Goal: Task Accomplishment & Management: Complete application form

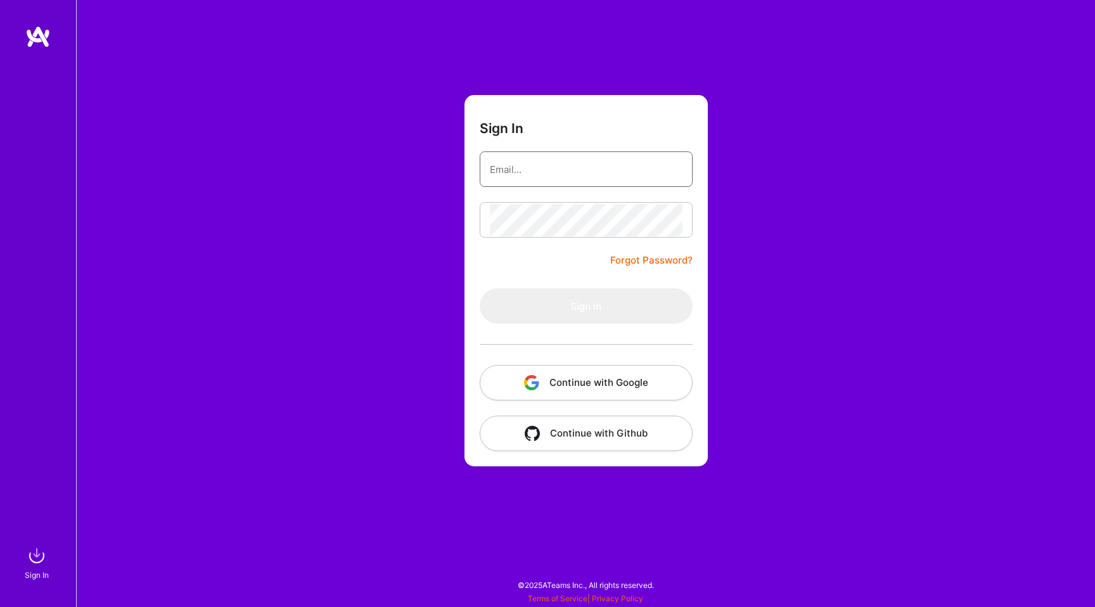
click at [564, 160] on input "email" at bounding box center [586, 169] width 193 height 32
type input "[PERSON_NAME][EMAIL_ADDRESS][PERSON_NAME][DOMAIN_NAME]"
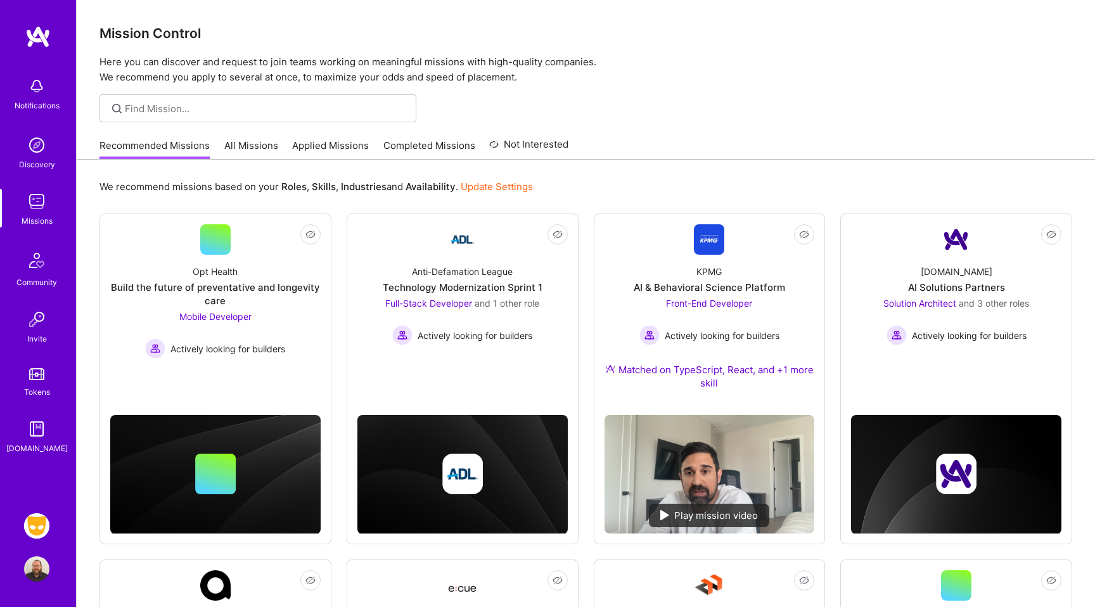
click at [264, 145] on link "All Missions" at bounding box center [251, 149] width 54 height 21
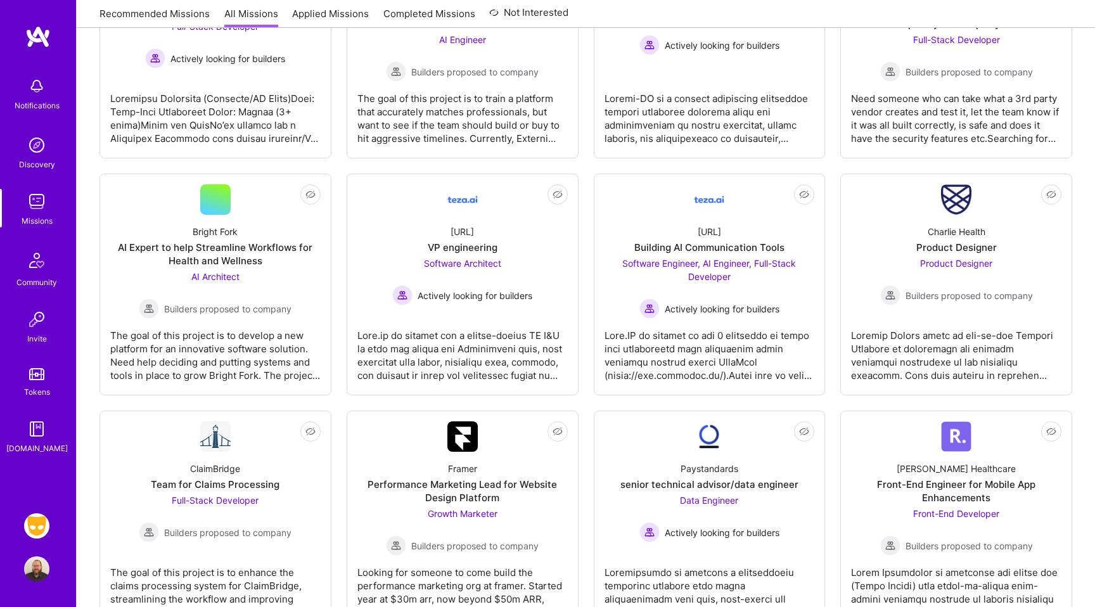
scroll to position [1018, 0]
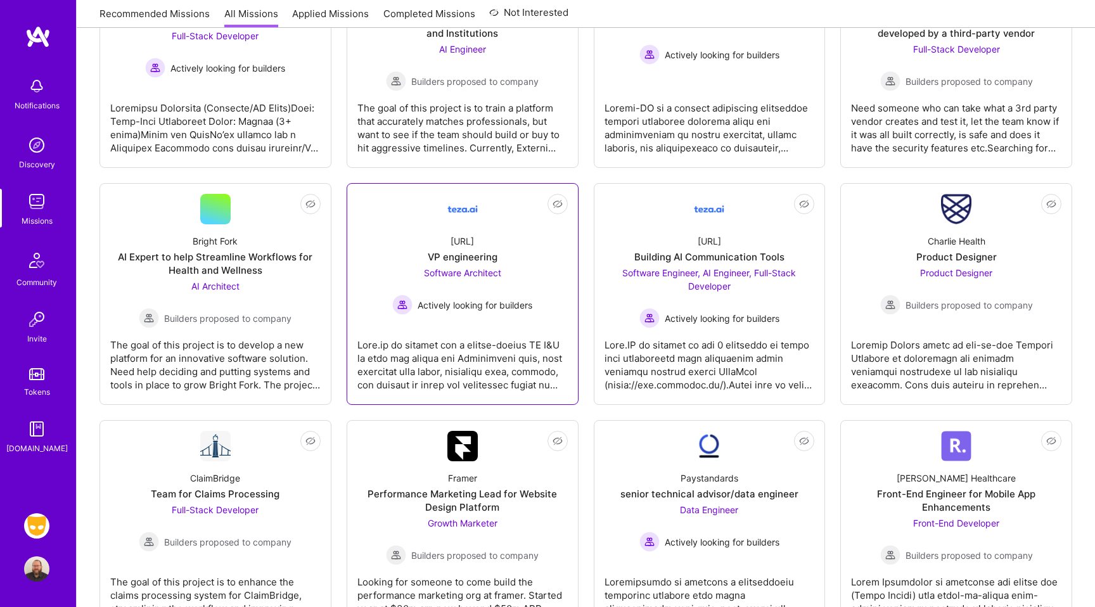
click at [454, 381] on div at bounding box center [462, 359] width 210 height 63
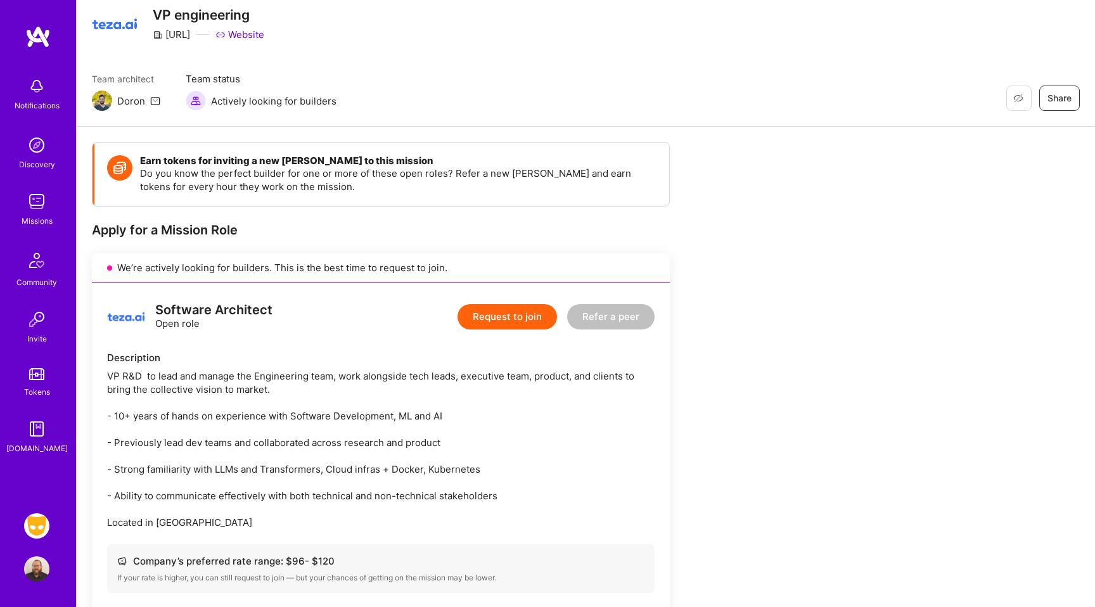
scroll to position [51, 0]
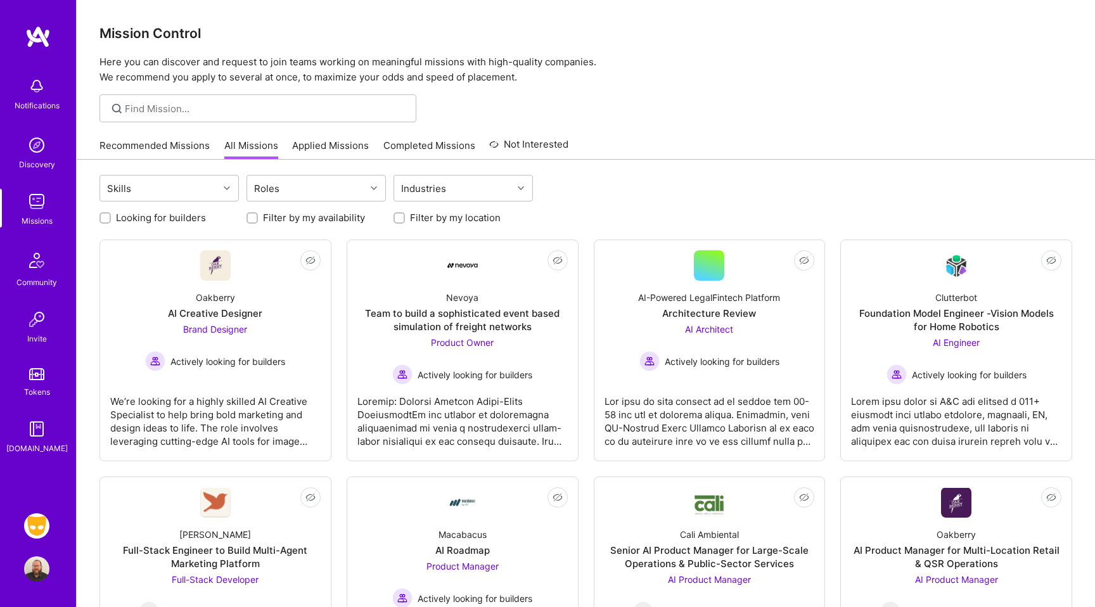
click at [39, 528] on img at bounding box center [36, 525] width 25 height 25
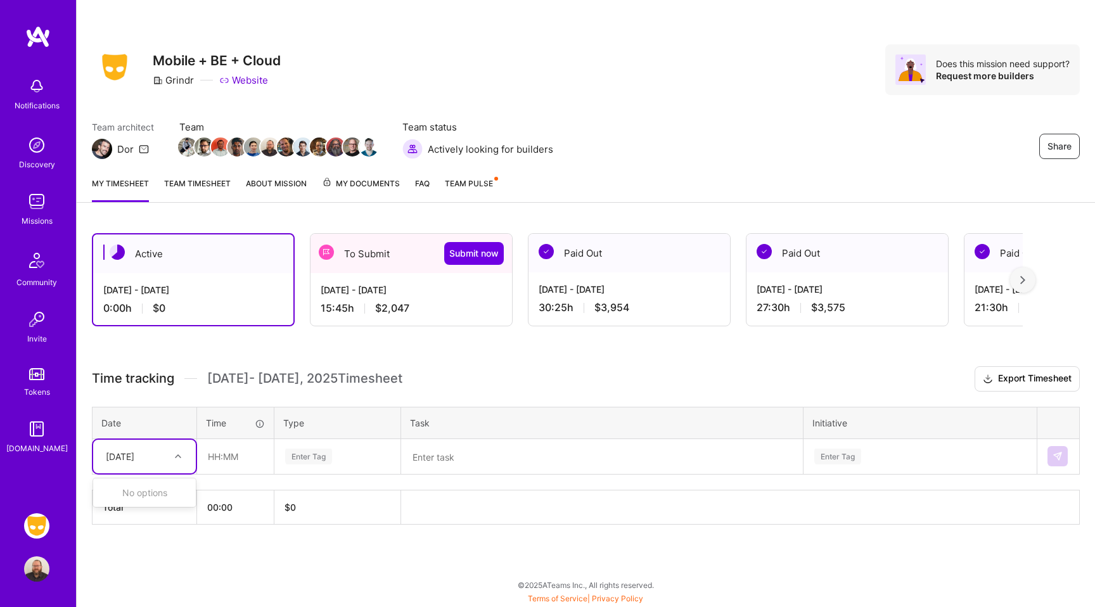
click at [110, 468] on div "[DATE]" at bounding box center [144, 457] width 103 height 34
click at [408, 297] on div "[DATE] - [DATE] 15:45 h $2,047" at bounding box center [412, 299] width 202 height 52
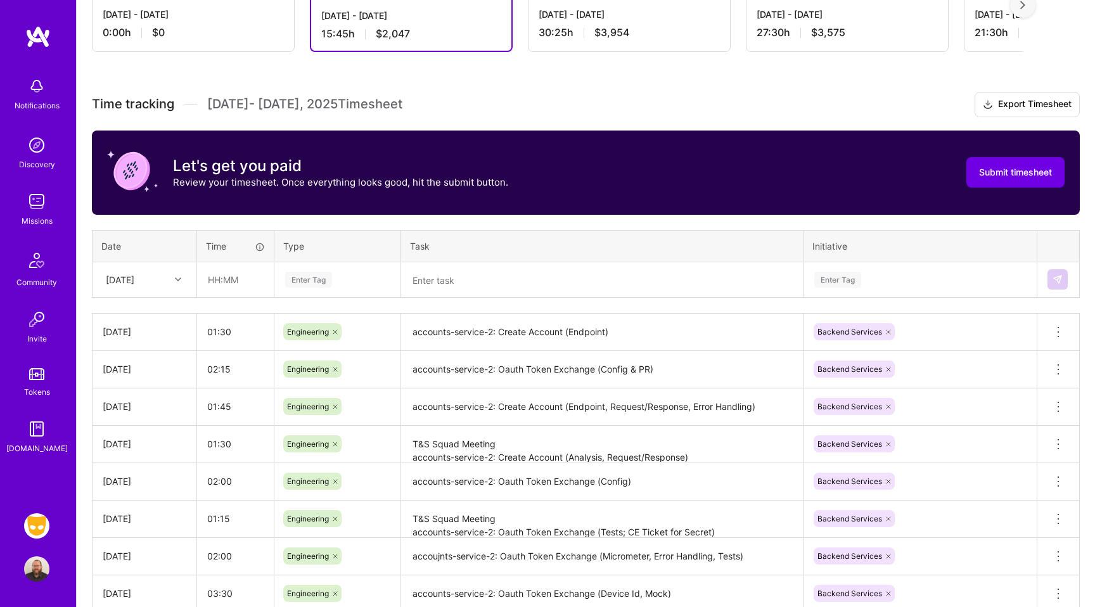
scroll to position [376, 0]
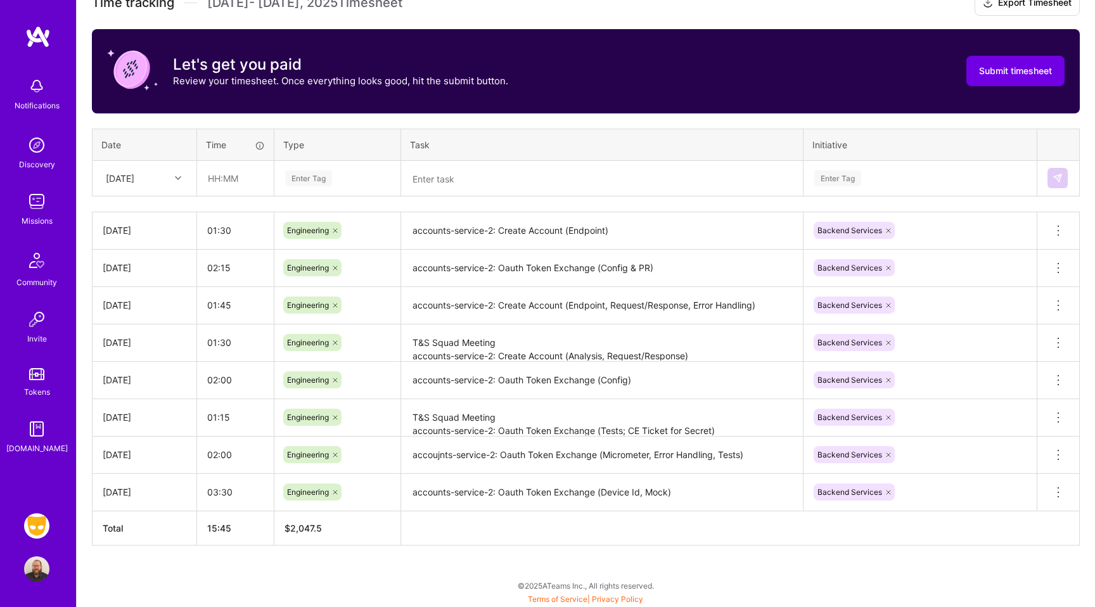
click at [154, 177] on div "[DATE]" at bounding box center [134, 178] width 70 height 21
click at [139, 375] on div "[DATE]" at bounding box center [144, 378] width 103 height 23
click at [229, 174] on input "text" at bounding box center [235, 179] width 75 height 34
type input "04:30"
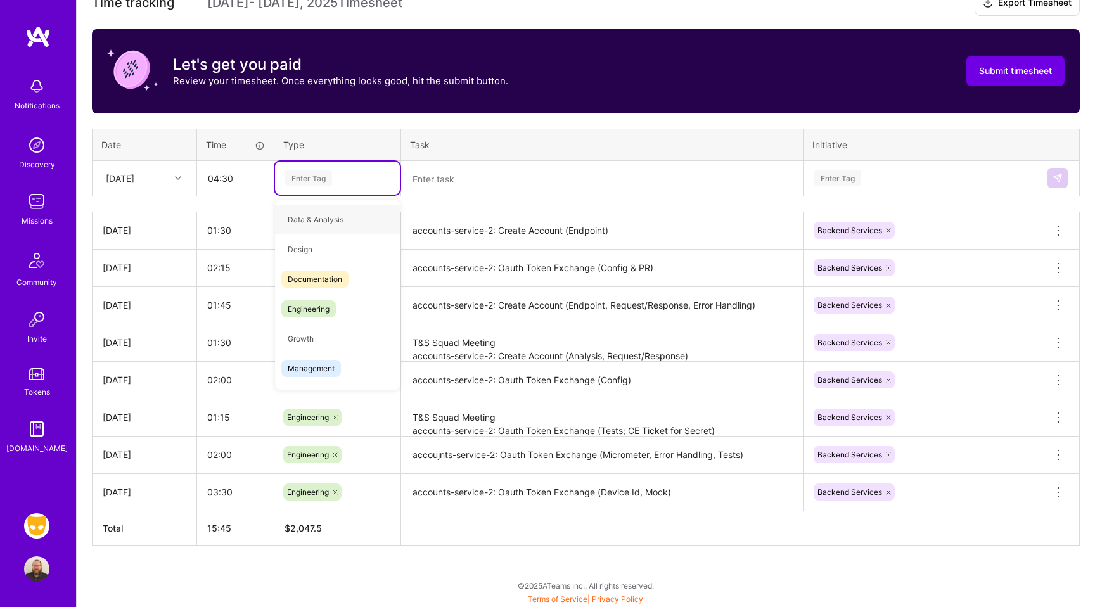
type input "En"
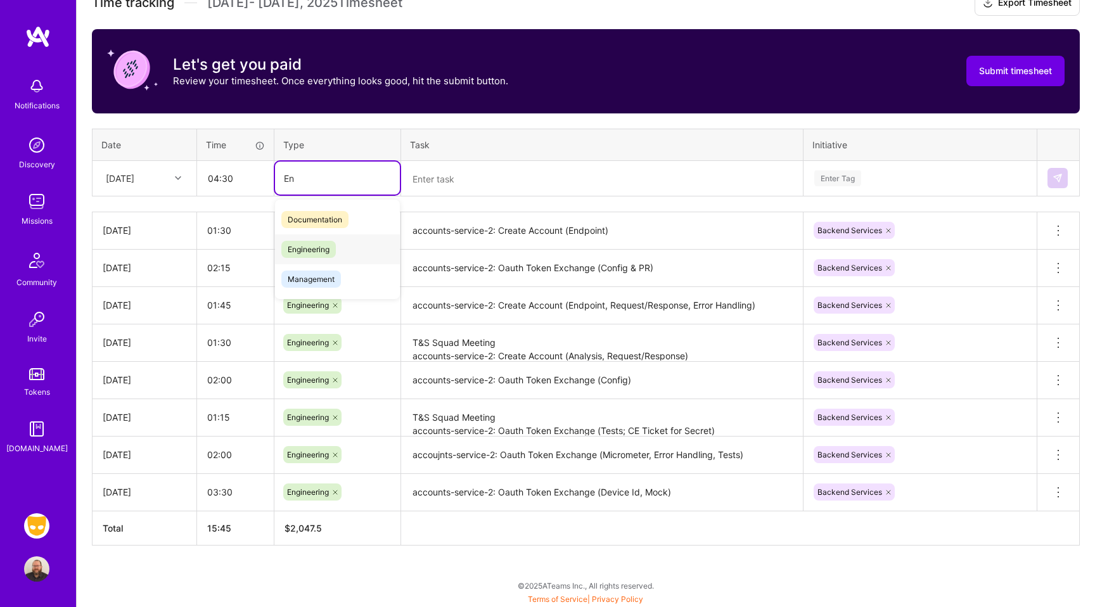
click at [312, 239] on div "Engineering" at bounding box center [337, 249] width 125 height 30
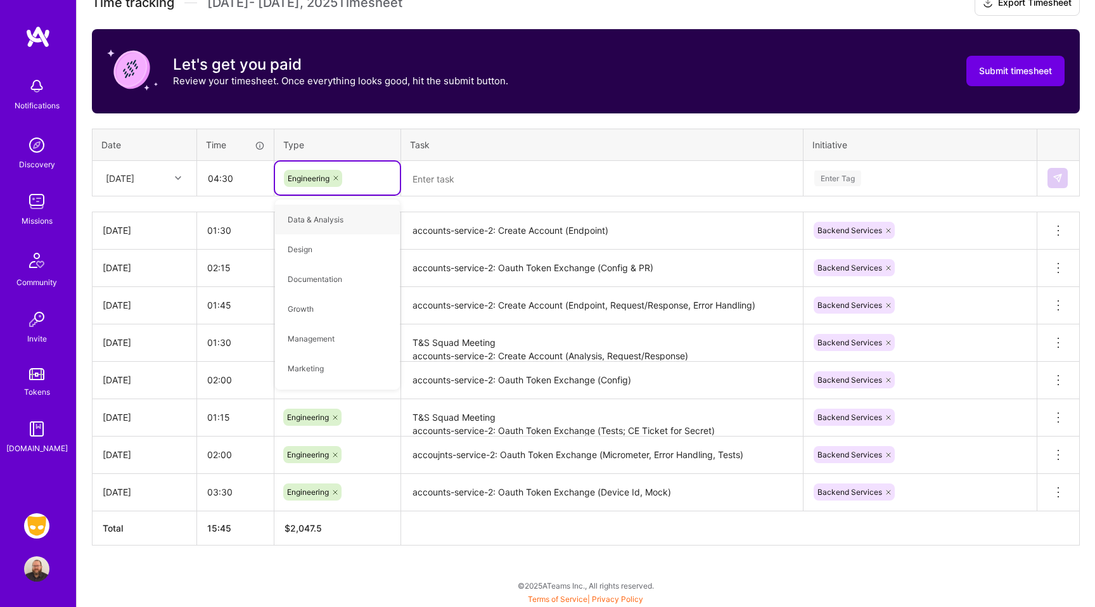
click at [449, 193] on textarea at bounding box center [601, 178] width 399 height 33
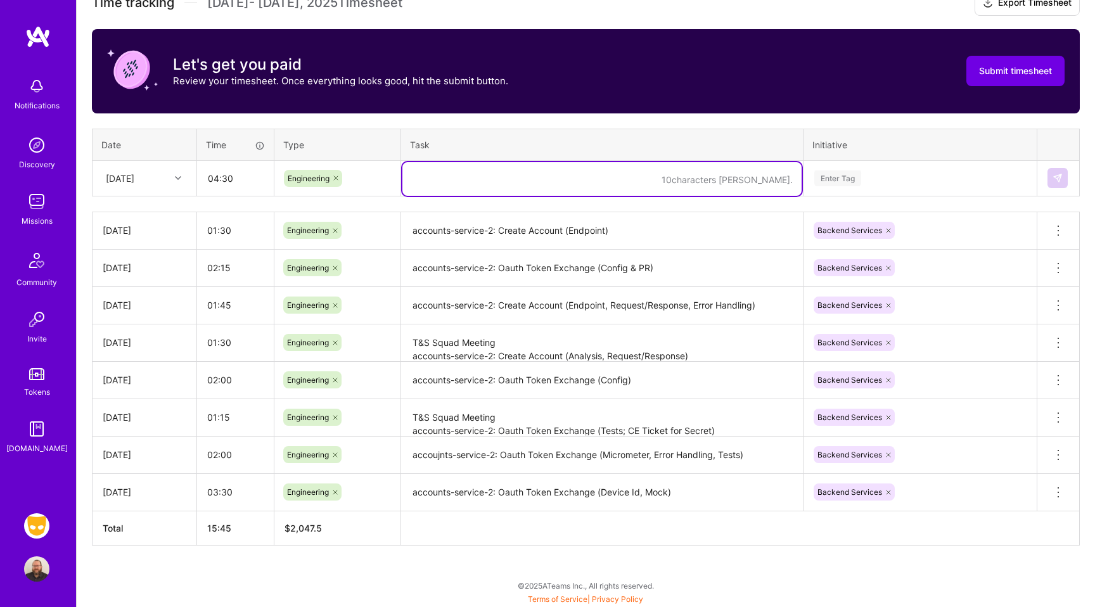
type textarea "c"
type textarea "accounts-service-2: Create Account (Age Gating)"
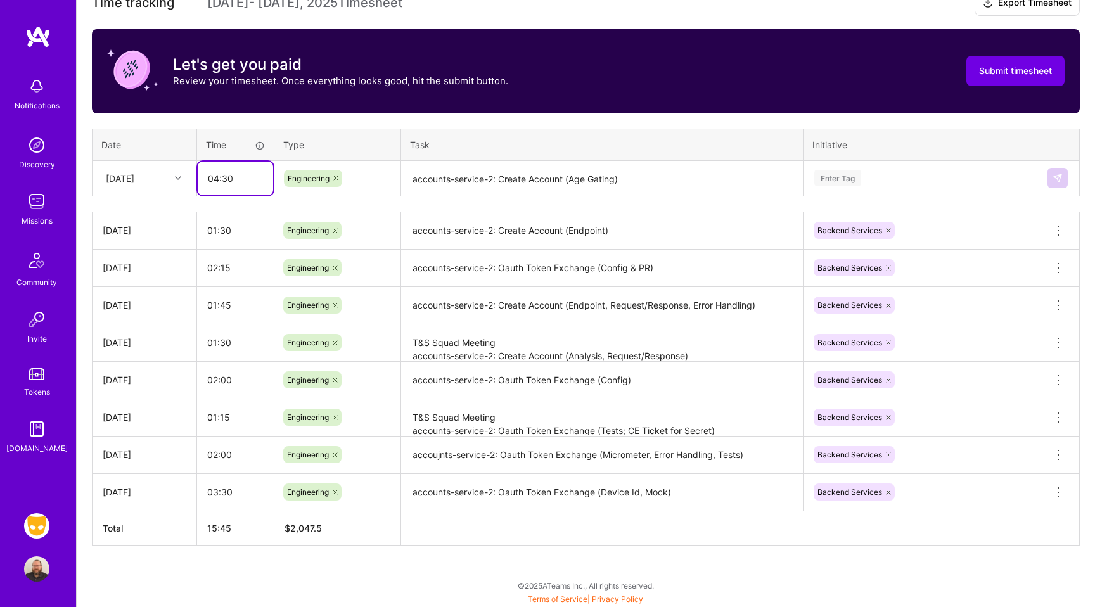
drag, startPoint x: 243, startPoint y: 181, endPoint x: 90, endPoint y: 198, distance: 154.2
click at [90, 198] on div "Active [DATE] - [DATE] 0:00 h $0 To Submit Submit now [DATE] - [DATE] 15:45 h $…" at bounding box center [586, 225] width 1018 height 766
type input "05:00"
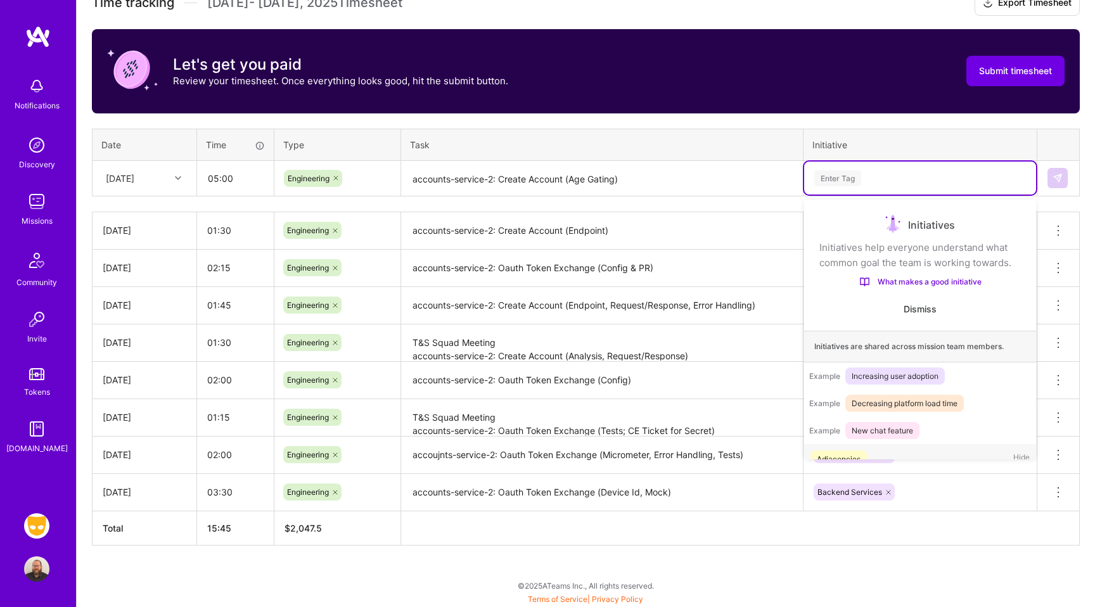
click at [845, 175] on div "Enter Tag" at bounding box center [837, 179] width 47 height 20
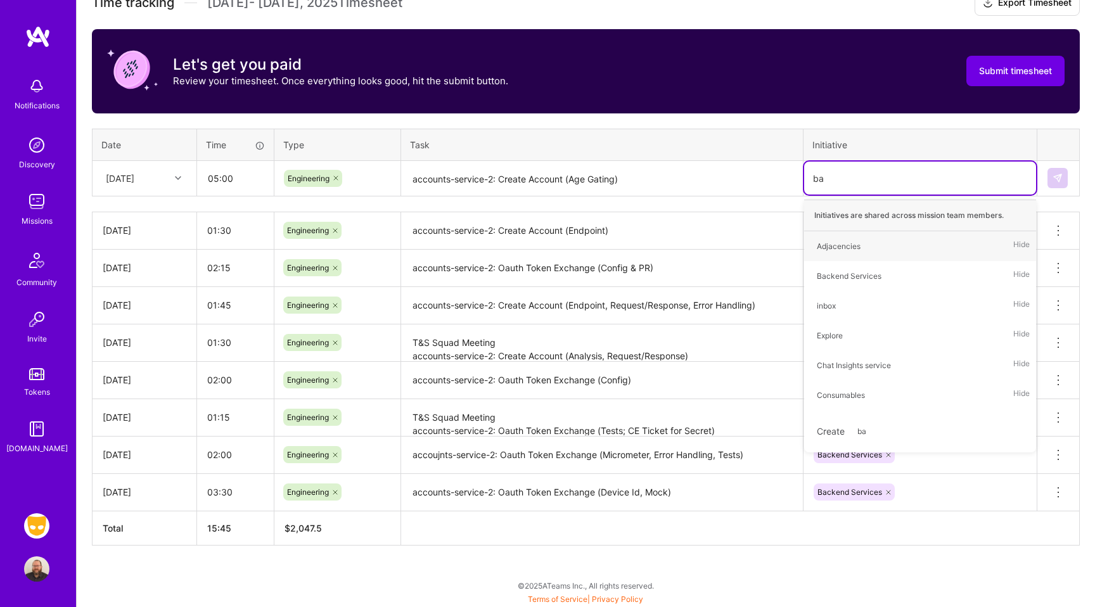
type input "bac"
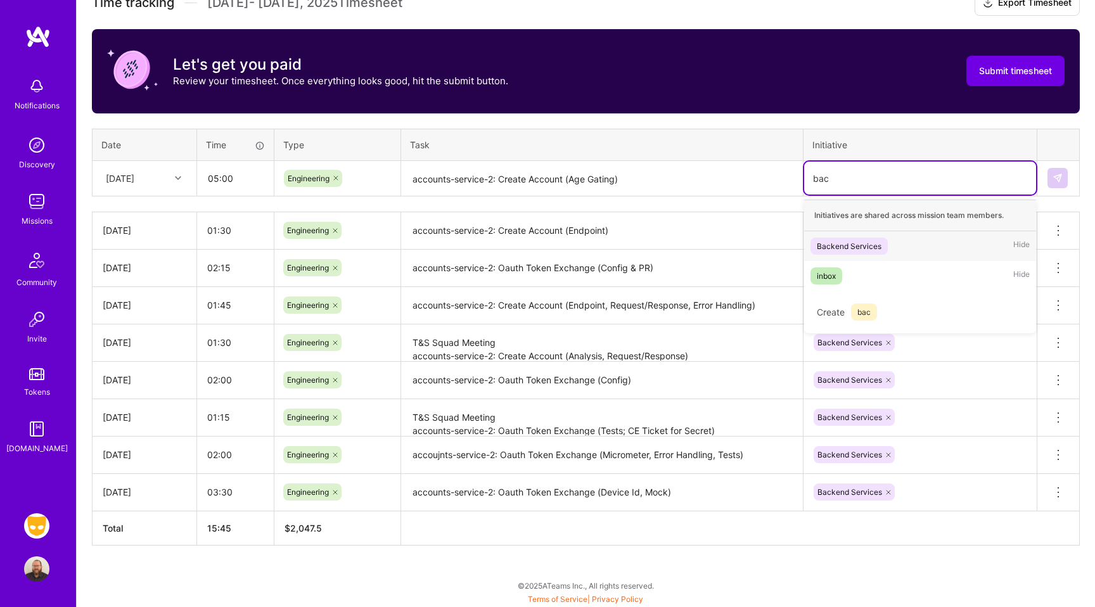
click at [875, 246] on div "Backend Services" at bounding box center [849, 246] width 65 height 13
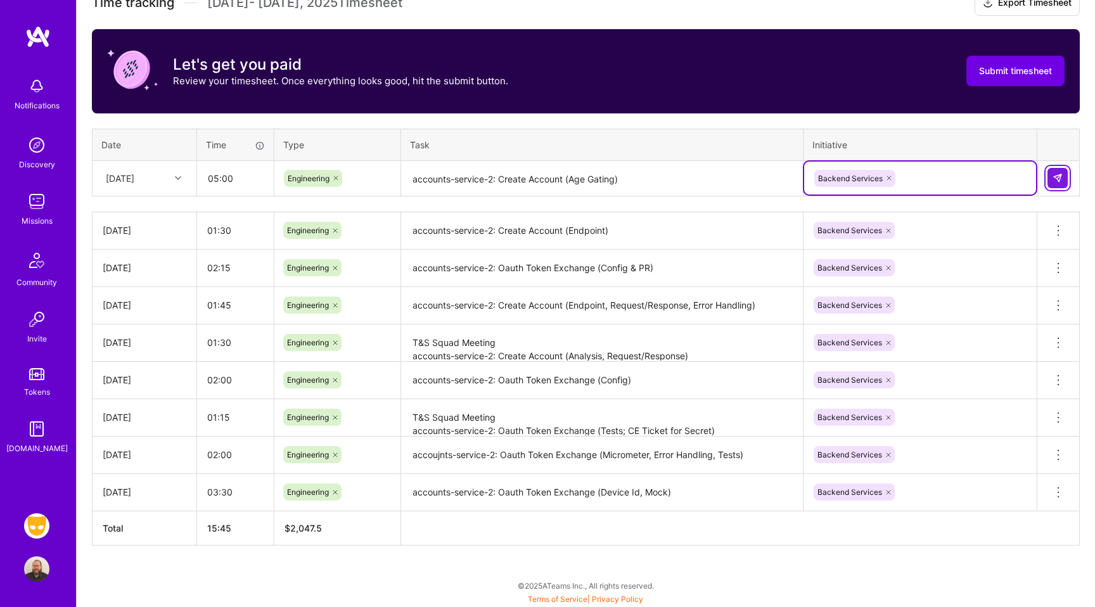
click at [1060, 175] on img at bounding box center [1058, 178] width 10 height 10
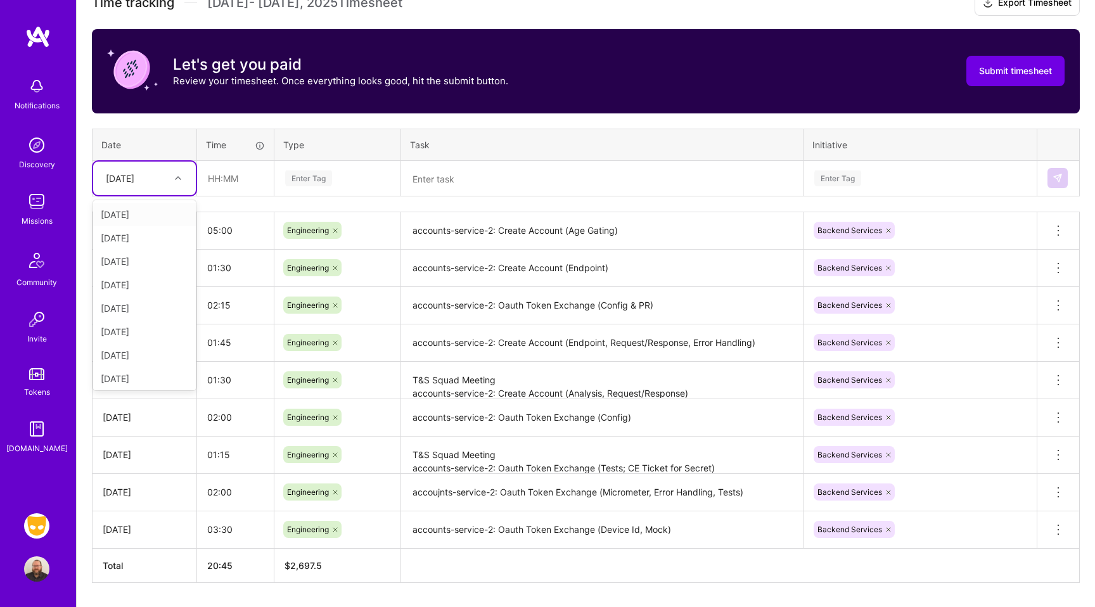
click at [164, 183] on div "[DATE]" at bounding box center [134, 178] width 70 height 21
click at [155, 233] on div "[DATE]" at bounding box center [144, 235] width 103 height 23
click at [225, 178] on input "text" at bounding box center [235, 179] width 75 height 34
type input "00:30"
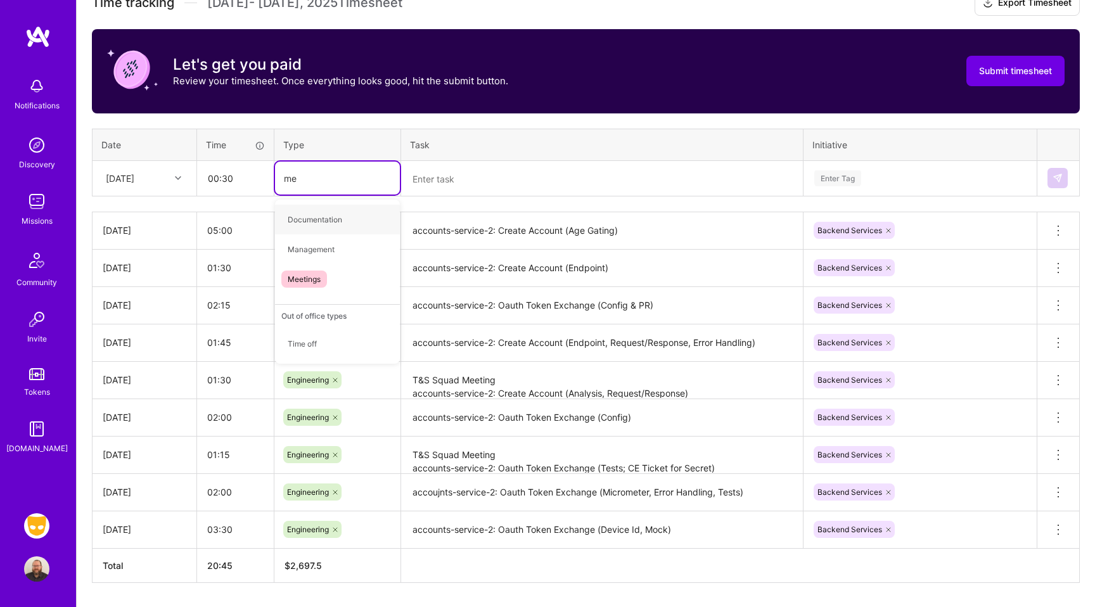
type input "mee"
click at [281, 222] on span "Meetings" at bounding box center [304, 219] width 46 height 17
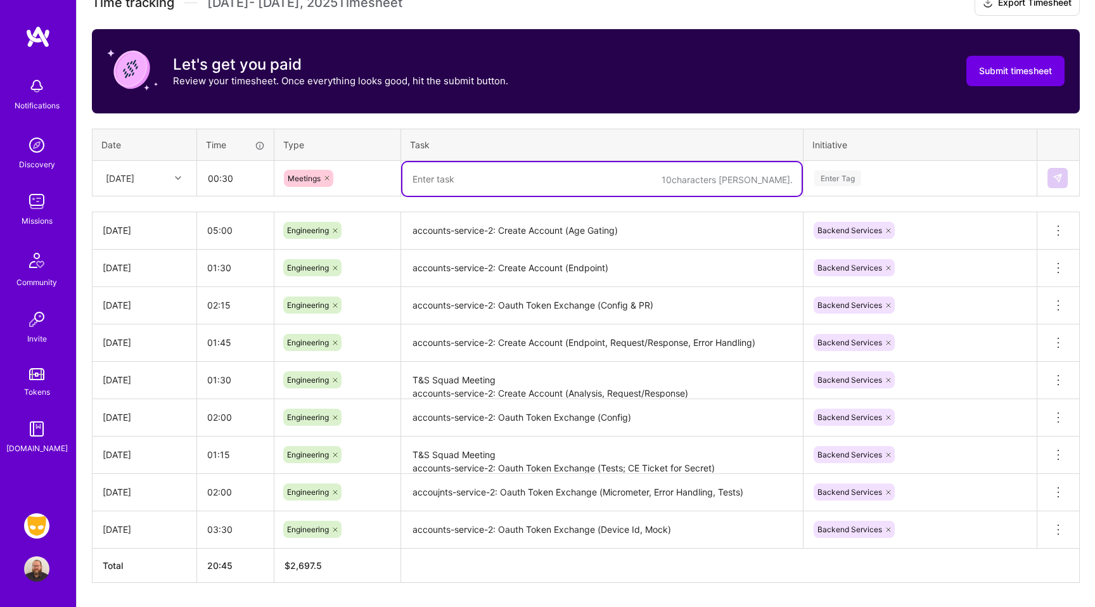
click at [489, 167] on textarea at bounding box center [601, 179] width 399 height 34
type textarea "Trust & Safety Scrum + Refinement"
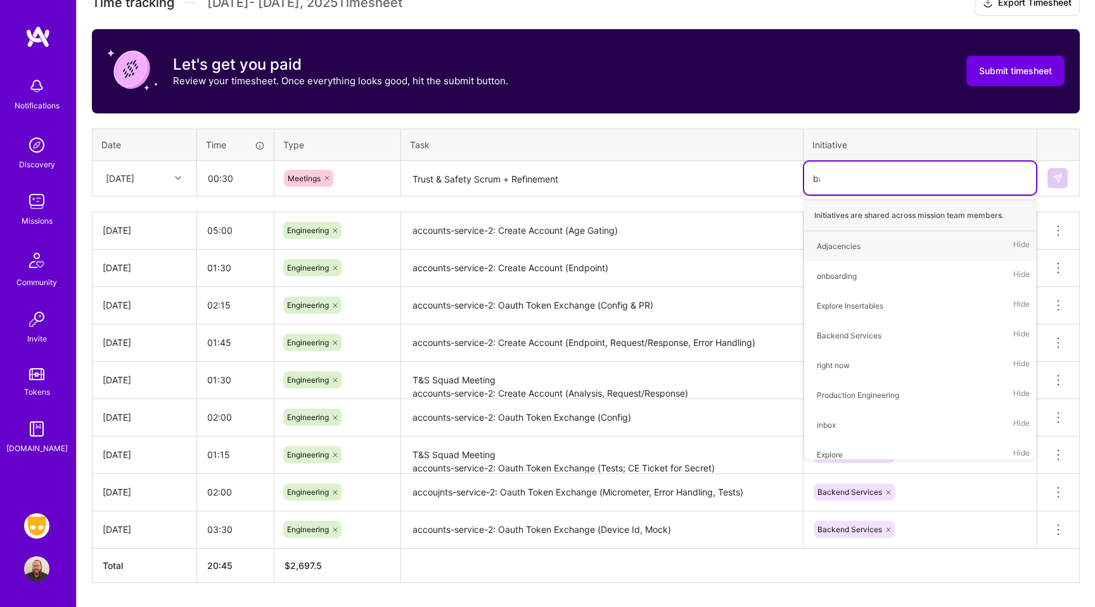
type input "back"
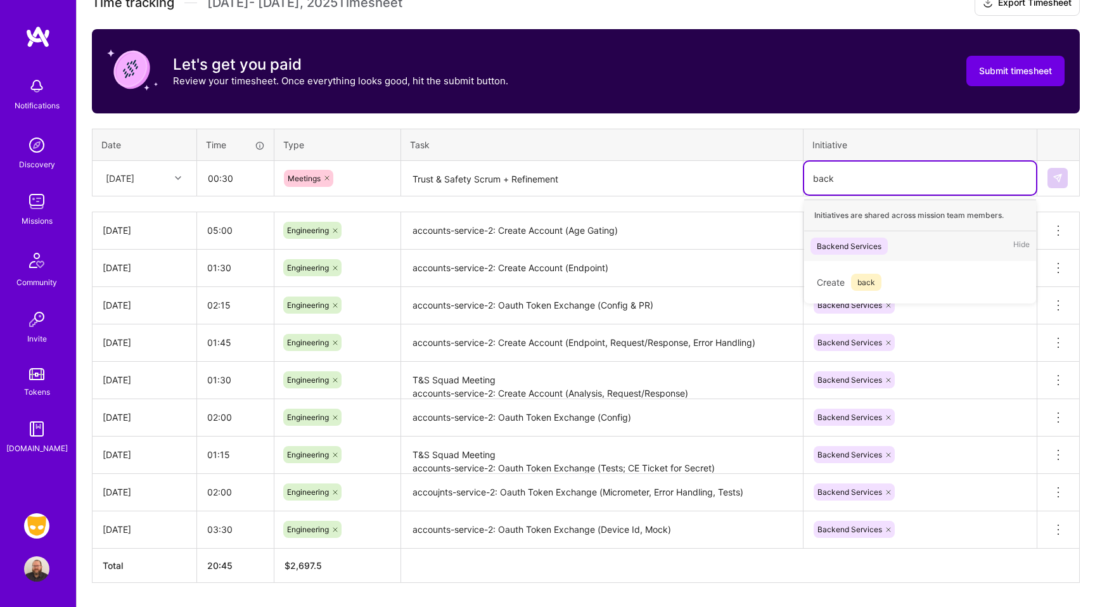
click at [819, 238] on span "Backend Services" at bounding box center [848, 246] width 77 height 17
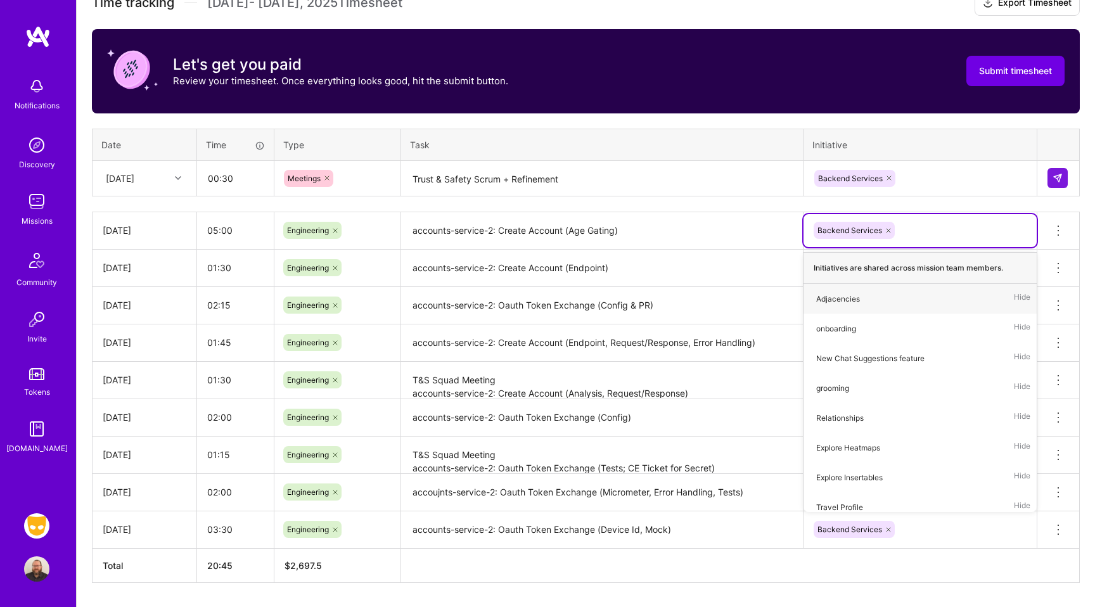
click at [980, 170] on div "Backend Services" at bounding box center [920, 179] width 214 height 20
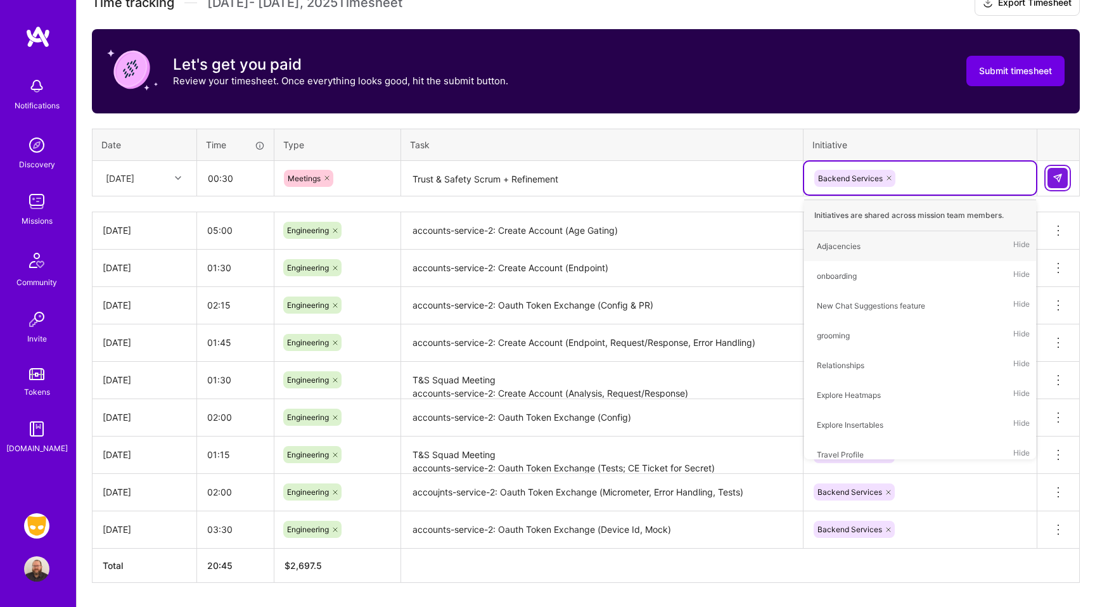
click at [1054, 176] on img at bounding box center [1058, 178] width 10 height 10
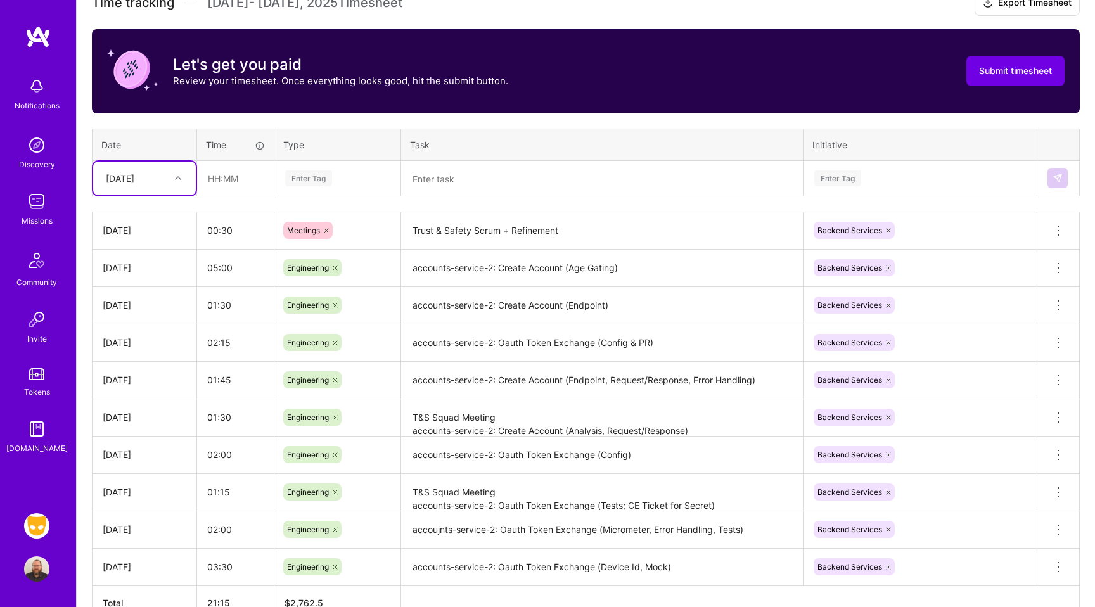
click at [134, 177] on div "[DATE]" at bounding box center [120, 178] width 29 height 13
click at [129, 281] on div "[DATE]" at bounding box center [144, 284] width 103 height 23
click at [243, 181] on input "text" at bounding box center [235, 179] width 75 height 34
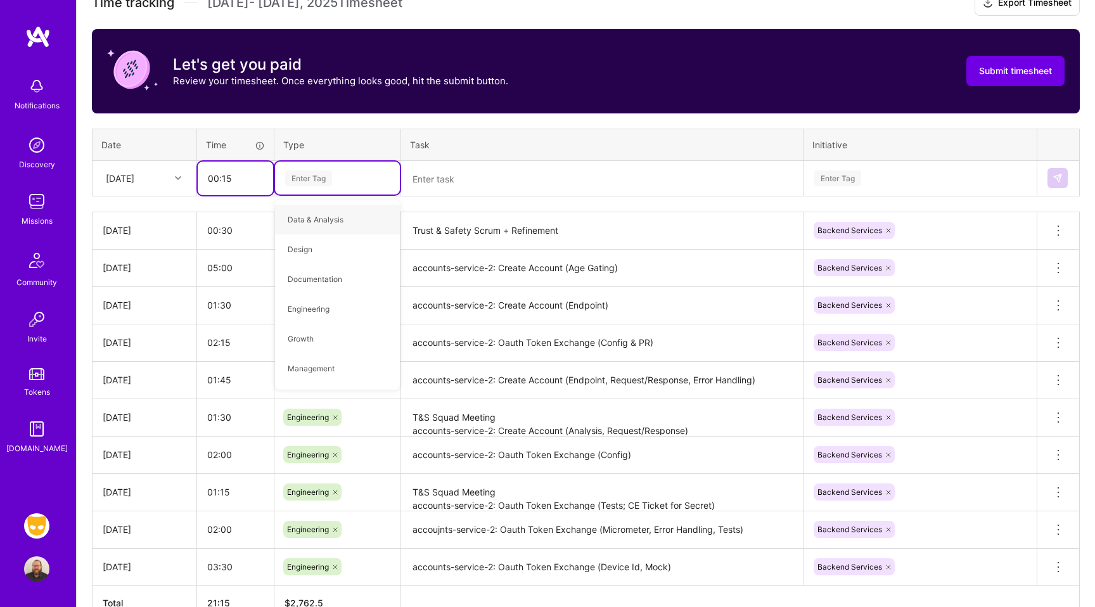
click at [239, 183] on input "00:15" at bounding box center [235, 179] width 75 height 34
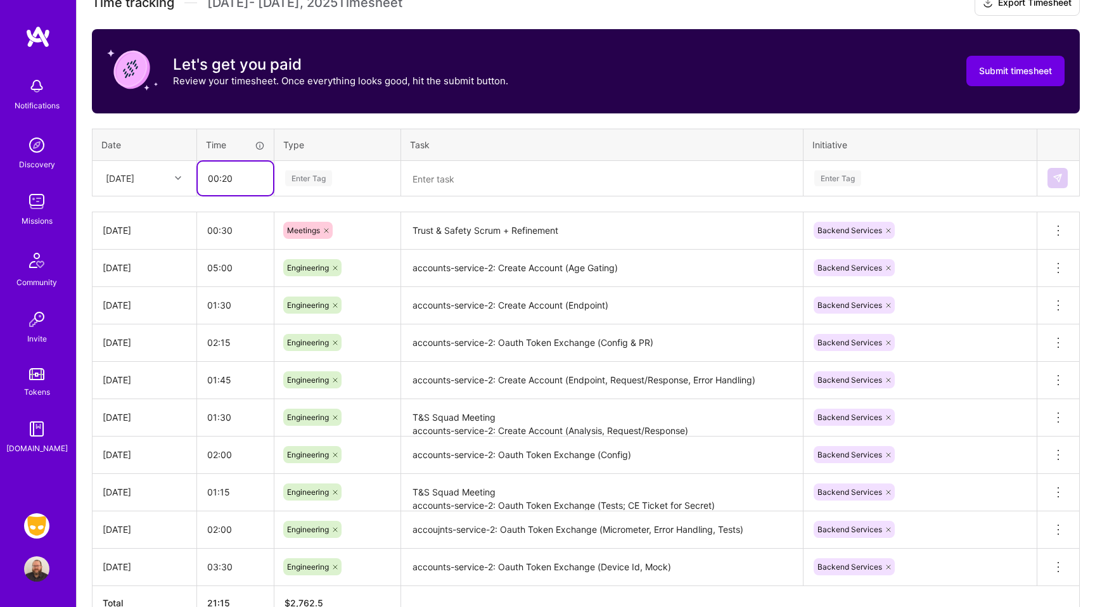
type input "00:20"
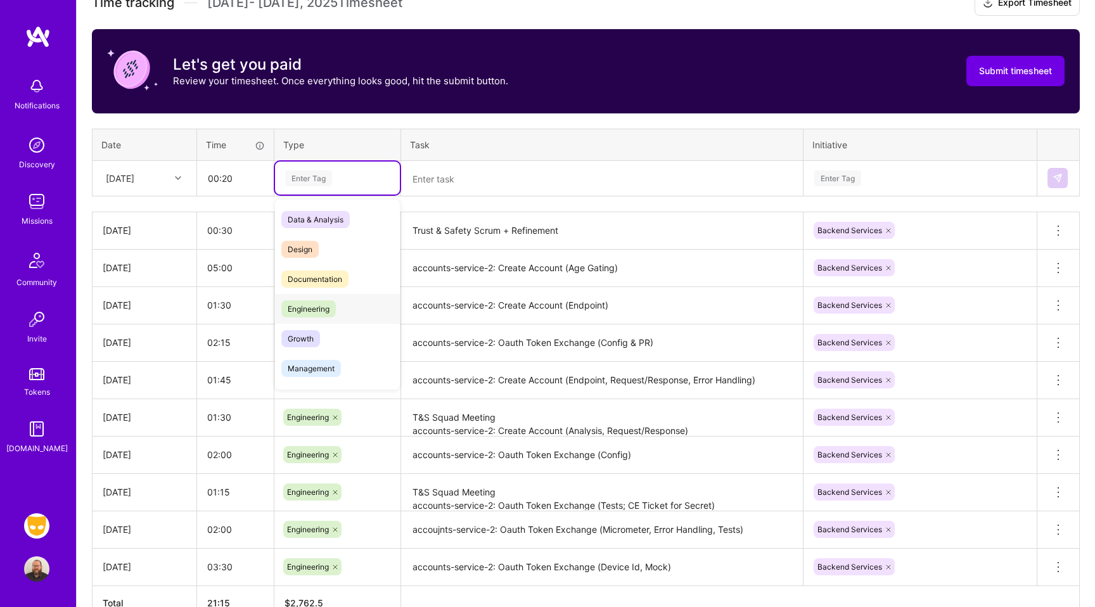
click at [323, 315] on span "Engineering" at bounding box center [308, 308] width 54 height 17
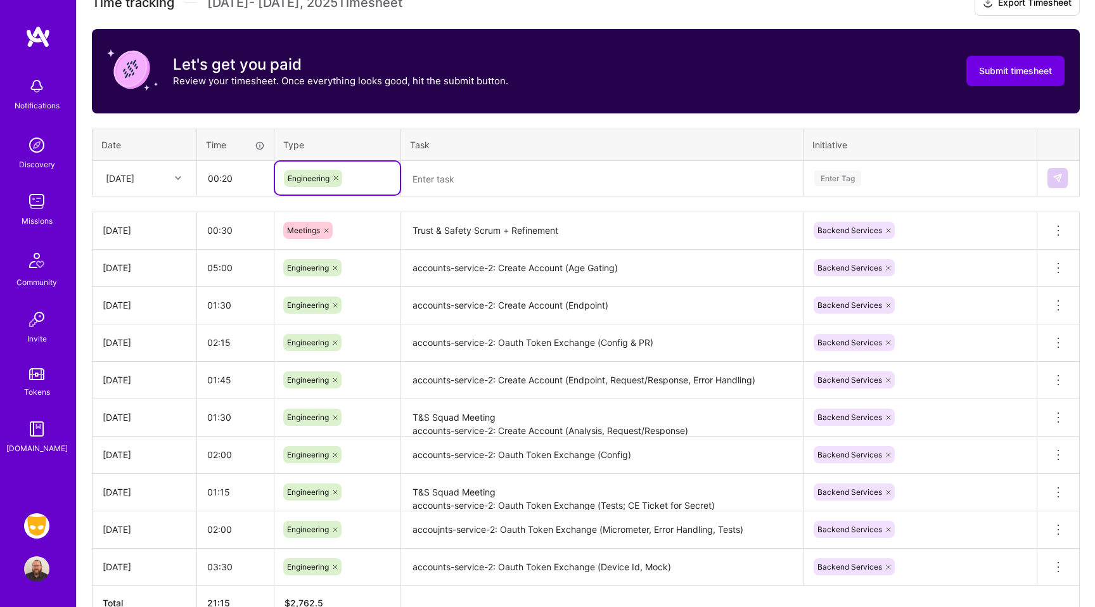
click at [470, 194] on textarea at bounding box center [601, 179] width 399 height 34
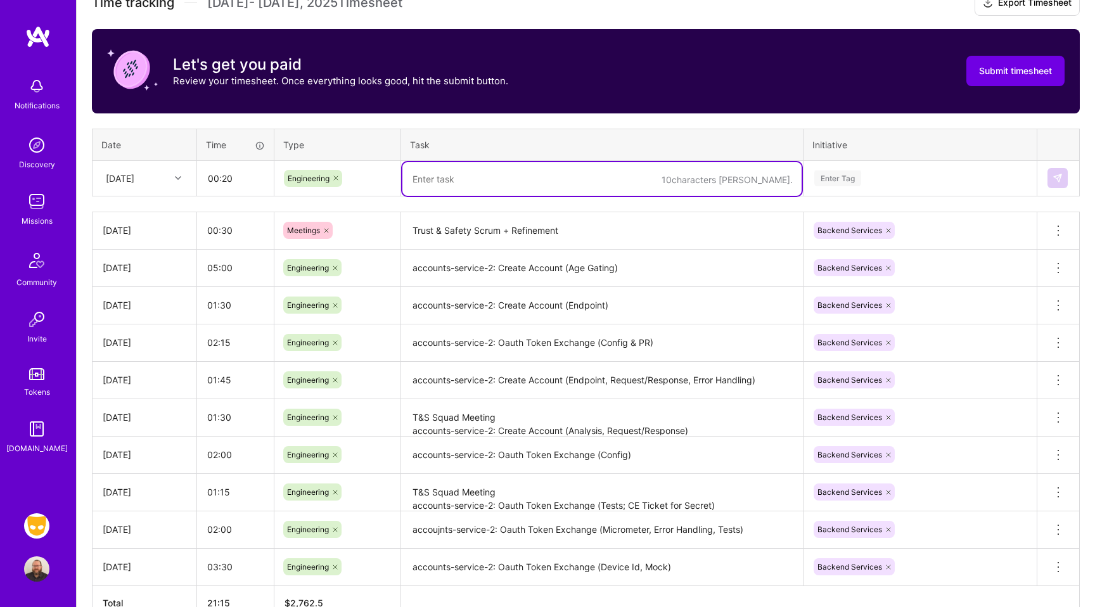
click at [333, 176] on icon at bounding box center [336, 178] width 8 height 8
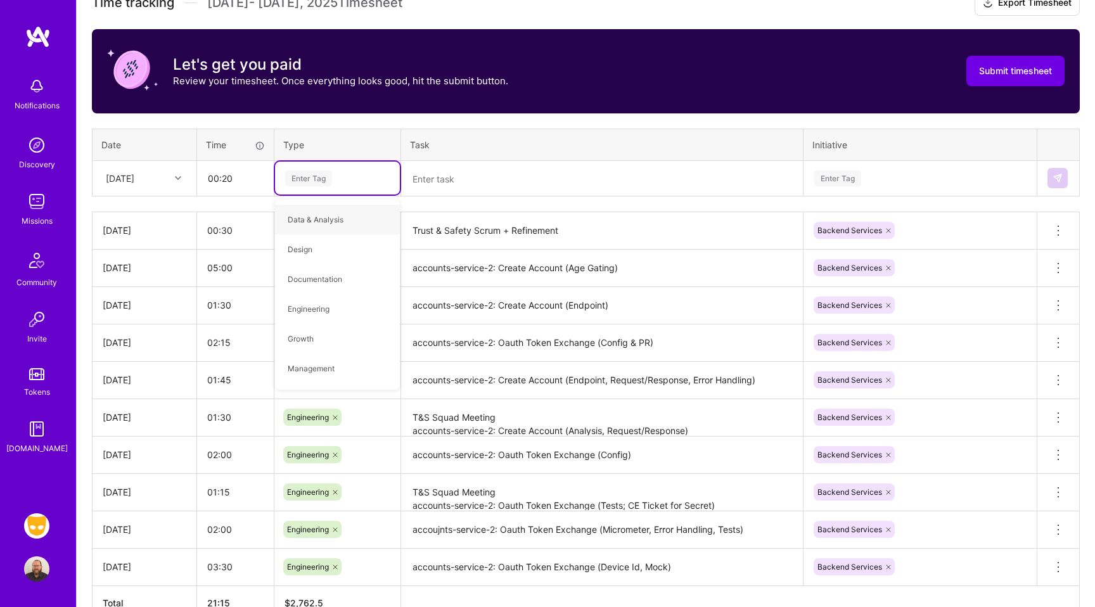
click at [334, 184] on div "Enter Tag" at bounding box center [337, 178] width 107 height 16
type input "Mee"
click at [324, 216] on span "Meetings" at bounding box center [304, 219] width 46 height 17
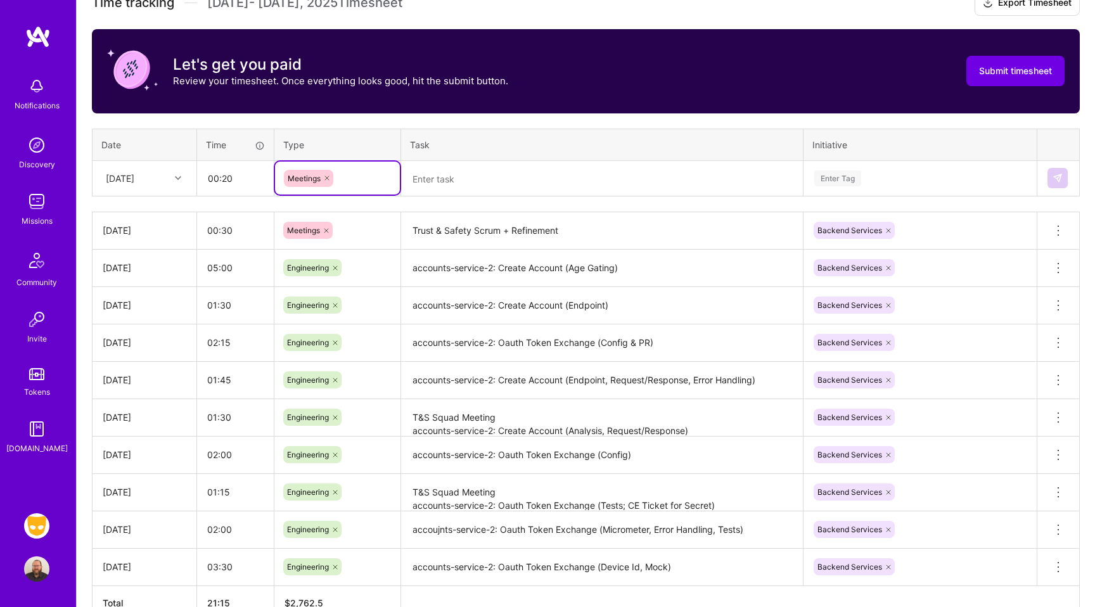
click at [473, 182] on textarea at bounding box center [601, 179] width 399 height 34
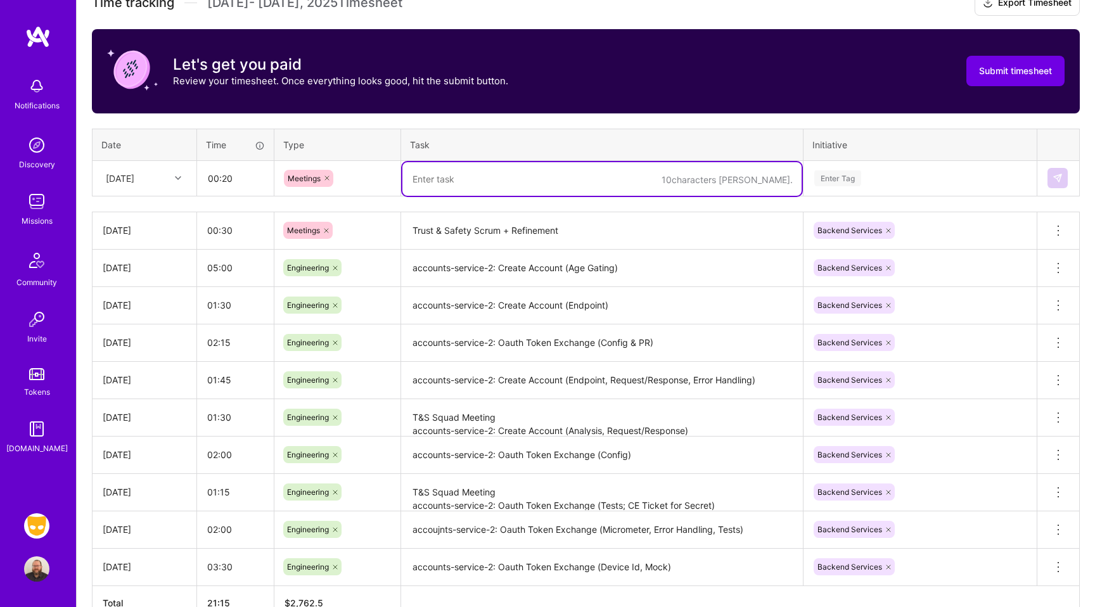
type textarea "!"
click at [426, 178] on textarea "1:1 w/ JB RE: Device Attestation and Current Status" at bounding box center [601, 179] width 399 height 34
type textarea "Weekly w/ JB"
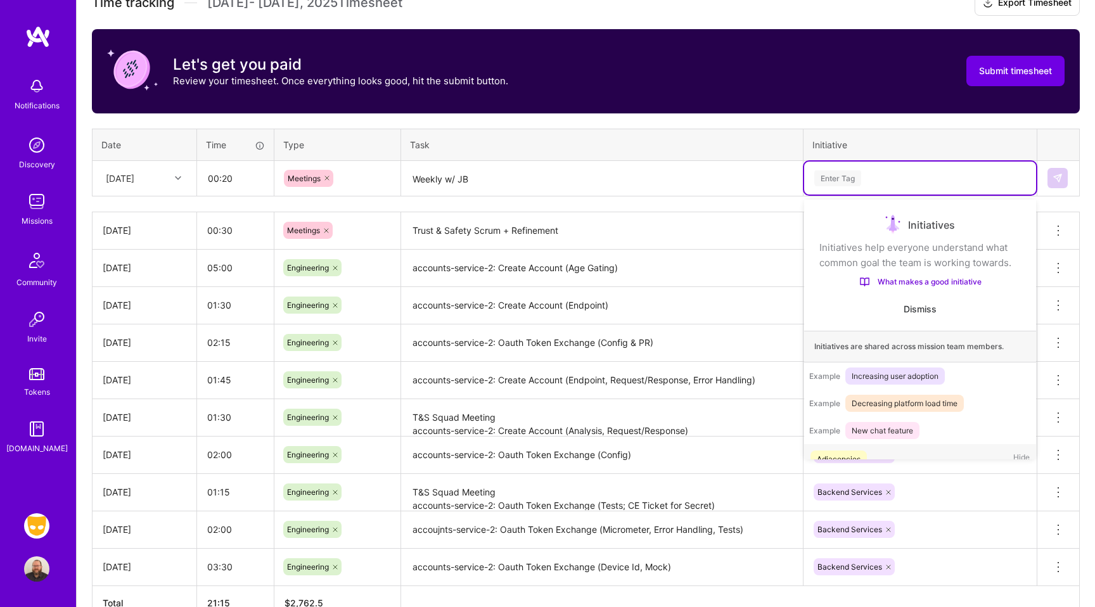
click at [852, 177] on div "Enter Tag" at bounding box center [837, 179] width 47 height 20
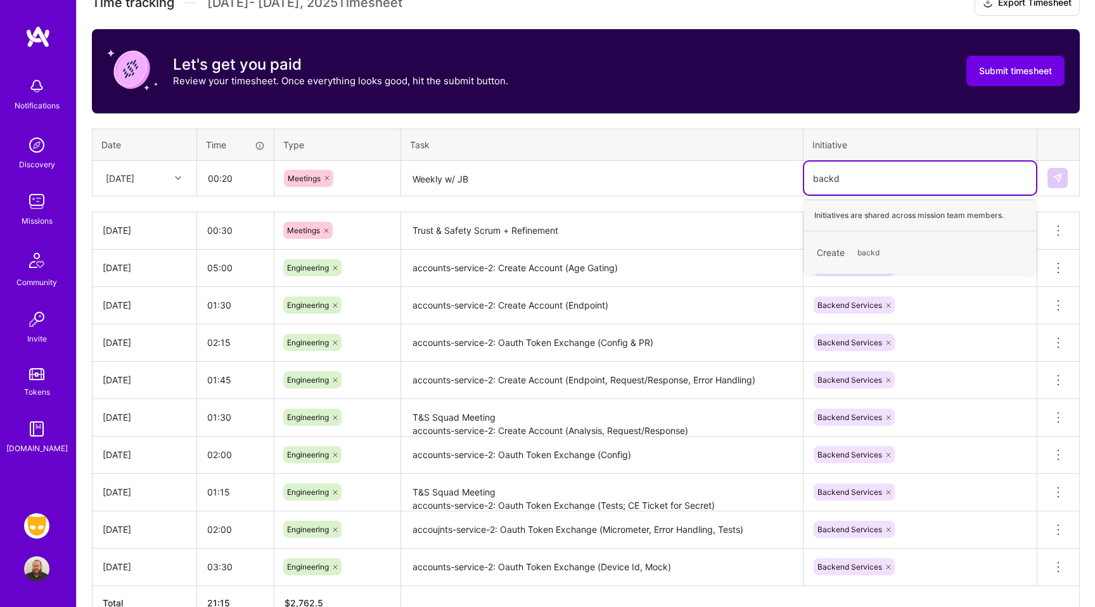
type input "back"
click at [852, 246] on div "Backend Services" at bounding box center [849, 246] width 65 height 13
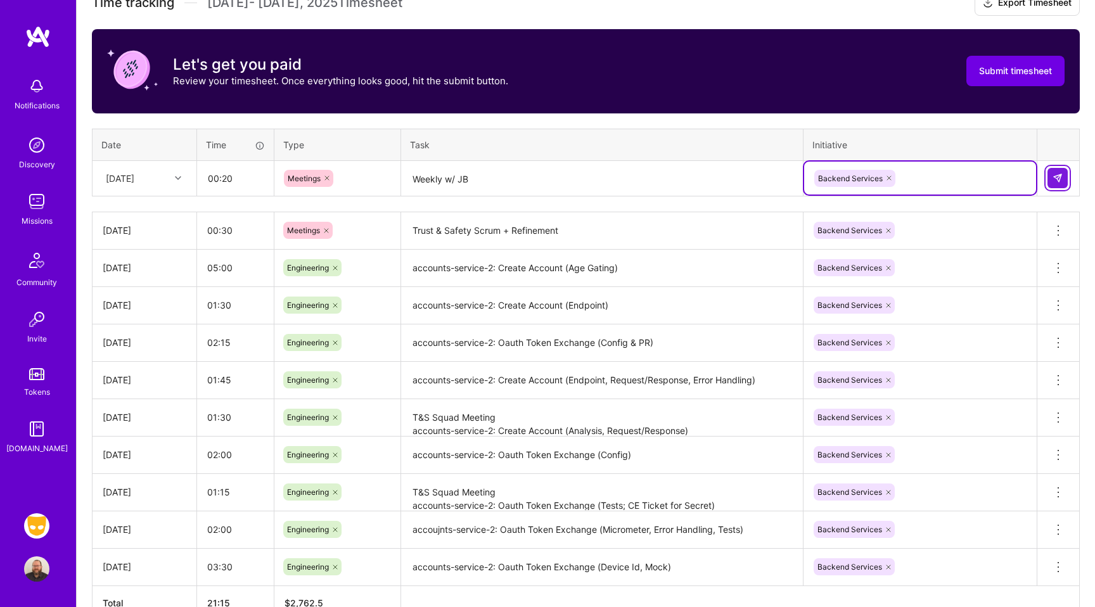
click at [1055, 181] on img at bounding box center [1058, 178] width 10 height 10
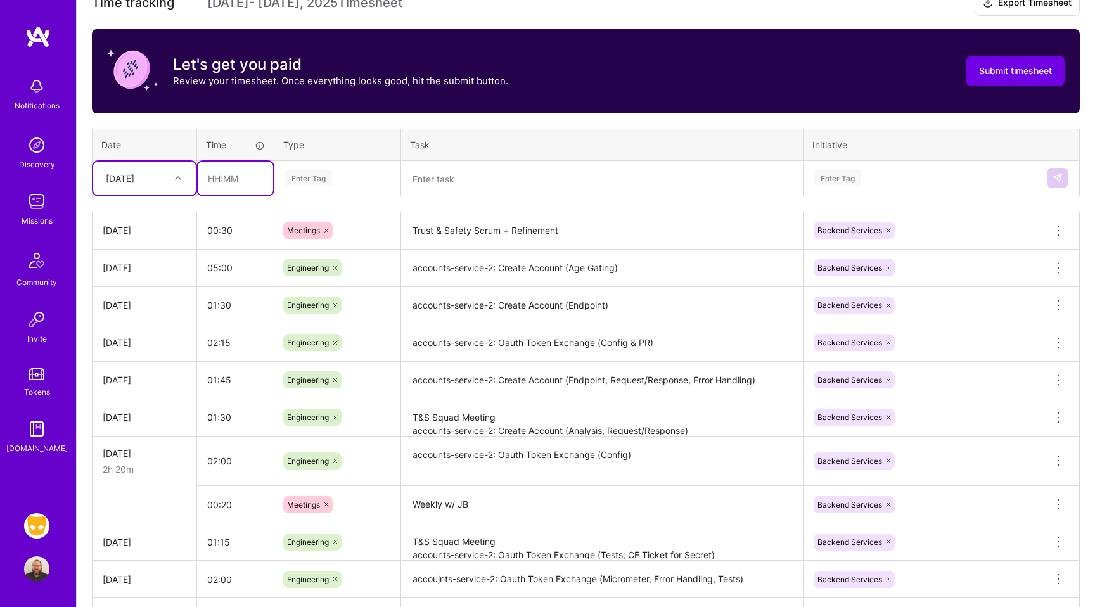
click at [240, 177] on input "text" at bounding box center [235, 179] width 75 height 34
click at [134, 172] on div "[DATE]" at bounding box center [120, 178] width 29 height 13
click at [131, 252] on div "[DATE]" at bounding box center [144, 258] width 103 height 23
click at [224, 180] on input "text" at bounding box center [235, 179] width 75 height 34
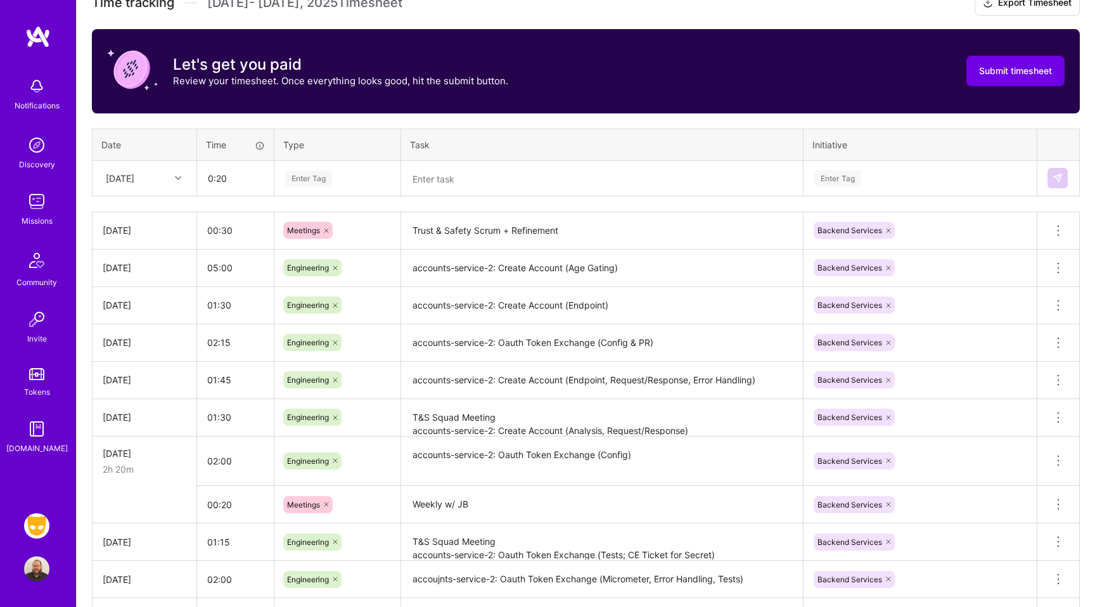
type input "00:20"
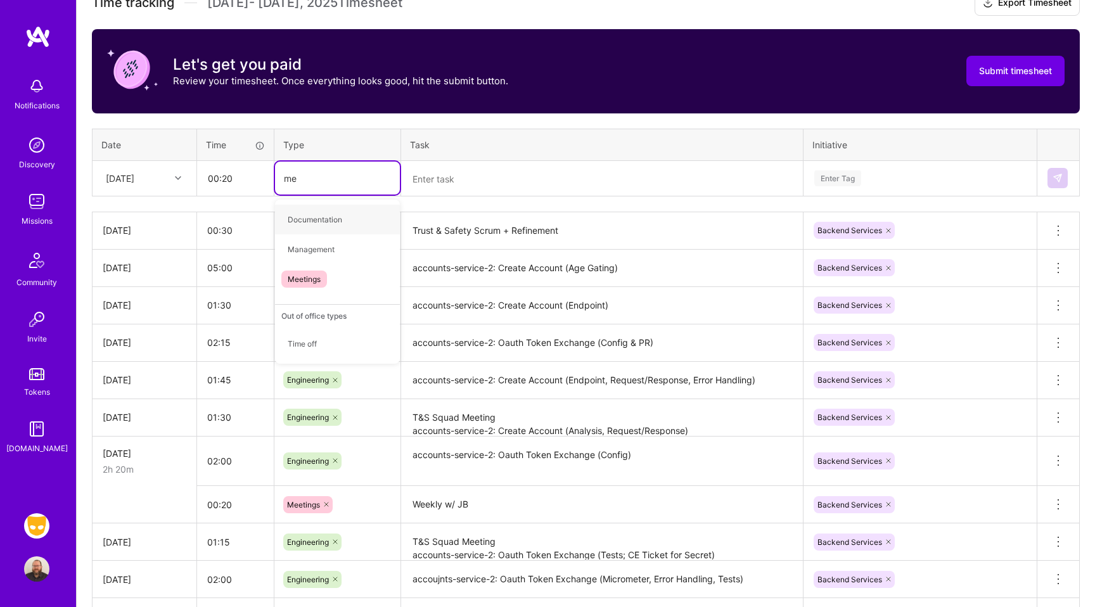
type input "mee"
click at [311, 236] on div "Meetings" at bounding box center [337, 220] width 125 height 40
click at [314, 224] on span "Meetings" at bounding box center [304, 219] width 46 height 17
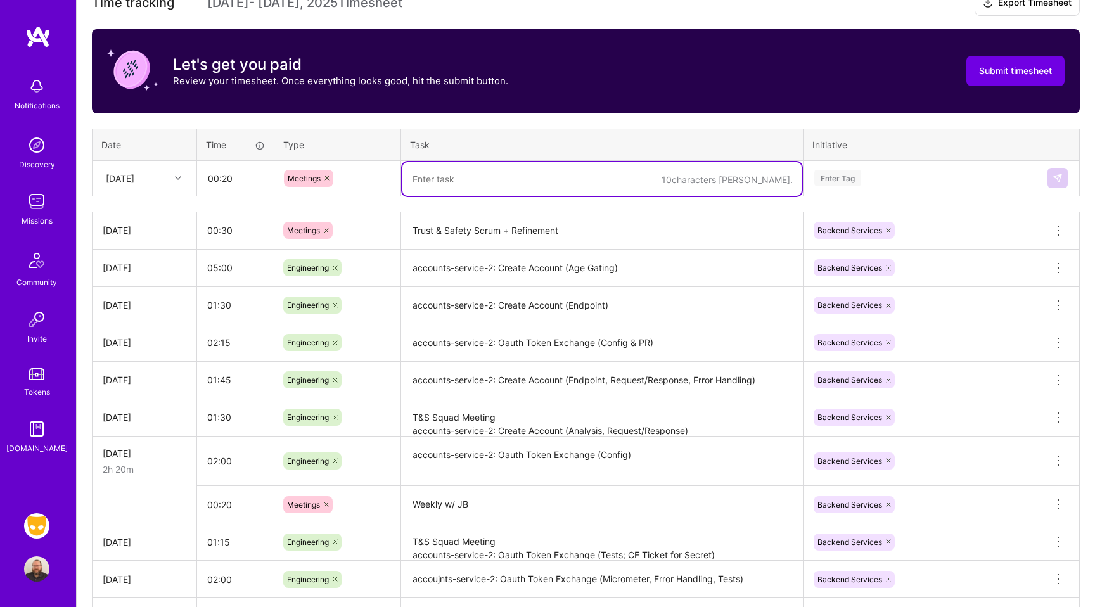
click at [466, 169] on textarea at bounding box center [601, 179] width 399 height 34
type textarea "Weekly w/ JB"
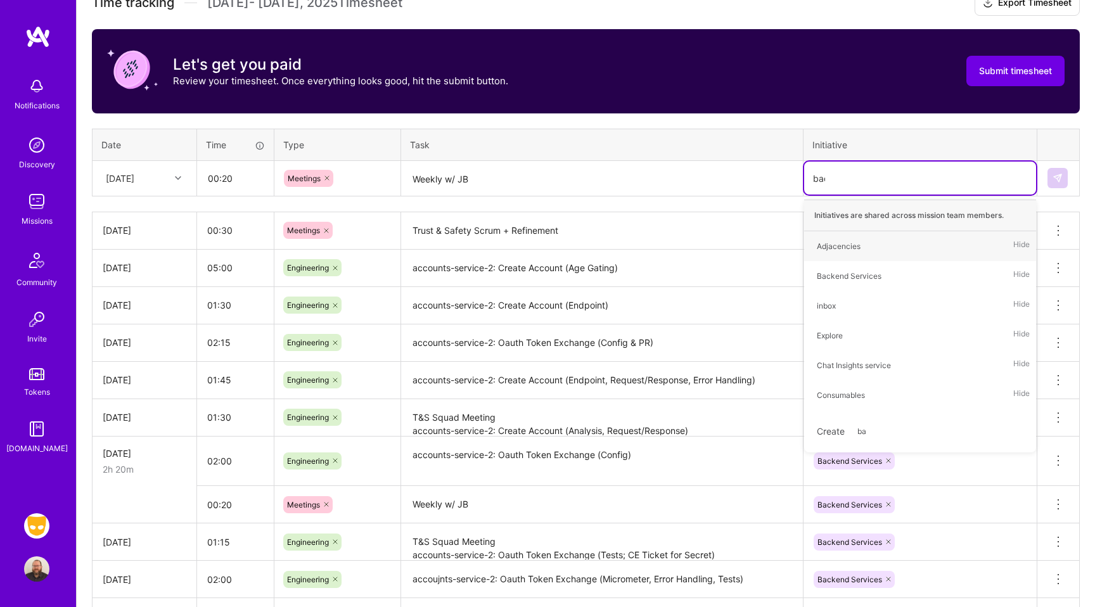
type input "back"
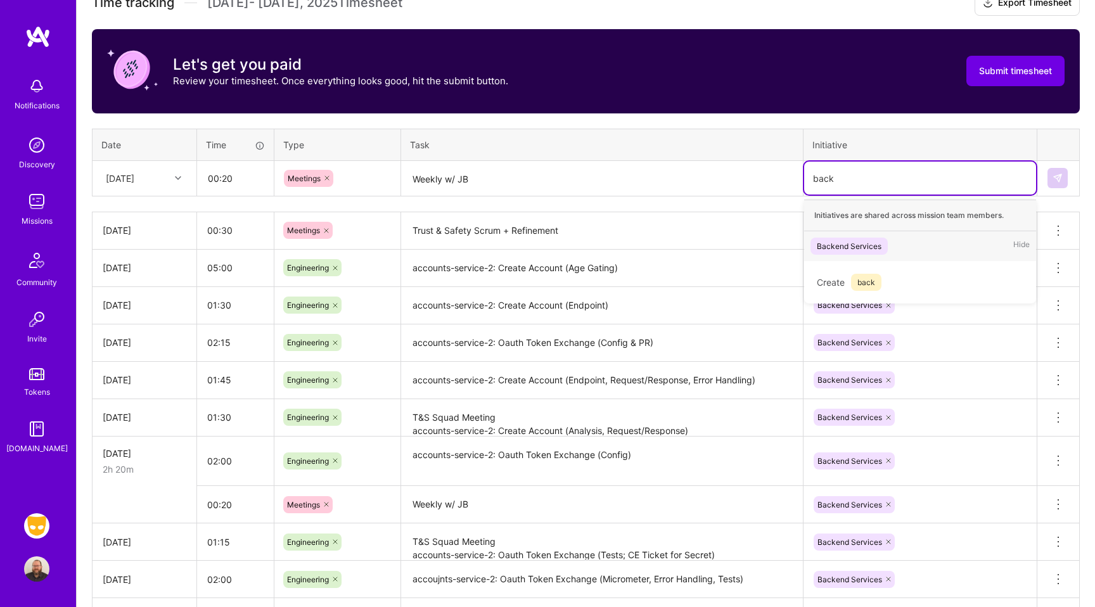
click at [863, 248] on div "Backend Services" at bounding box center [849, 246] width 65 height 13
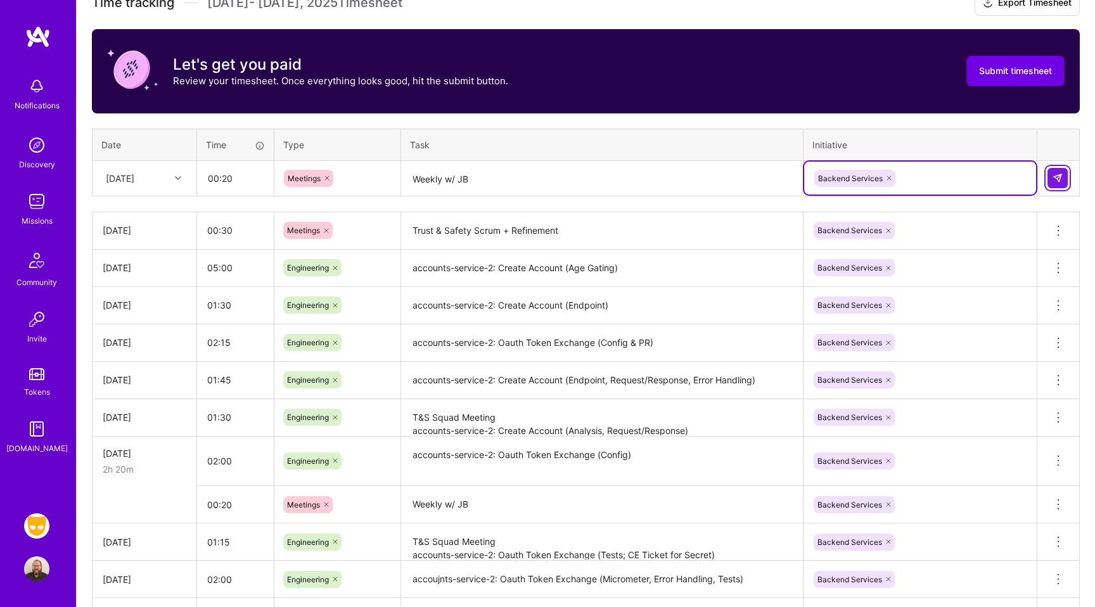
click at [1062, 172] on button at bounding box center [1057, 178] width 20 height 20
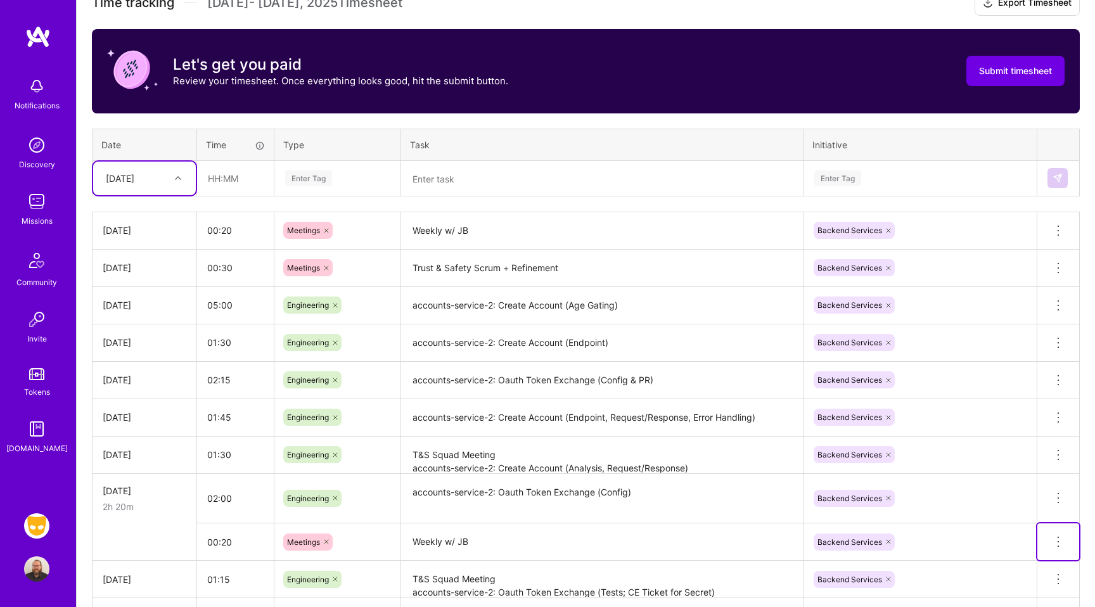
click at [1056, 542] on icon at bounding box center [1058, 541] width 15 height 15
click at [1032, 562] on button "Delete row" at bounding box center [1027, 563] width 66 height 31
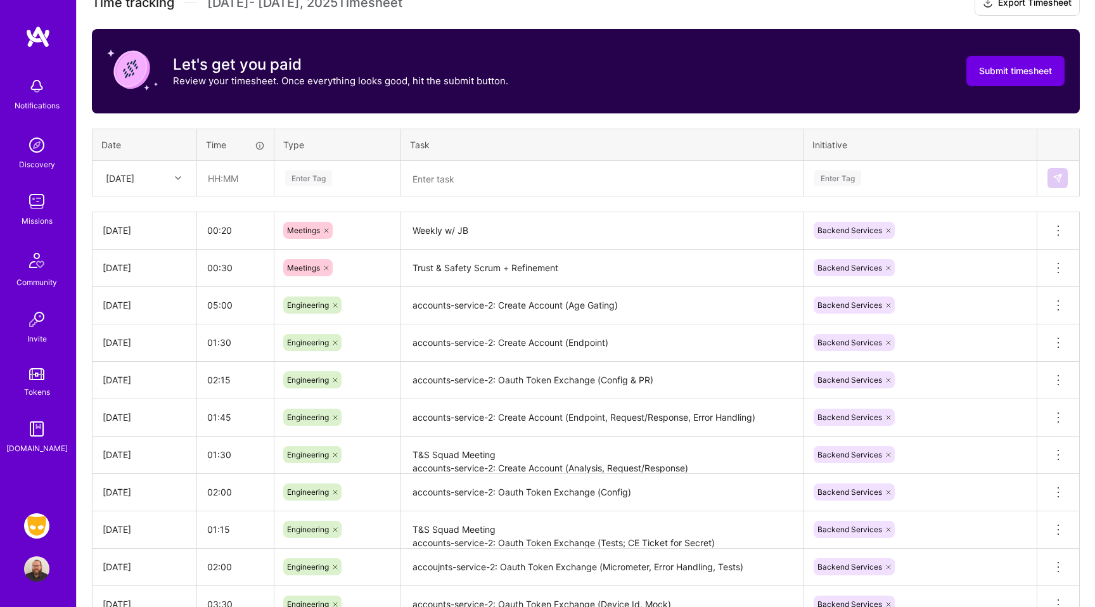
click at [134, 172] on div "[DATE]" at bounding box center [120, 178] width 29 height 13
click at [139, 315] on div "[DATE]" at bounding box center [144, 314] width 103 height 23
click at [238, 172] on input "text" at bounding box center [235, 179] width 75 height 34
type input "03:00"
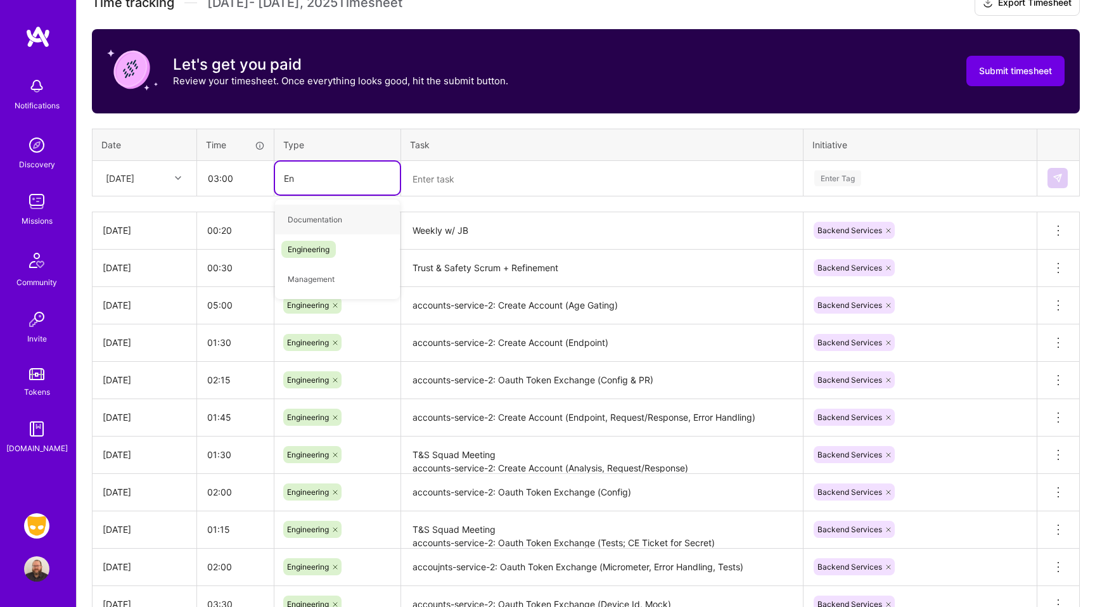
type input "Eng"
click at [331, 215] on span "Engineering" at bounding box center [308, 219] width 54 height 17
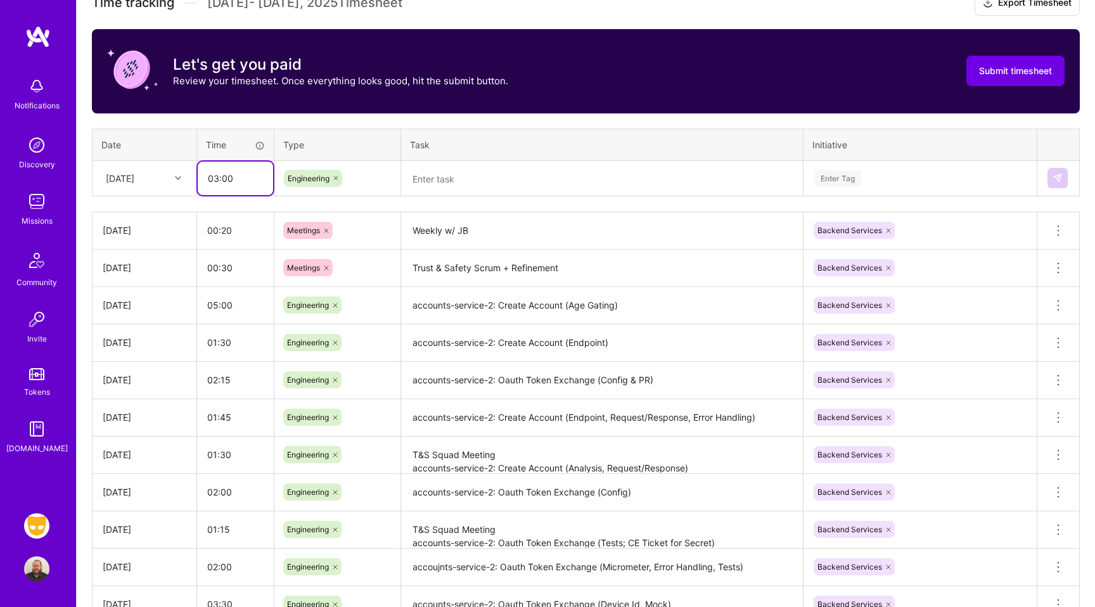
click at [241, 178] on input "03:00" at bounding box center [235, 179] width 75 height 34
type input "0"
click at [241, 179] on input "02:30" at bounding box center [235, 179] width 75 height 34
type input "02:45"
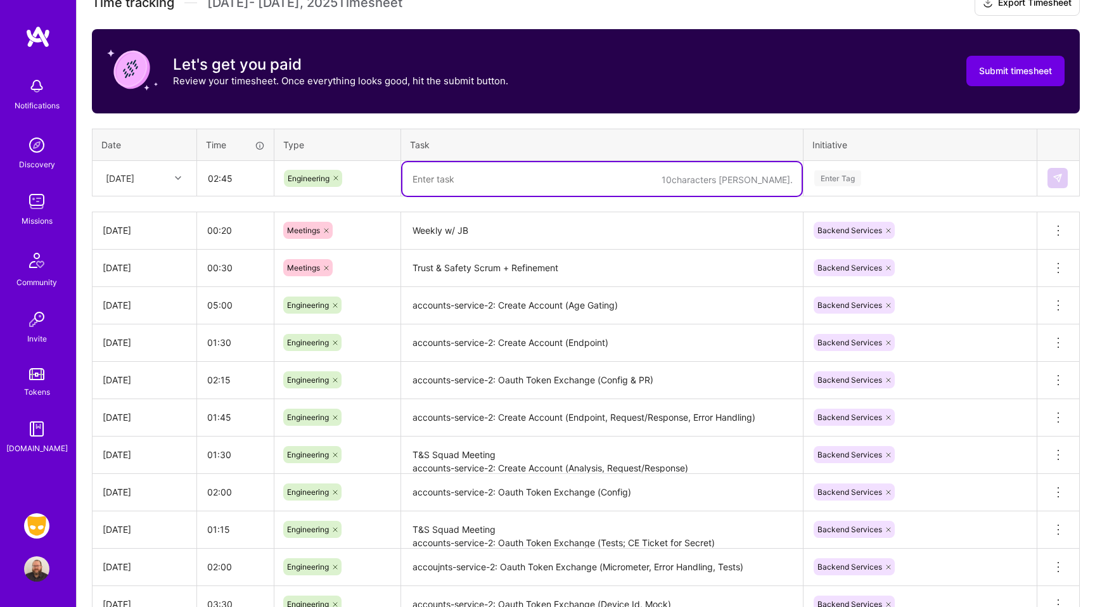
click at [449, 173] on textarea at bounding box center [601, 179] width 399 height 34
click at [674, 178] on textarea "accounts-service-2: Token Exchange + Floating Point Test" at bounding box center [601, 179] width 399 height 34
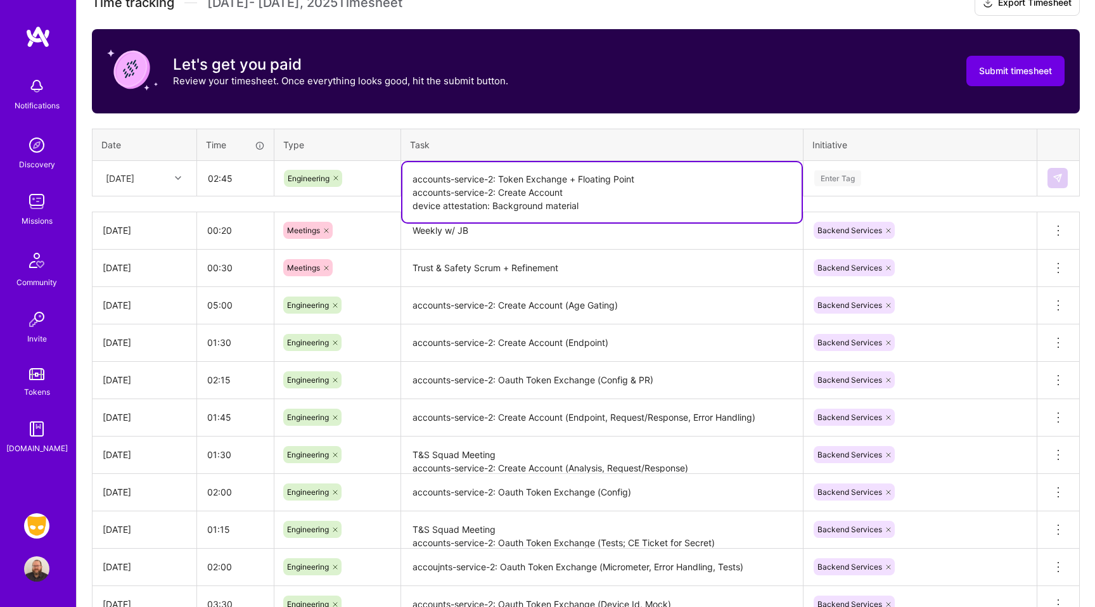
type textarea "accounts-service-2: Token Exchange + Floating Point accounts-service-2: Create …"
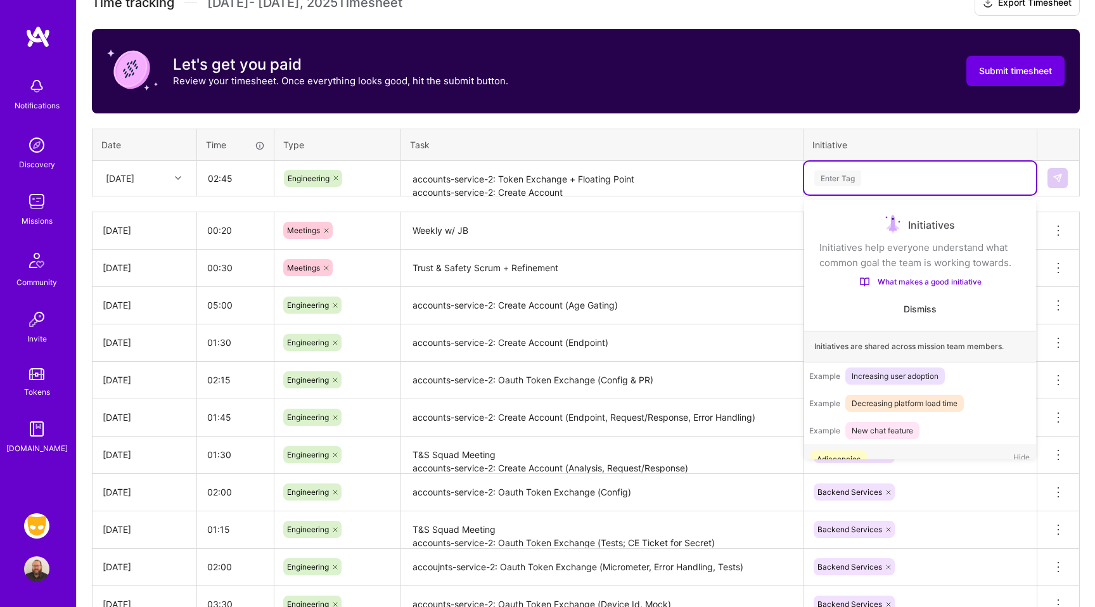
scroll to position [24, 0]
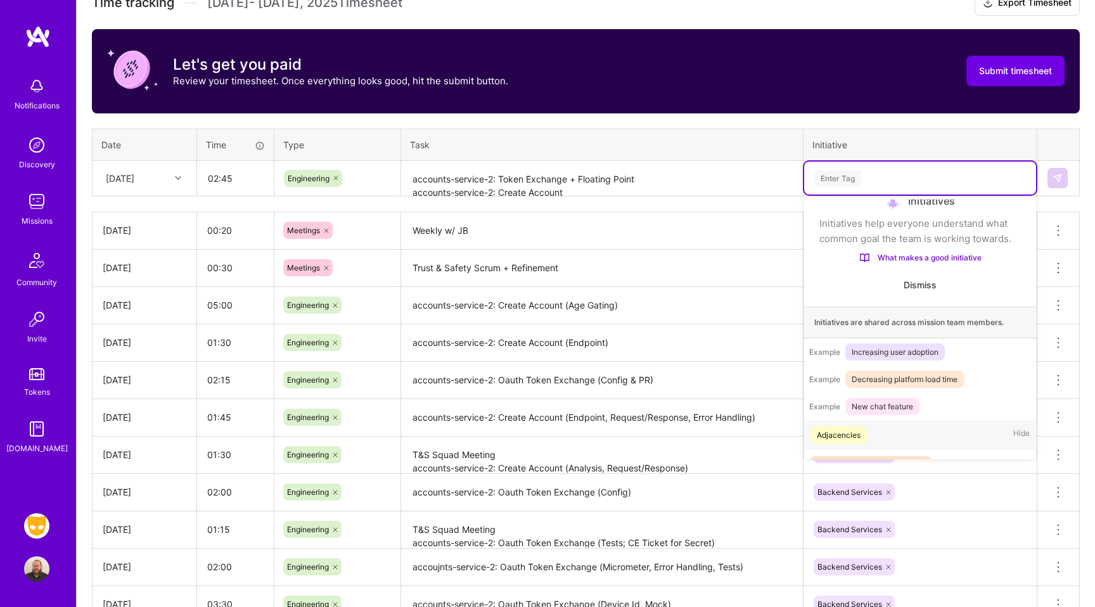
click at [834, 181] on div "Enter Tag" at bounding box center [837, 179] width 47 height 20
type input "s"
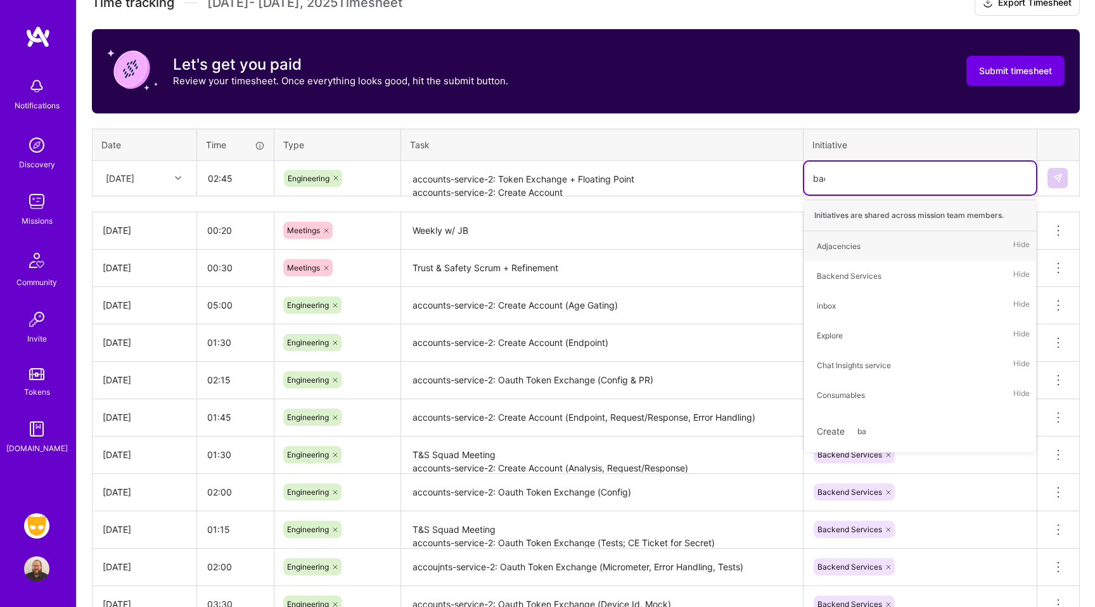
type input "back"
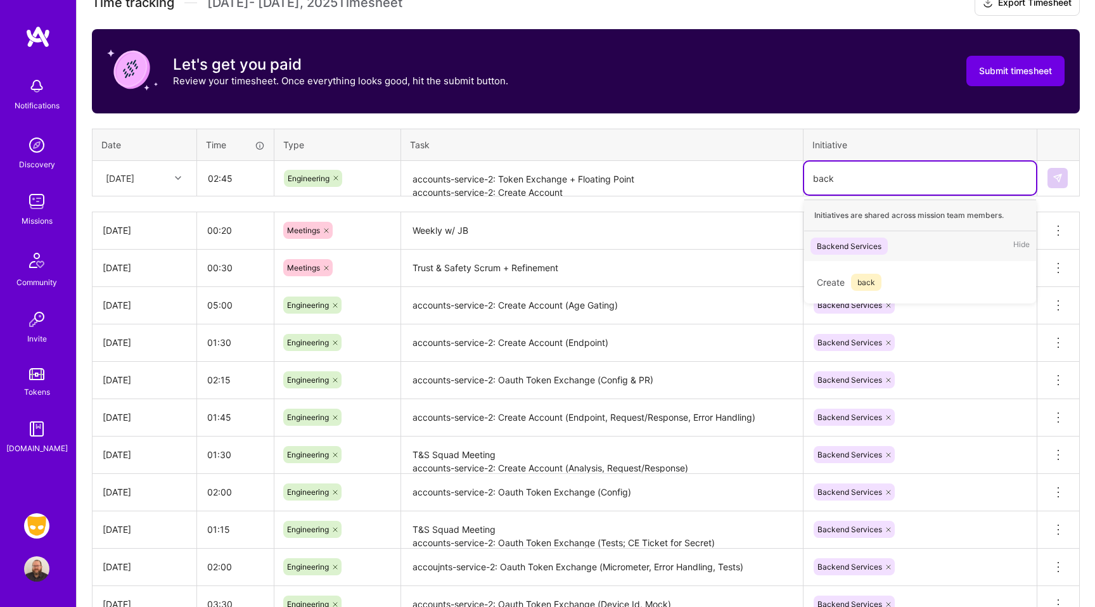
click at [861, 240] on div "Backend Services" at bounding box center [849, 246] width 65 height 13
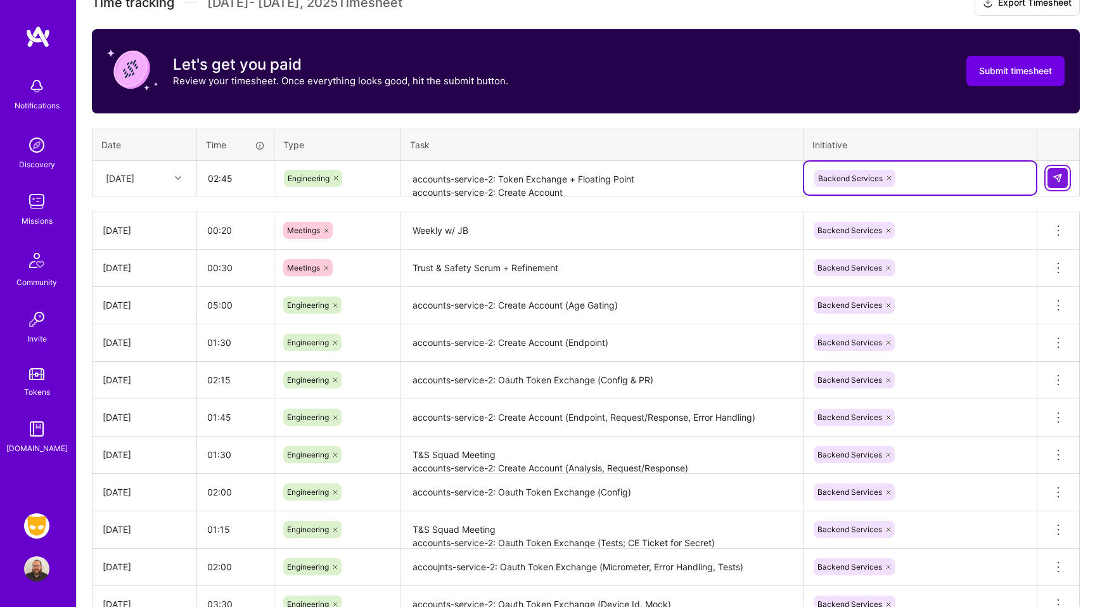
click at [1056, 171] on button at bounding box center [1057, 178] width 20 height 20
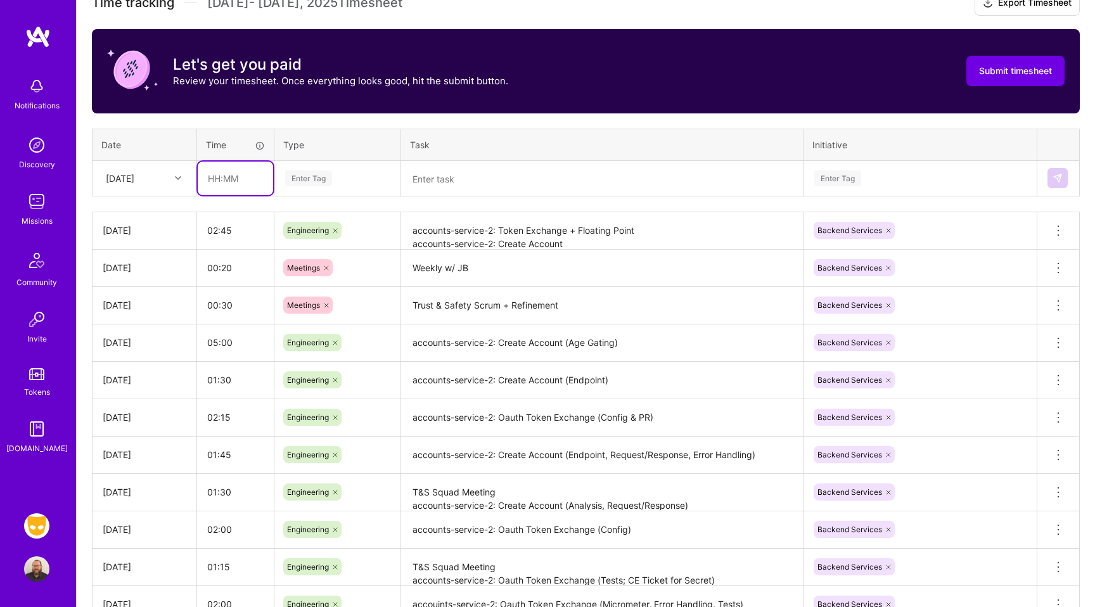
click at [218, 176] on input "text" at bounding box center [235, 179] width 75 height 34
type input "00:15"
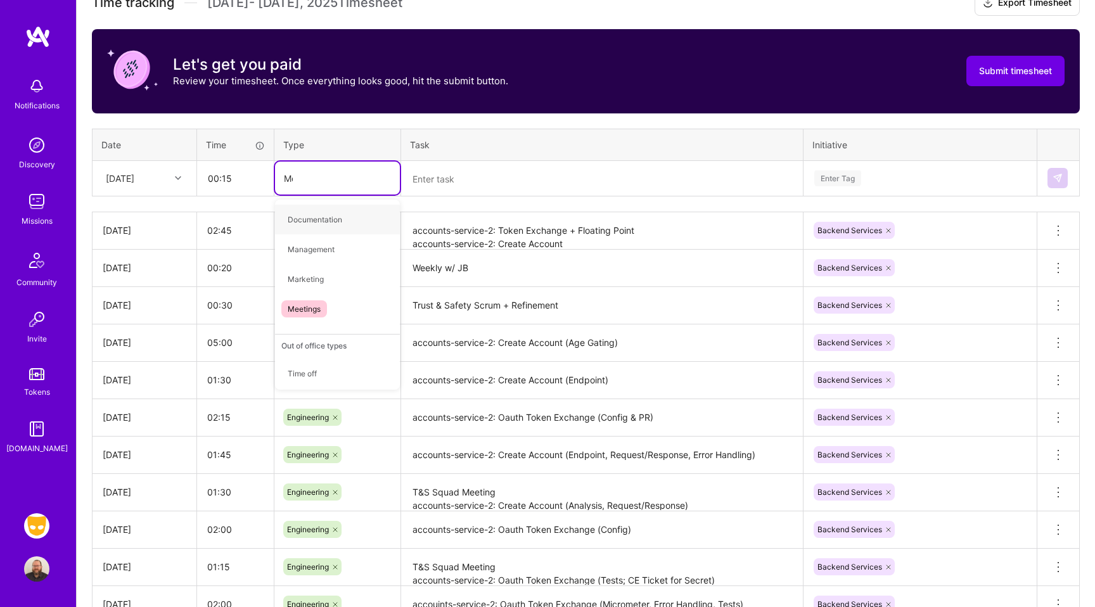
type input "Mee"
click at [313, 223] on span "Meetings" at bounding box center [304, 219] width 46 height 17
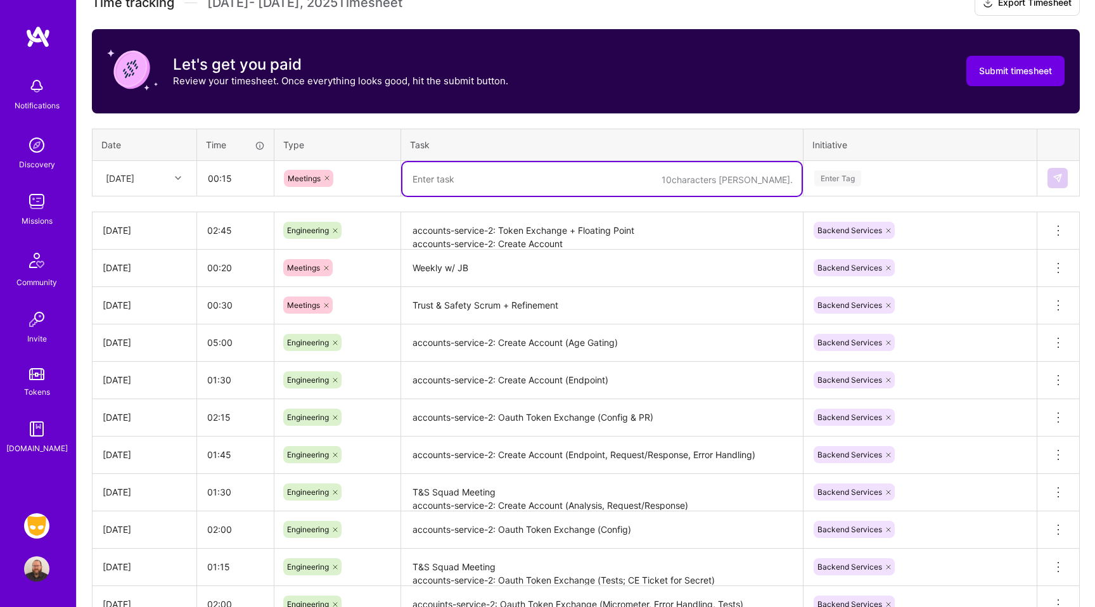
click at [447, 178] on textarea at bounding box center [601, 179] width 399 height 34
type textarea "S"
type textarea "Trust & Safety Squad"
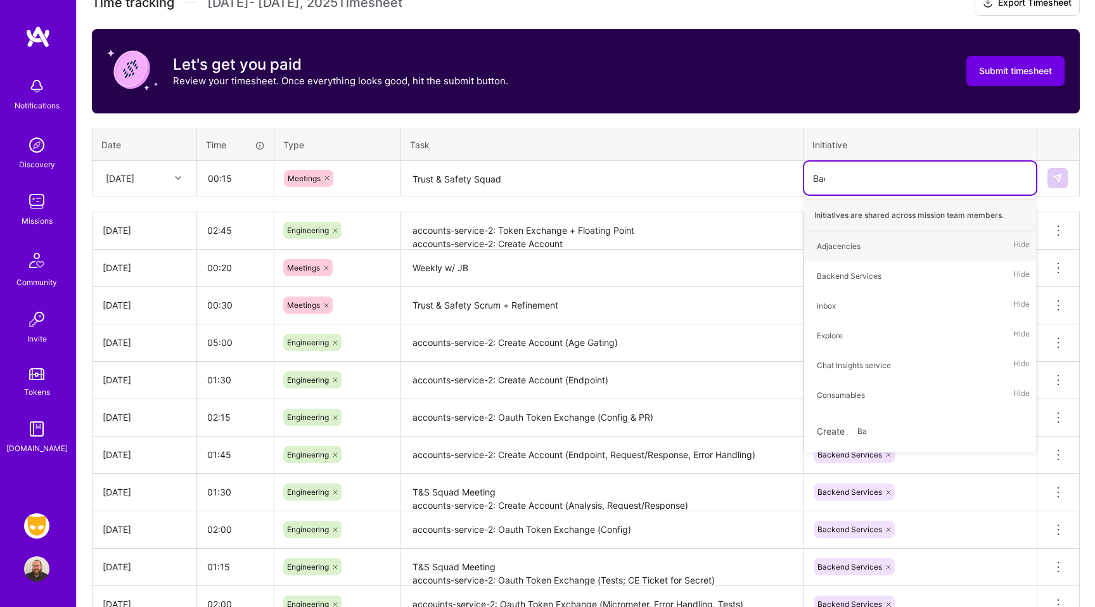
type input "Back"
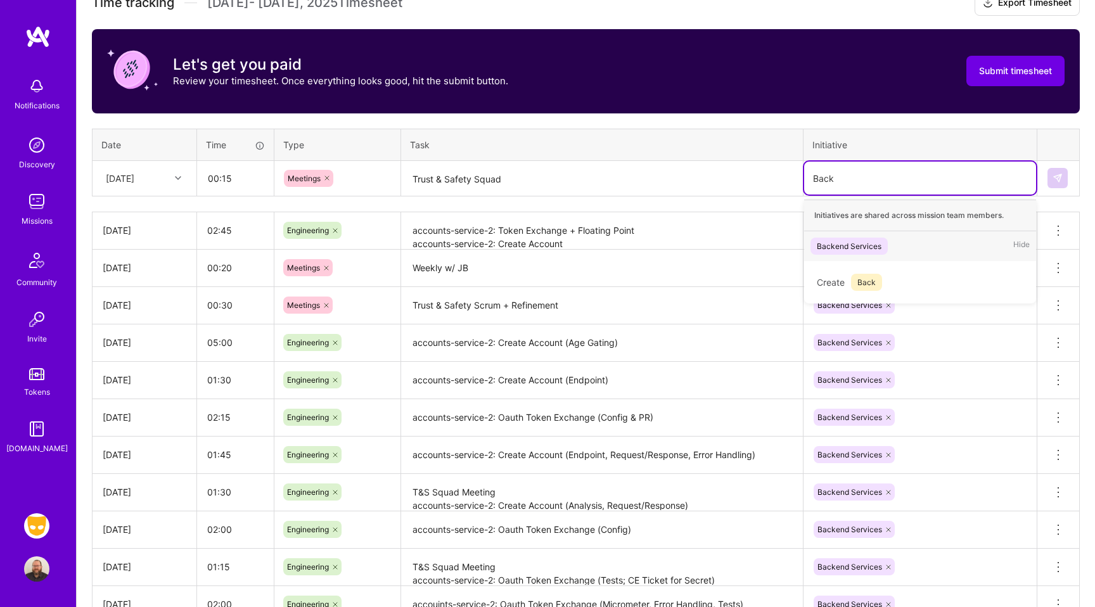
click at [902, 239] on div "Backend Services Hide" at bounding box center [920, 246] width 232 height 30
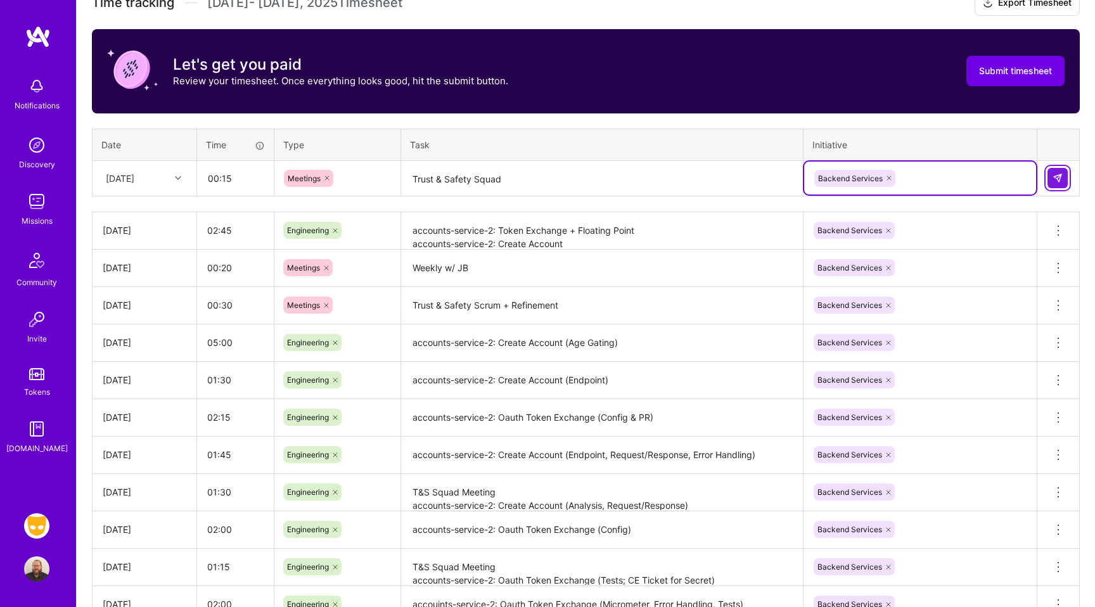
click at [1053, 179] on img at bounding box center [1058, 178] width 10 height 10
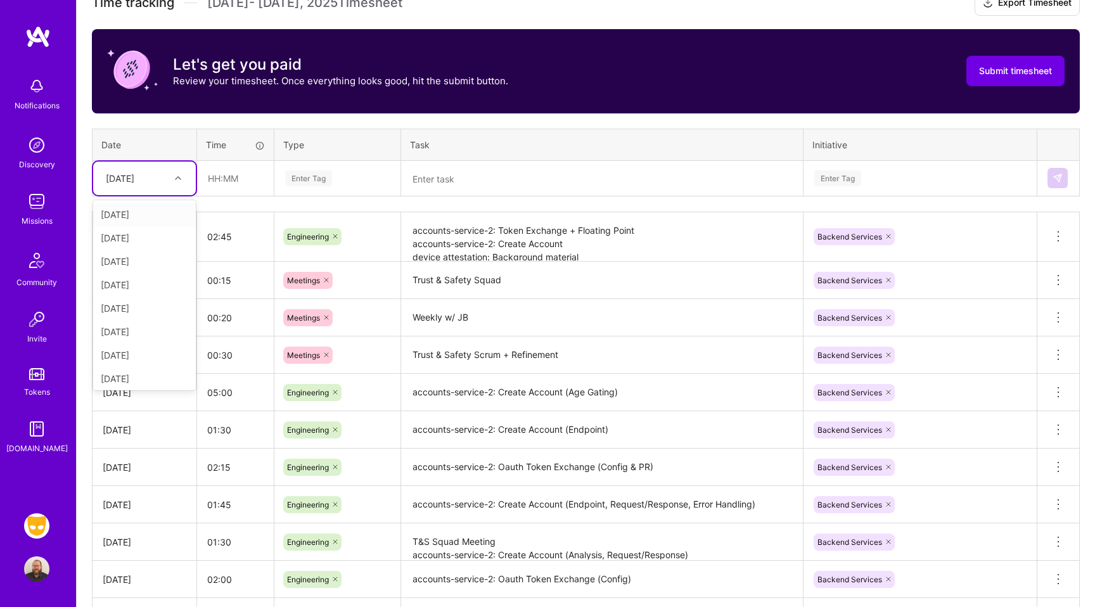
click at [167, 181] on div "[DATE]" at bounding box center [134, 178] width 70 height 21
click at [143, 309] on div "[DATE]" at bounding box center [144, 305] width 103 height 23
click at [240, 179] on input "text" at bounding box center [235, 179] width 75 height 34
type input "03:00"
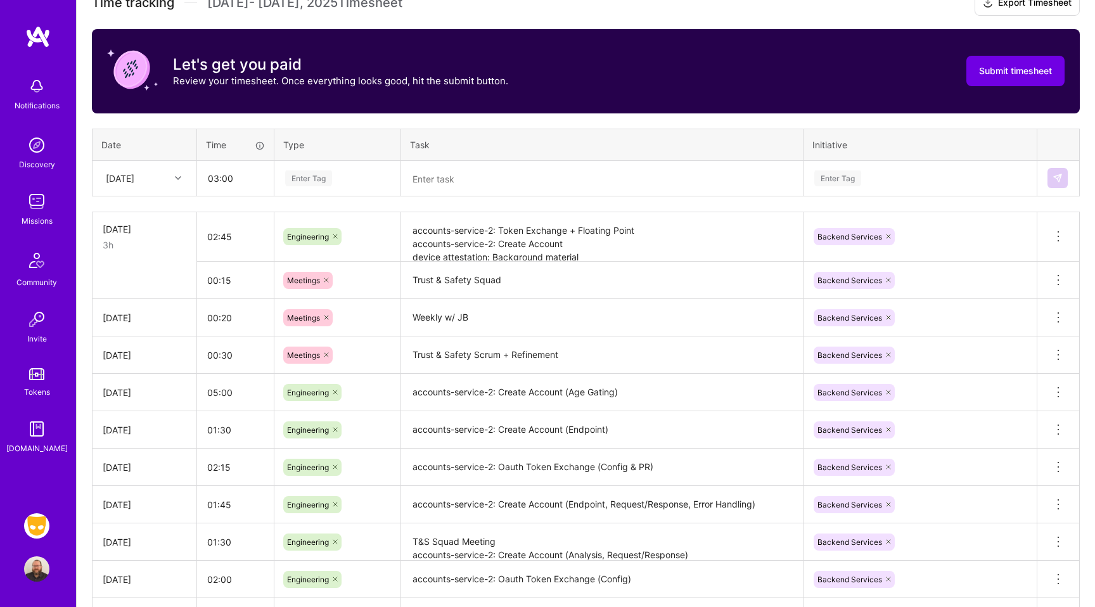
click at [338, 181] on div "Enter Tag" at bounding box center [337, 178] width 107 height 16
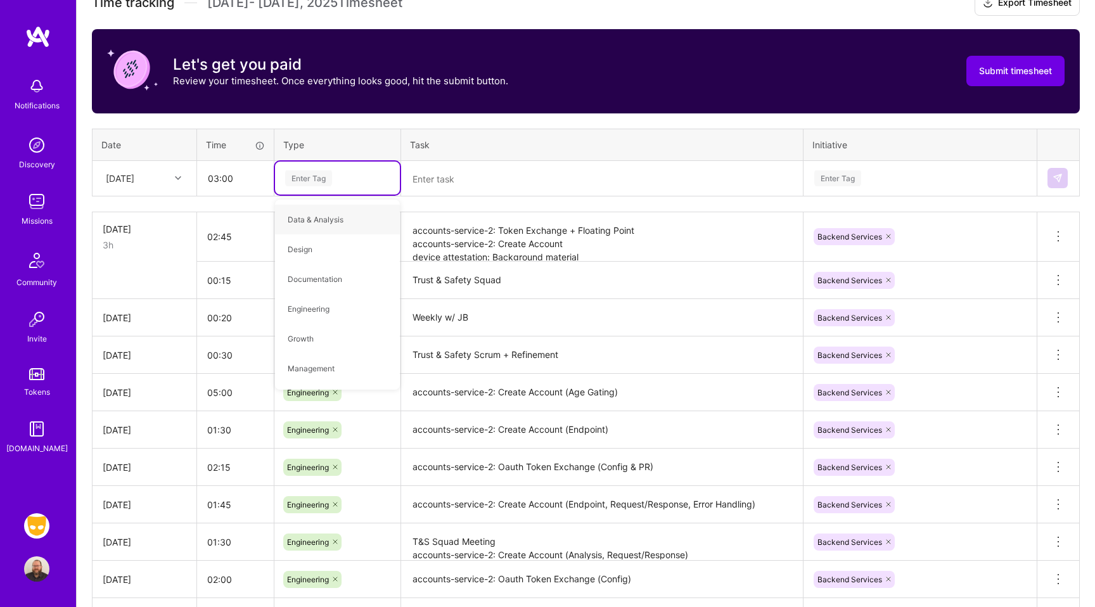
type input "b"
type input "eng"
click at [327, 217] on span "Engineering" at bounding box center [308, 219] width 54 height 17
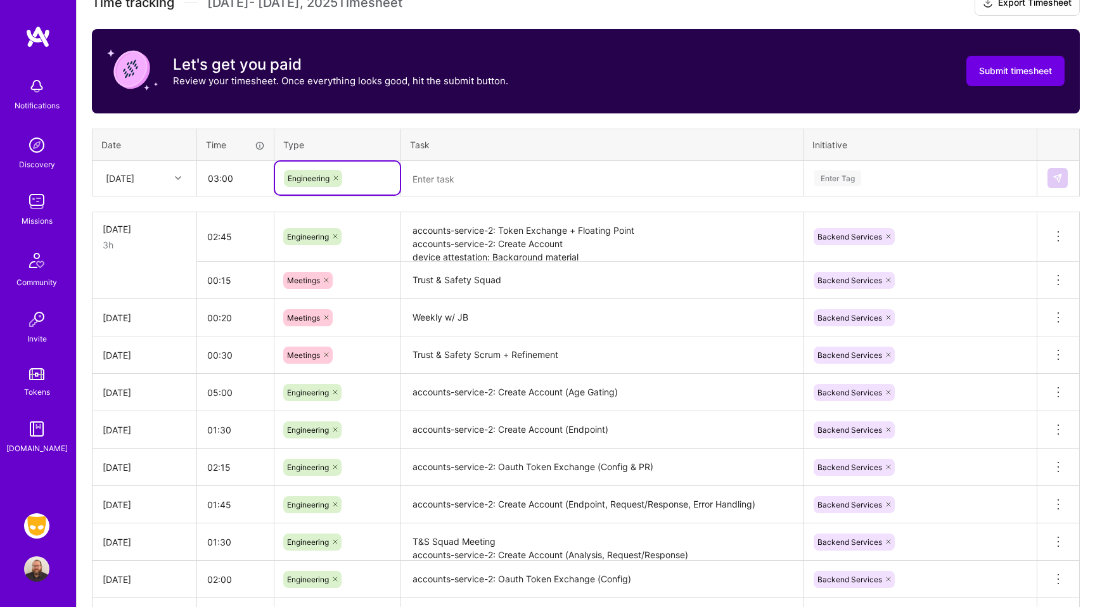
click at [449, 189] on textarea at bounding box center [601, 179] width 399 height 34
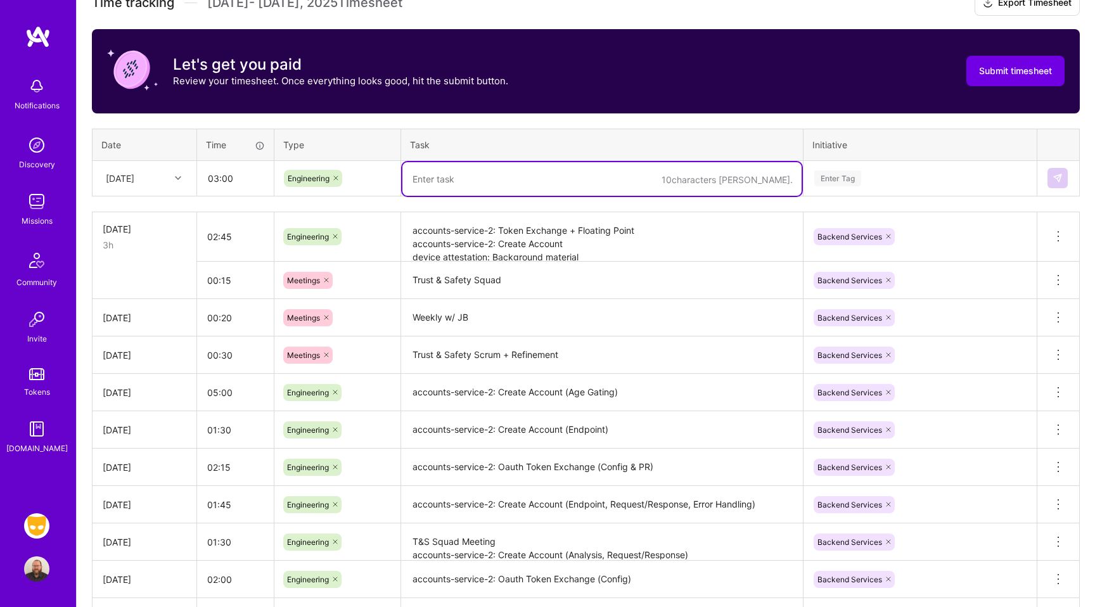
type textarea "O"
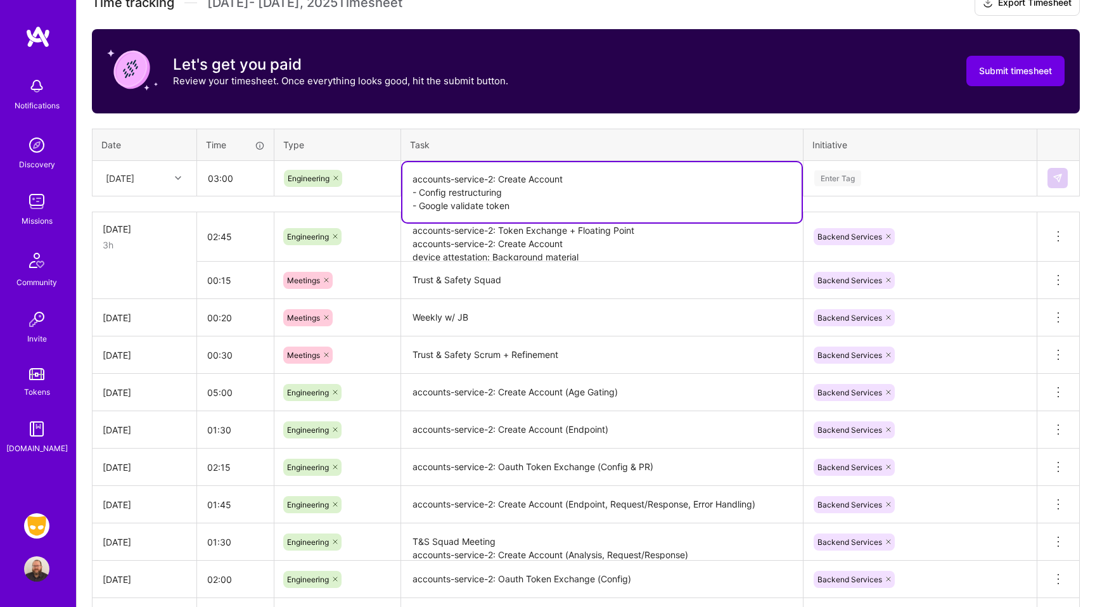
type textarea "accounts-service-2: Create Account - Config restructuring - Google validate tok…"
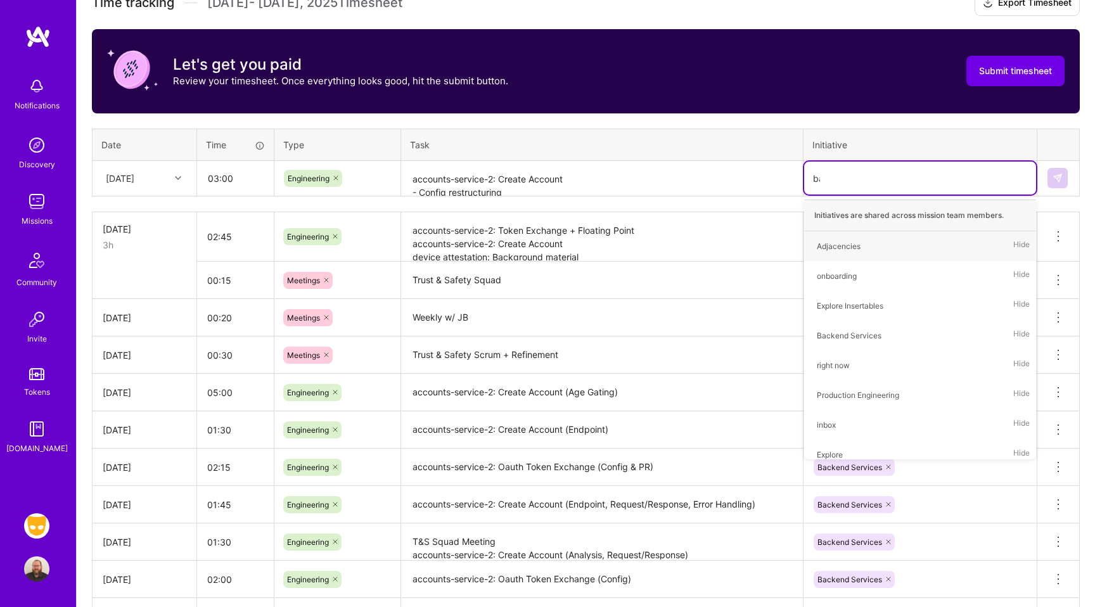
type input "back"
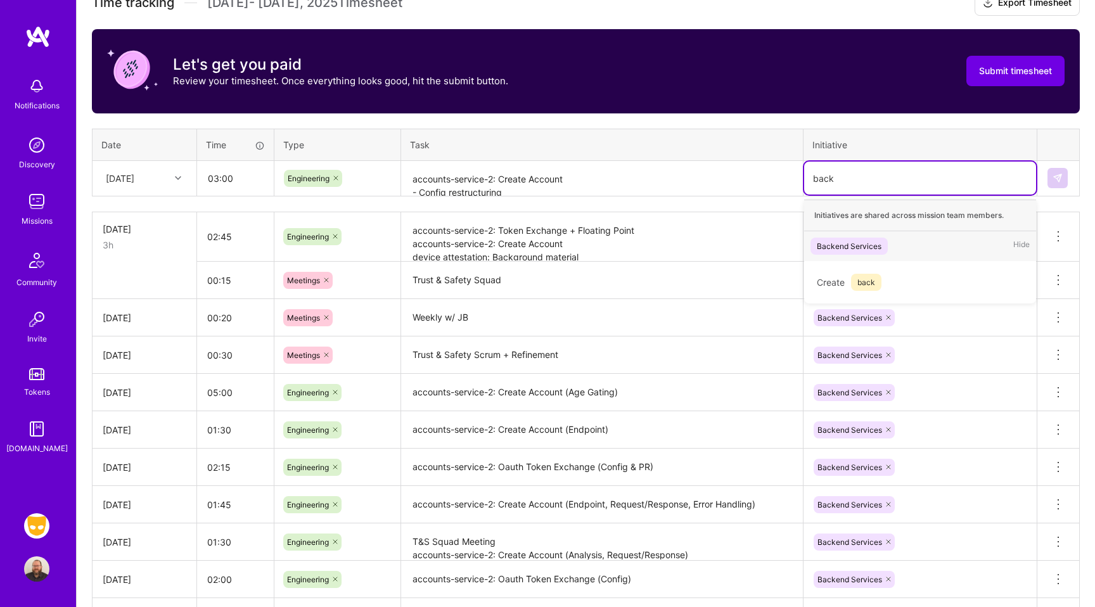
click at [867, 238] on span "Backend Services" at bounding box center [848, 246] width 77 height 17
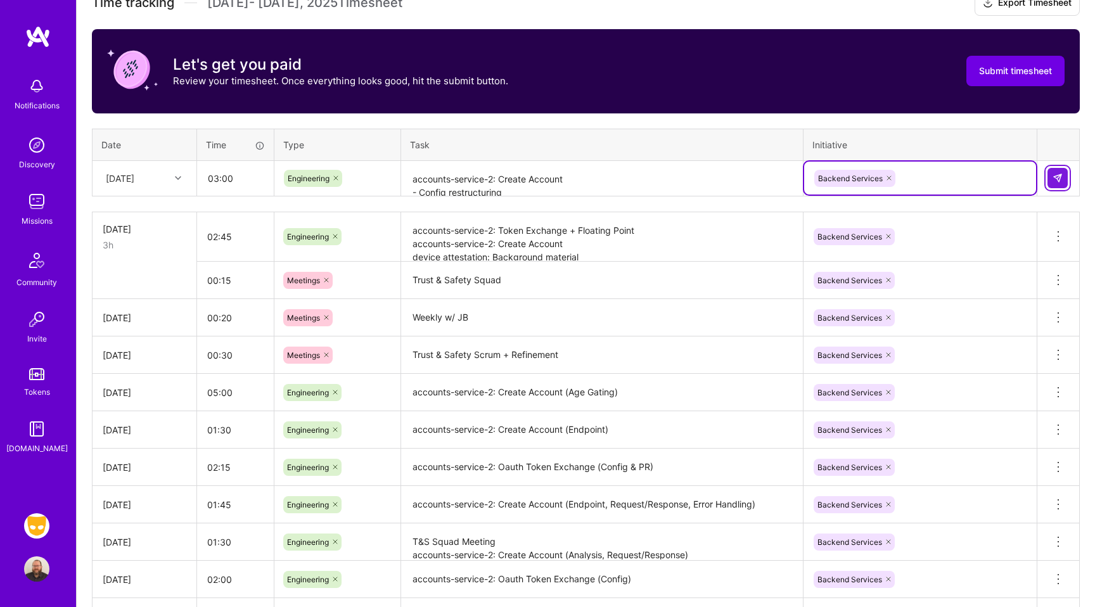
click at [1061, 179] on img at bounding box center [1058, 178] width 10 height 10
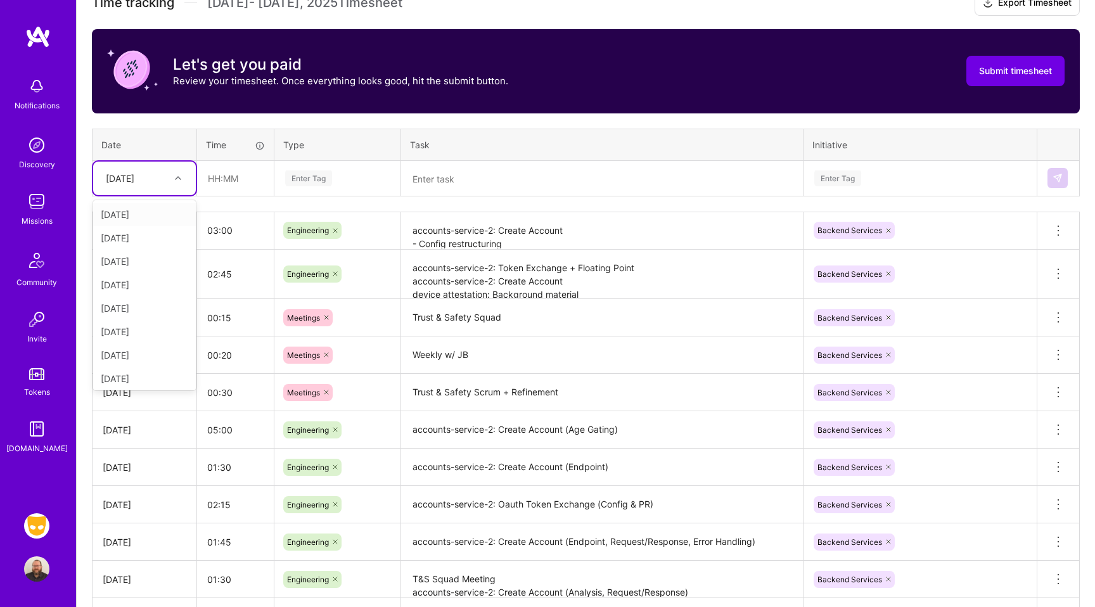
click at [134, 181] on div "[DATE]" at bounding box center [120, 178] width 29 height 13
click at [114, 355] on div "[DATE]" at bounding box center [144, 354] width 103 height 23
click at [231, 175] on input "text" at bounding box center [235, 179] width 75 height 34
type input "2"
type input "02:15"
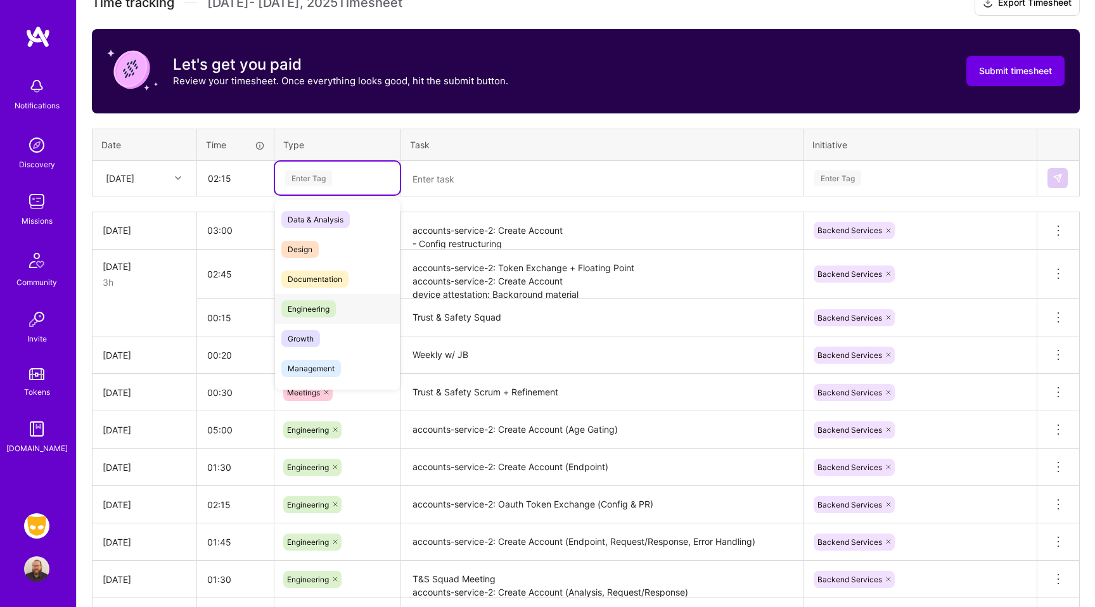
click at [301, 308] on span "Engineering" at bounding box center [308, 308] width 54 height 17
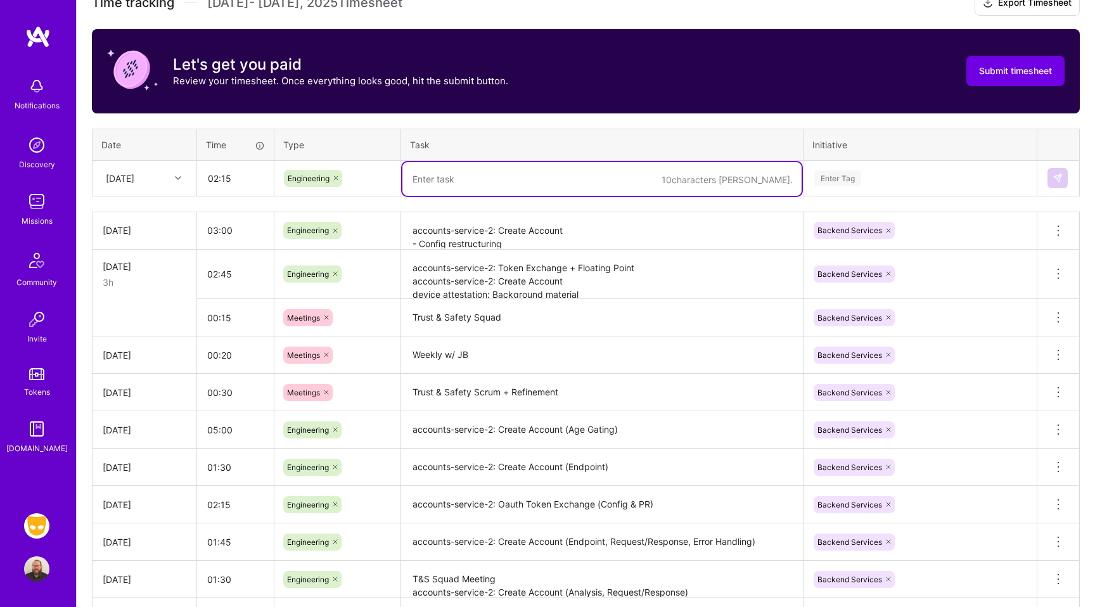
click at [495, 181] on textarea at bounding box center [601, 179] width 399 height 34
type textarea "S"
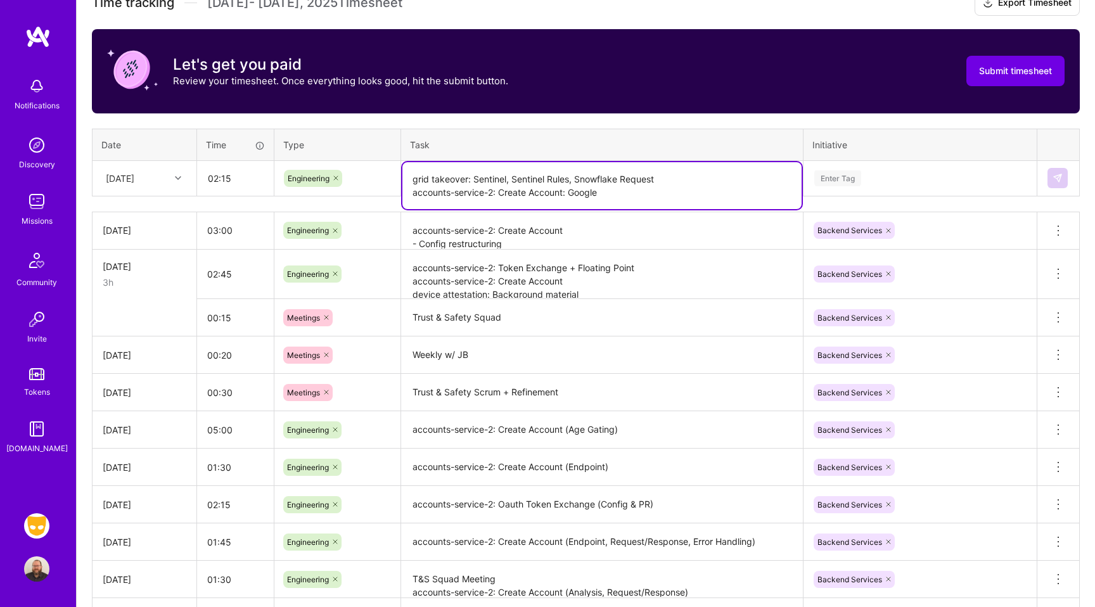
click at [160, 178] on div "[DATE]" at bounding box center [134, 178] width 70 height 21
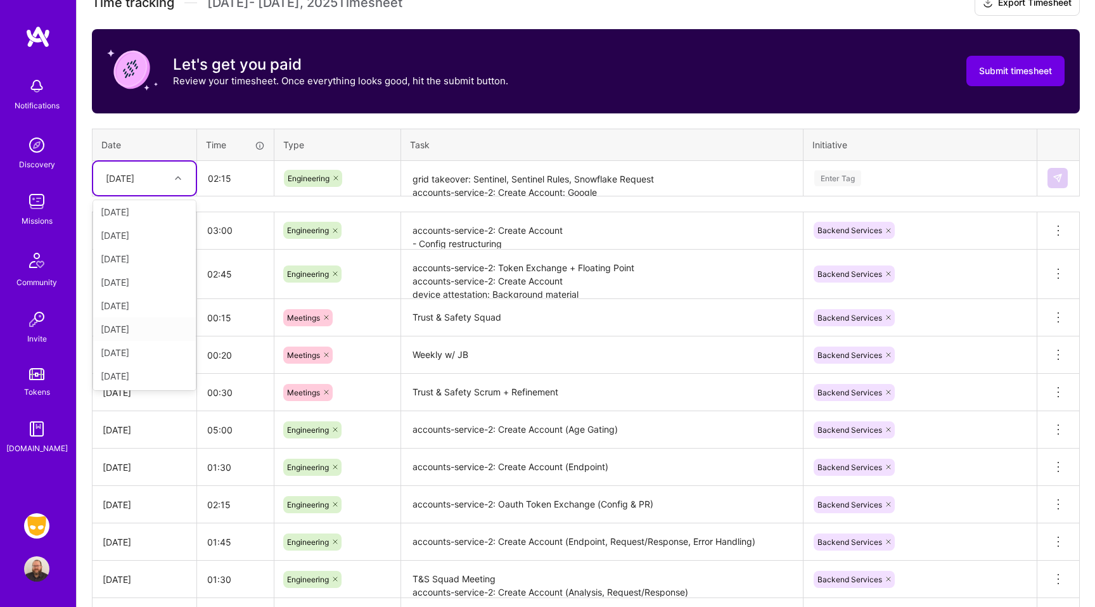
click at [138, 328] on div "[DATE]" at bounding box center [144, 328] width 103 height 23
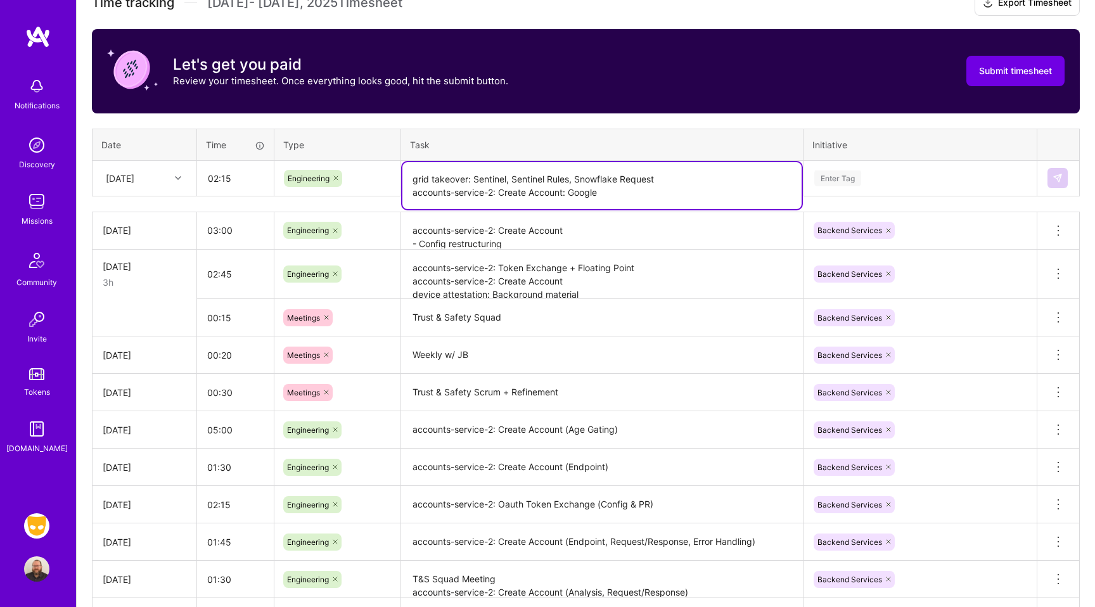
click at [623, 191] on textarea "grid takeover: Sentinel, Sentinel Rules, Snowflake Request accounts-service-2: …" at bounding box center [601, 185] width 399 height 47
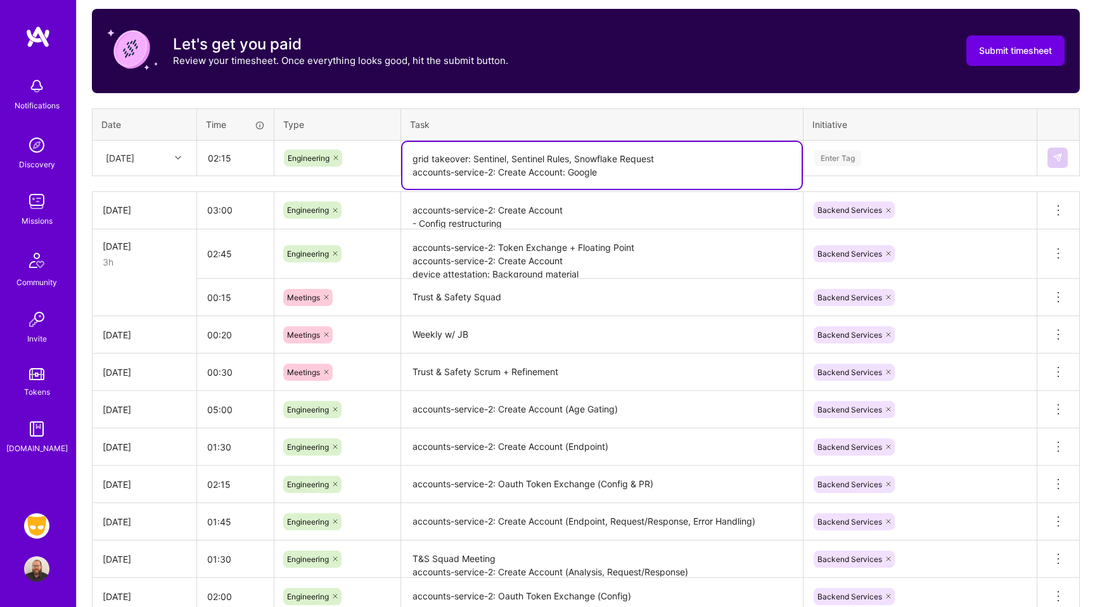
scroll to position [399, 0]
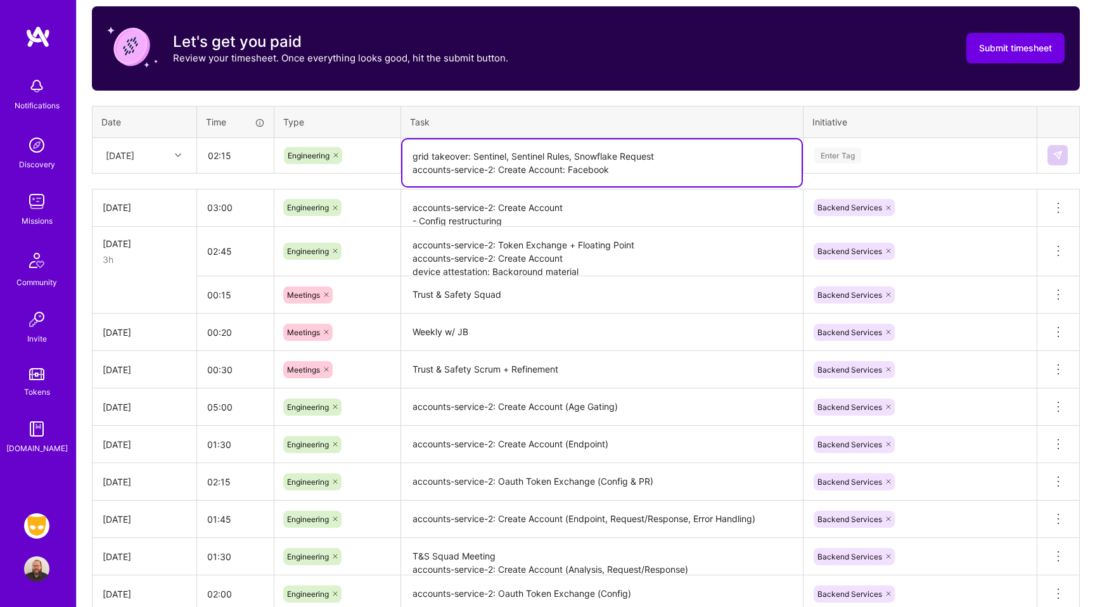
type textarea "grid takeover: Sentinel, Sentinel Rules, Snowflake Request accounts-service-2: …"
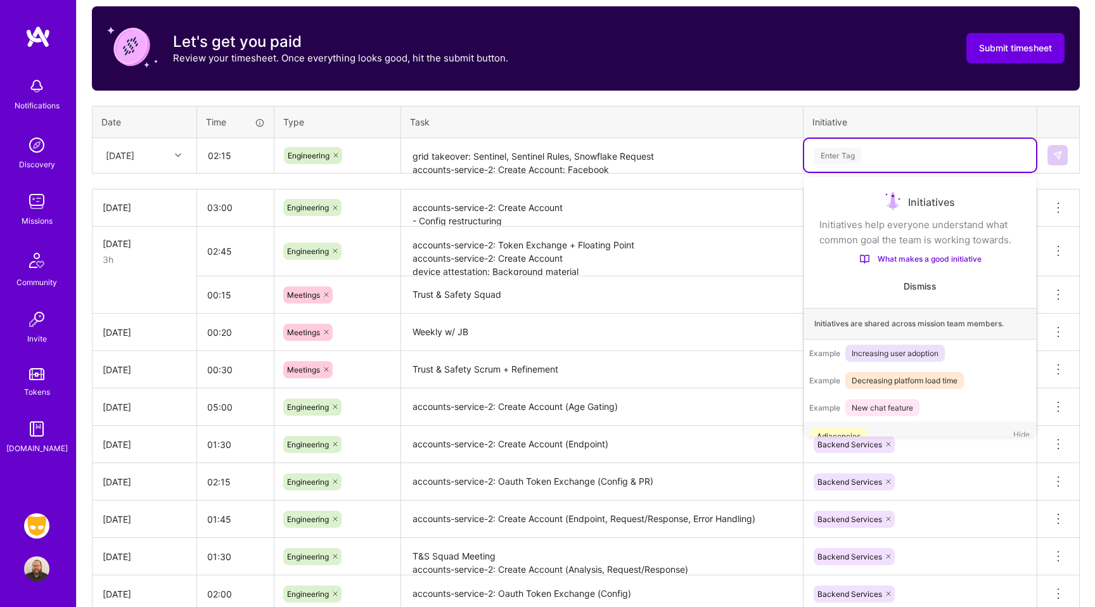
click at [847, 156] on div "Enter Tag" at bounding box center [837, 156] width 47 height 20
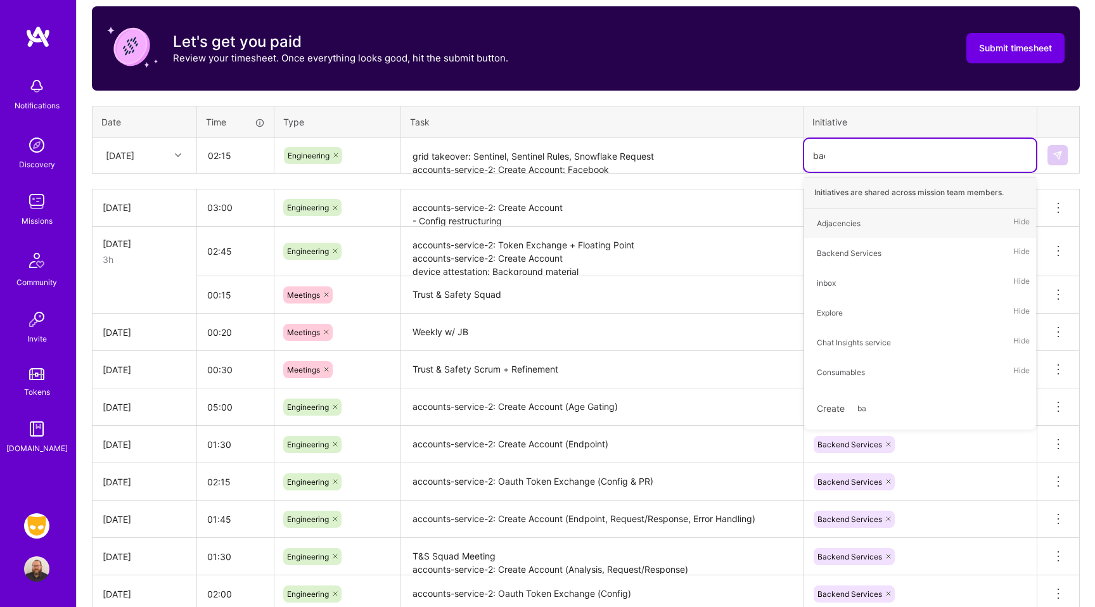
type input "back"
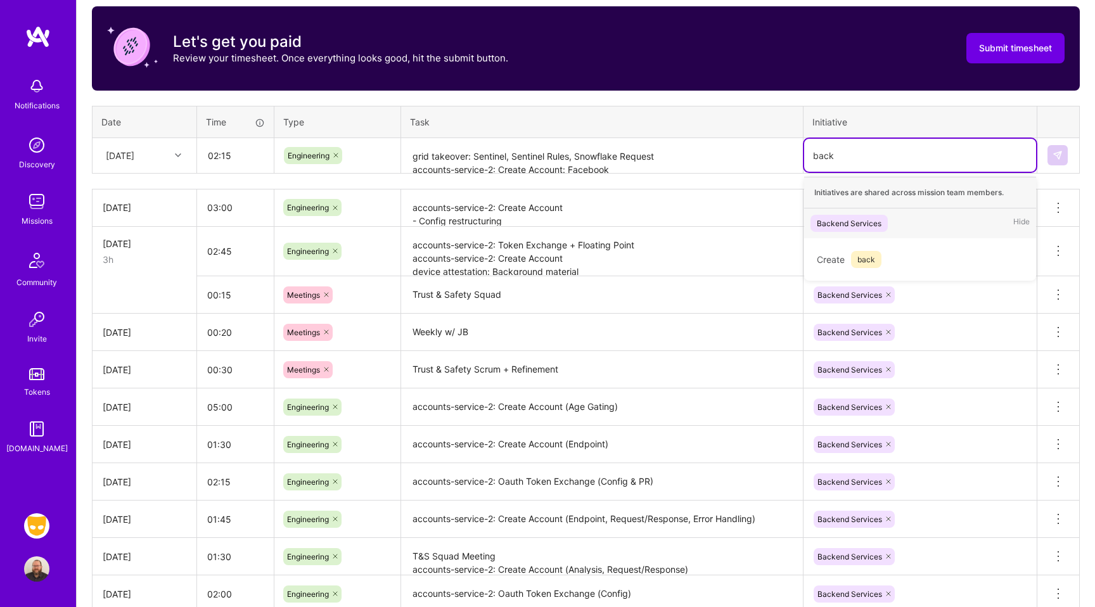
click at [885, 221] on span "Backend Services" at bounding box center [848, 223] width 77 height 17
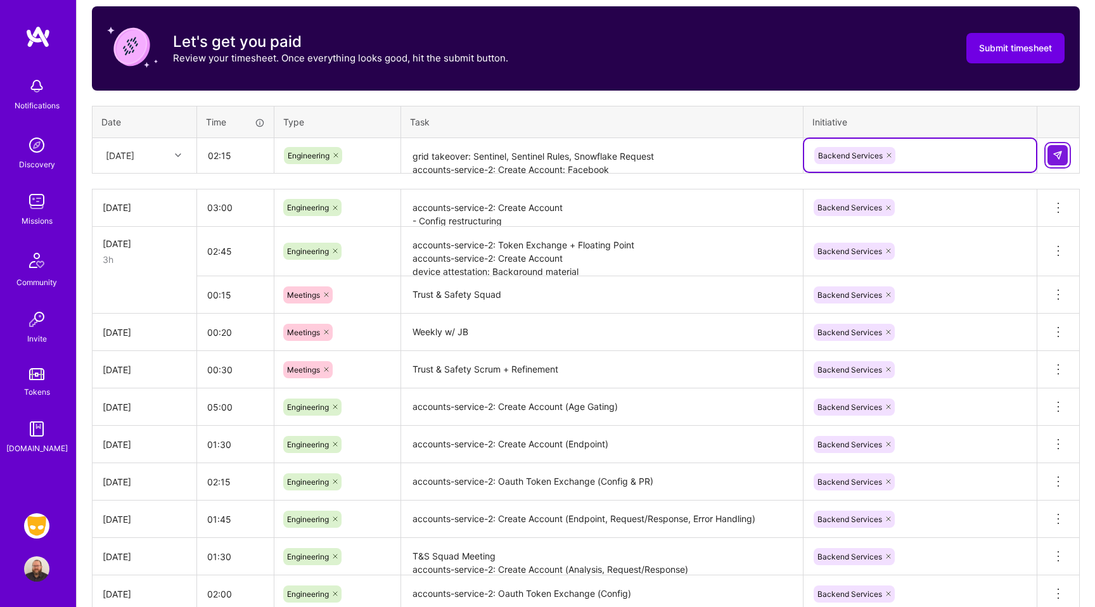
click at [1051, 155] on button at bounding box center [1057, 155] width 20 height 20
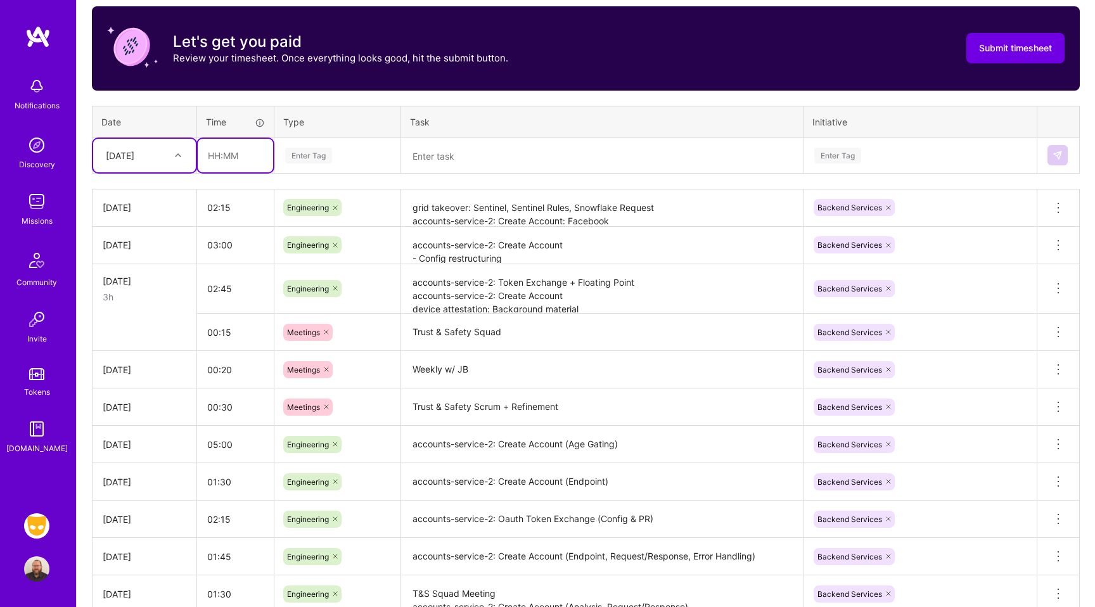
click at [227, 163] on input "text" at bounding box center [235, 156] width 75 height 34
type input "00:20"
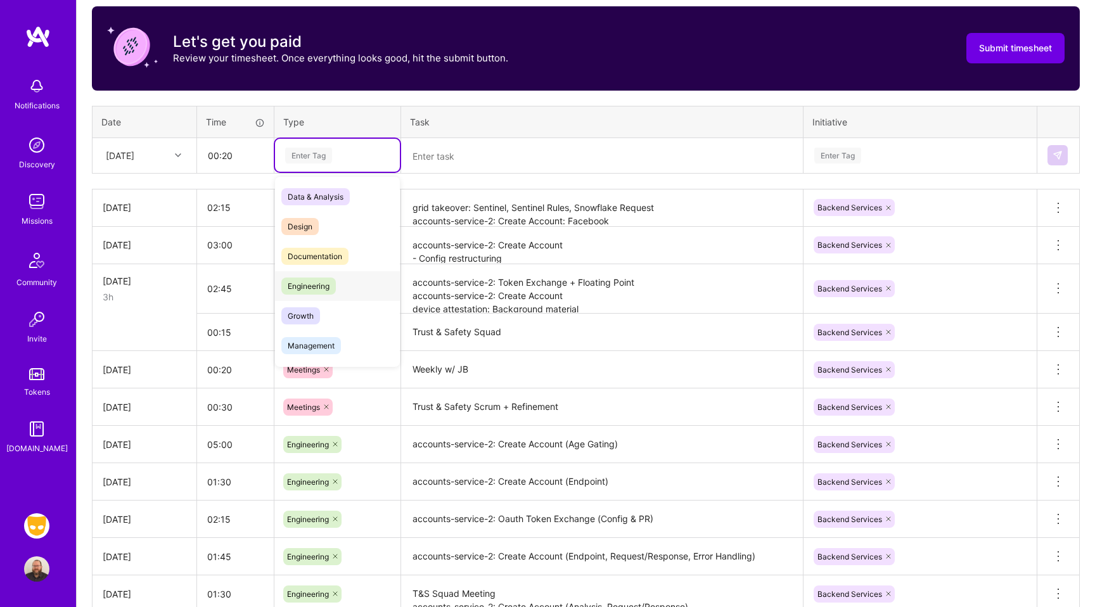
click at [312, 286] on span "Engineering" at bounding box center [308, 286] width 54 height 17
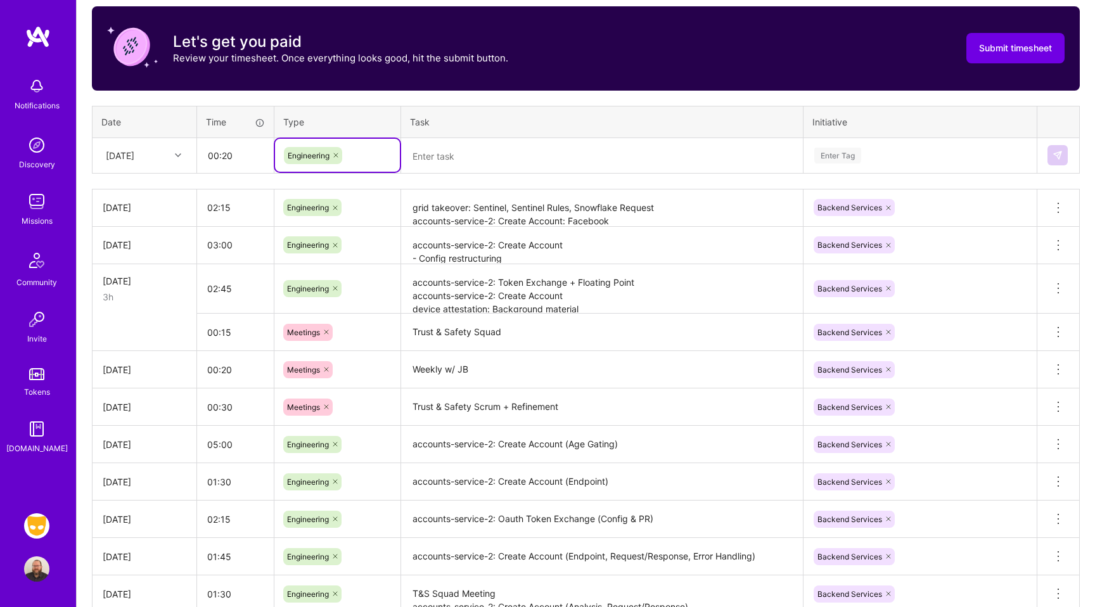
click at [335, 155] on icon at bounding box center [336, 155] width 8 height 8
type input "mee"
click at [336, 202] on div "Meetings" at bounding box center [337, 197] width 125 height 30
click at [468, 146] on textarea at bounding box center [601, 156] width 399 height 34
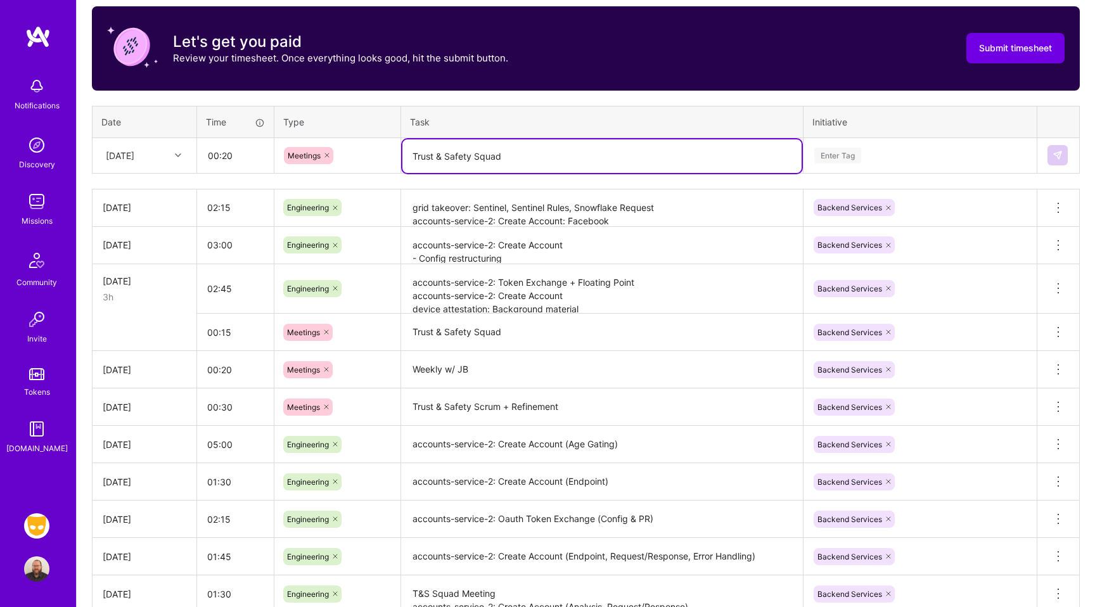
type textarea "Trust & Safety Squad"
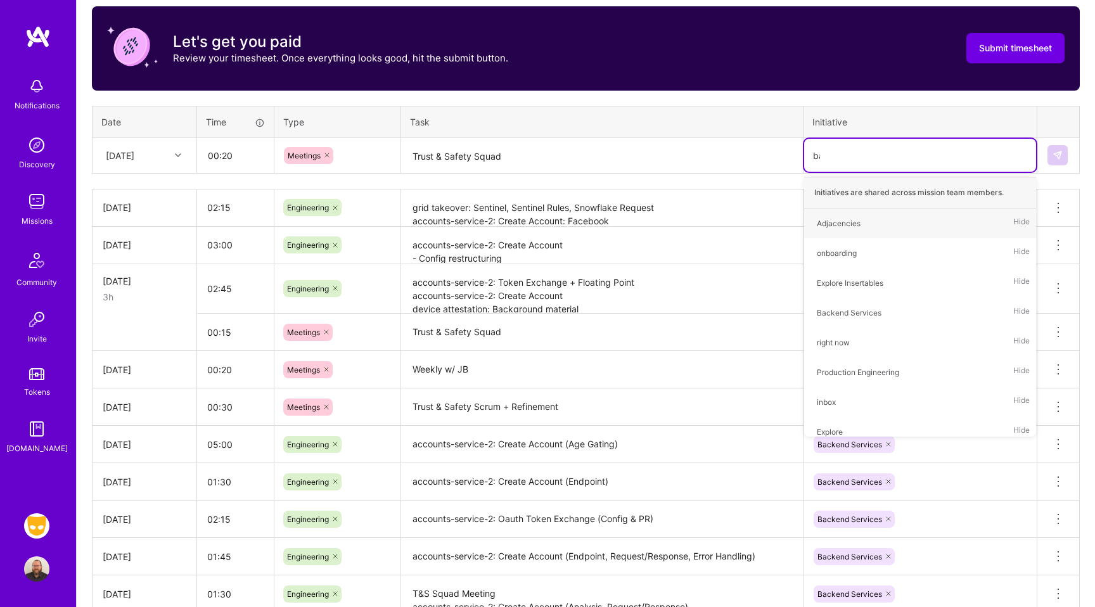
type input "back"
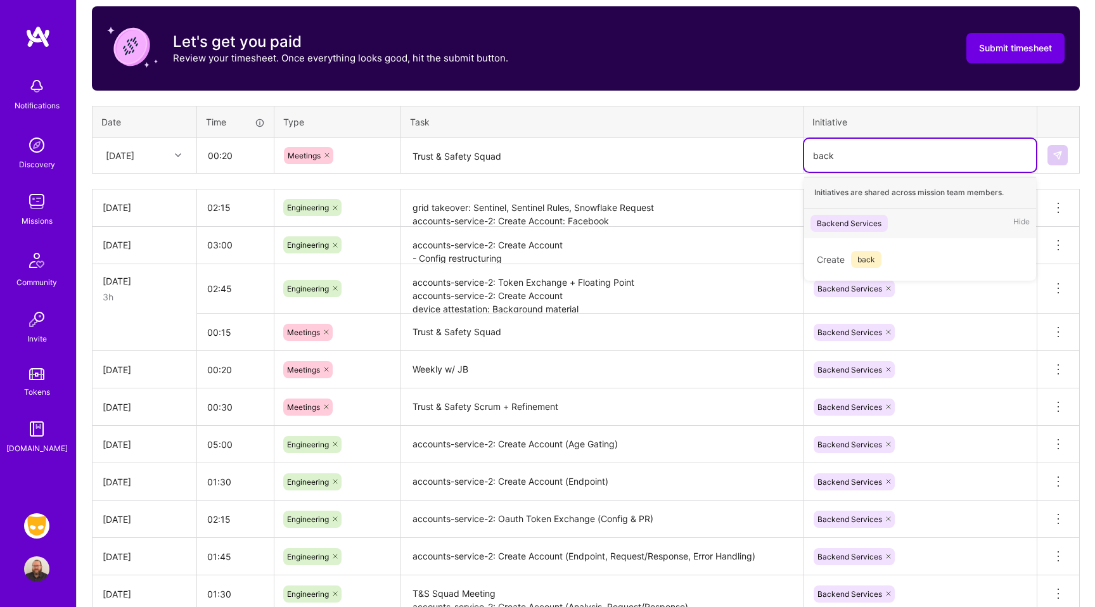
click at [854, 222] on div "Backend Services" at bounding box center [849, 223] width 65 height 13
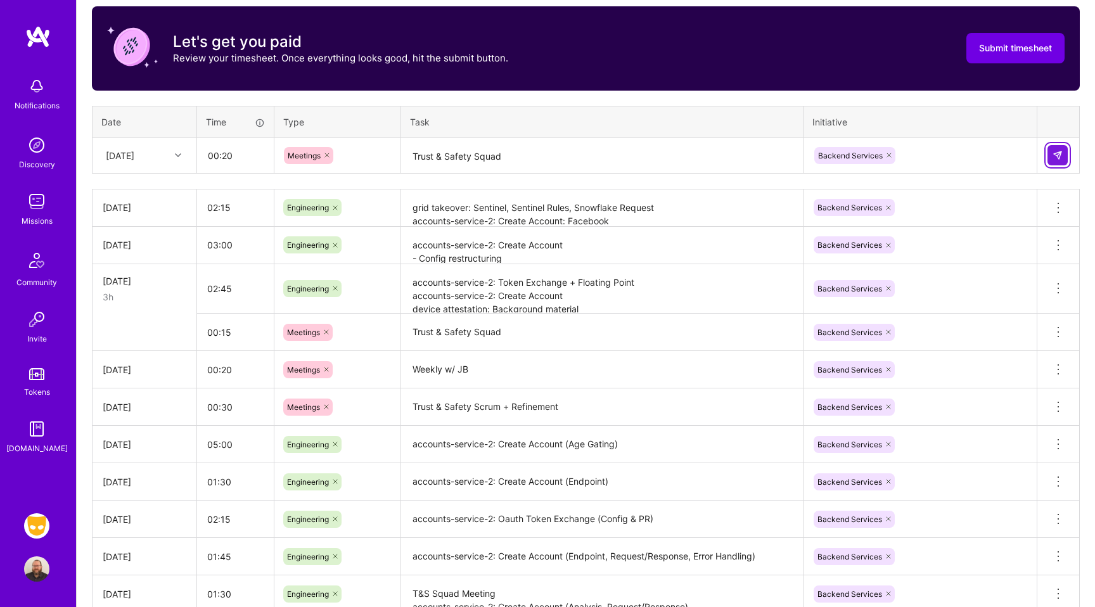
click at [1059, 154] on img at bounding box center [1058, 155] width 10 height 10
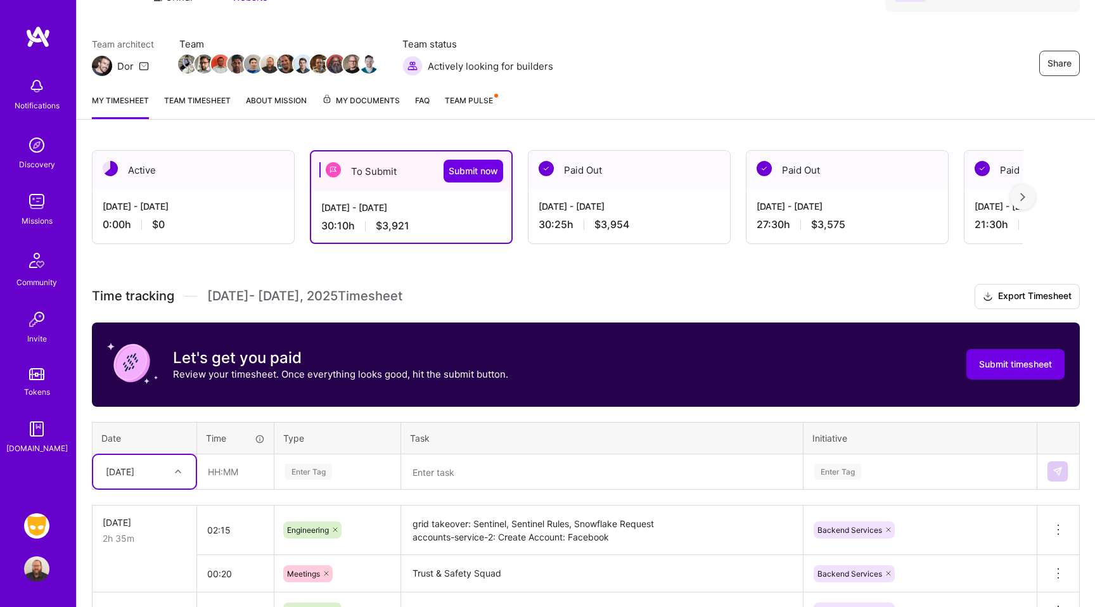
scroll to position [0, 0]
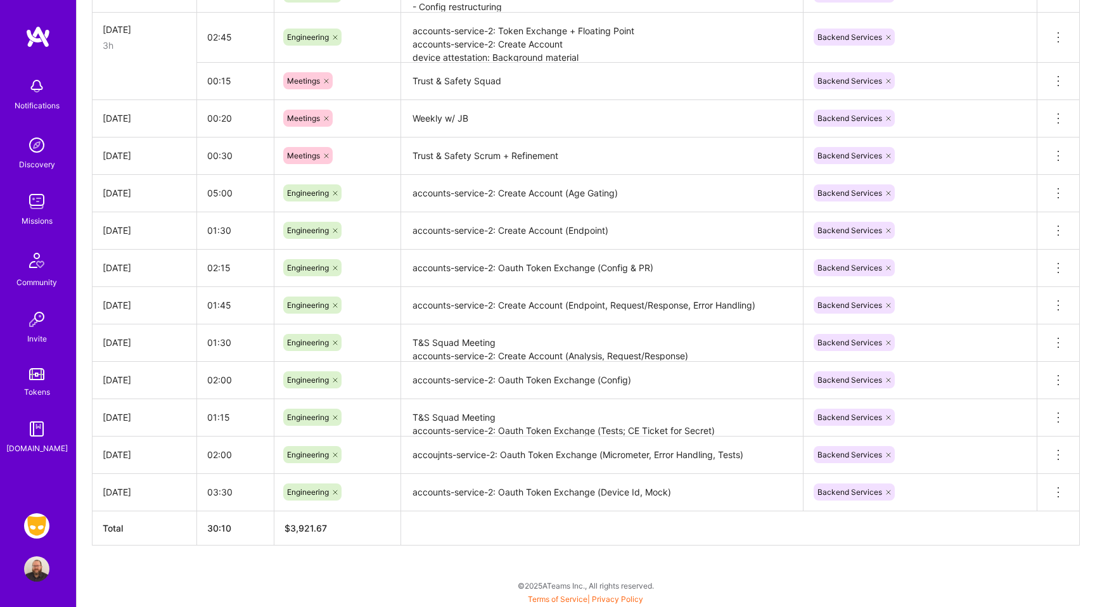
type input "w"
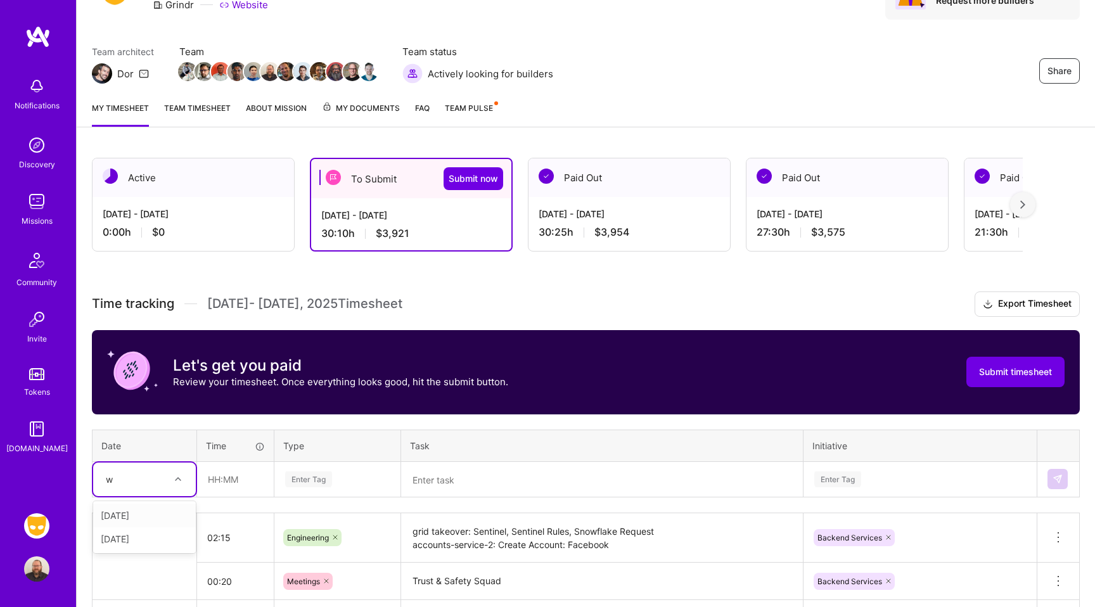
scroll to position [78, 0]
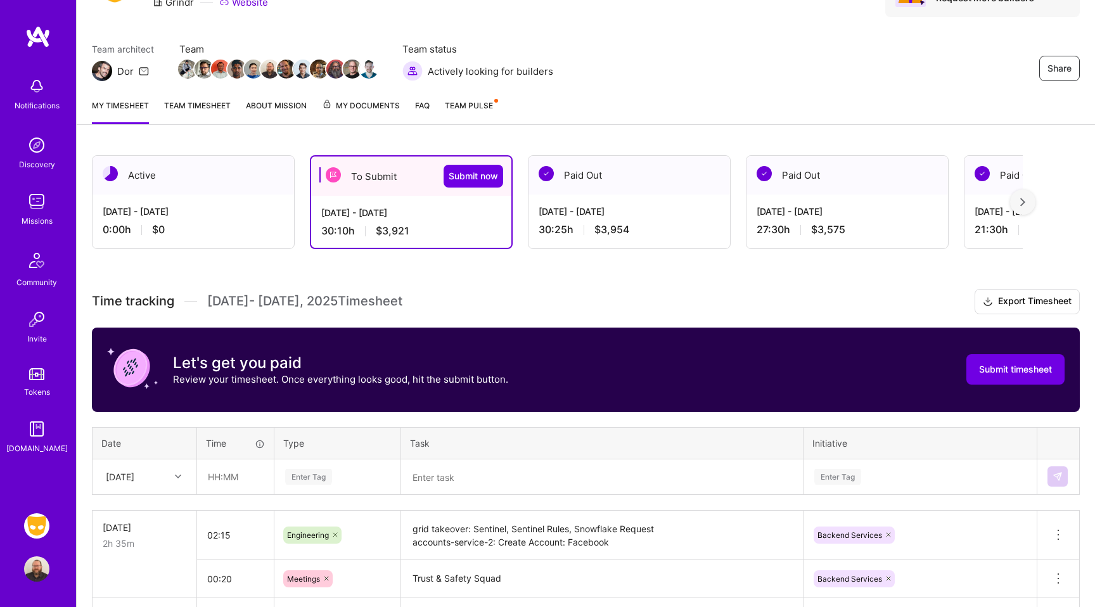
click at [569, 309] on h3 "Time tracking [DATE] - [DATE] Timesheet Export Timesheet" at bounding box center [586, 301] width 988 height 25
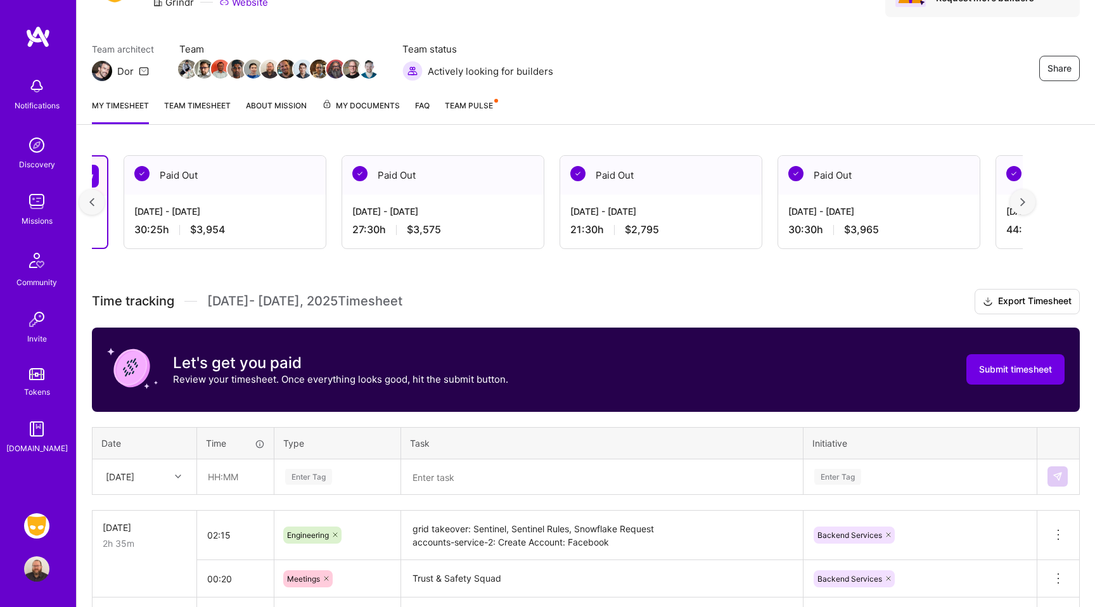
scroll to position [0, 417]
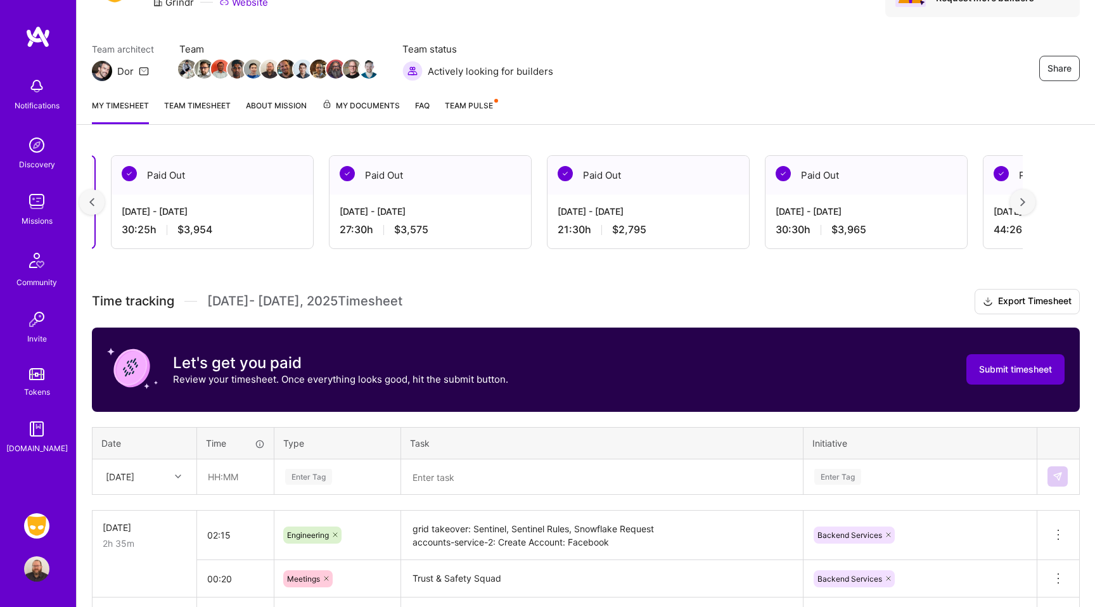
click at [993, 368] on span "Submit timesheet" at bounding box center [1015, 369] width 73 height 13
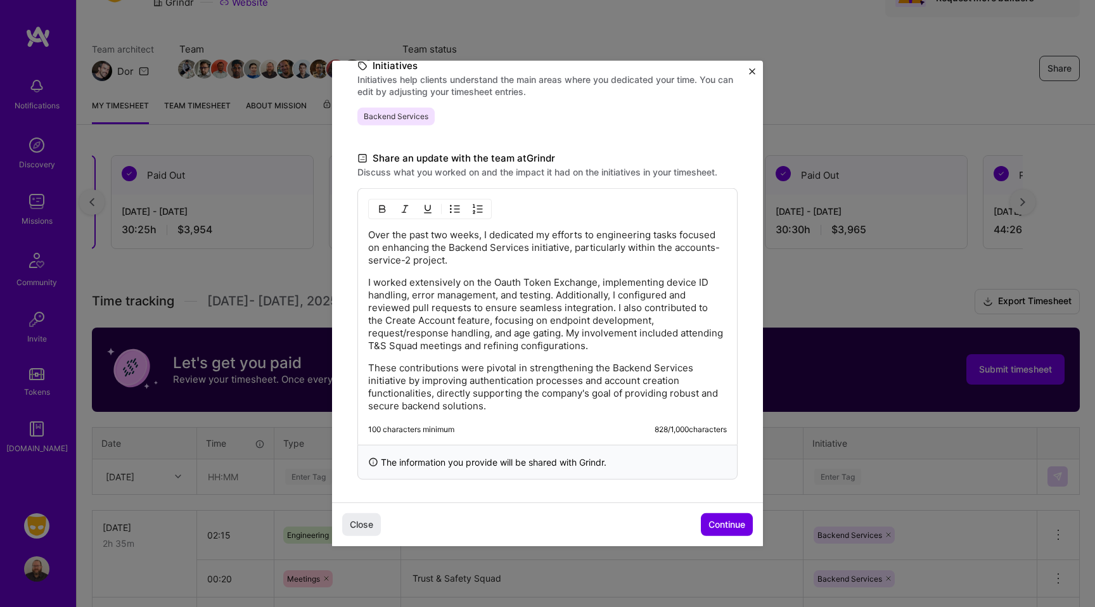
scroll to position [307, 0]
click at [387, 235] on p "Over the past two weeks, I dedicated my efforts to engineering tasks focused on…" at bounding box center [547, 245] width 359 height 38
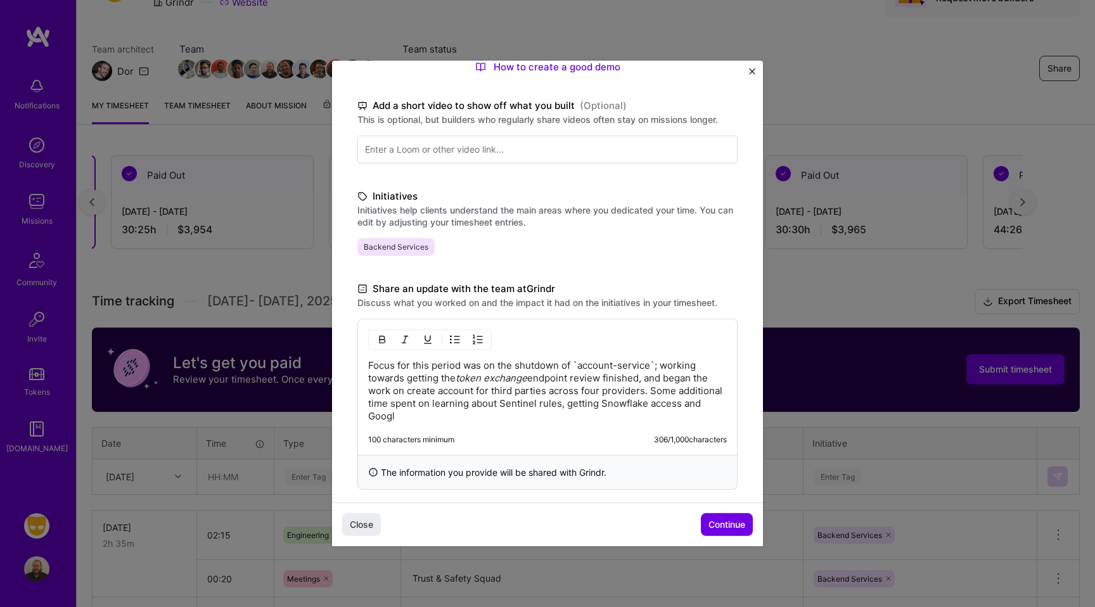
scroll to position [187, 0]
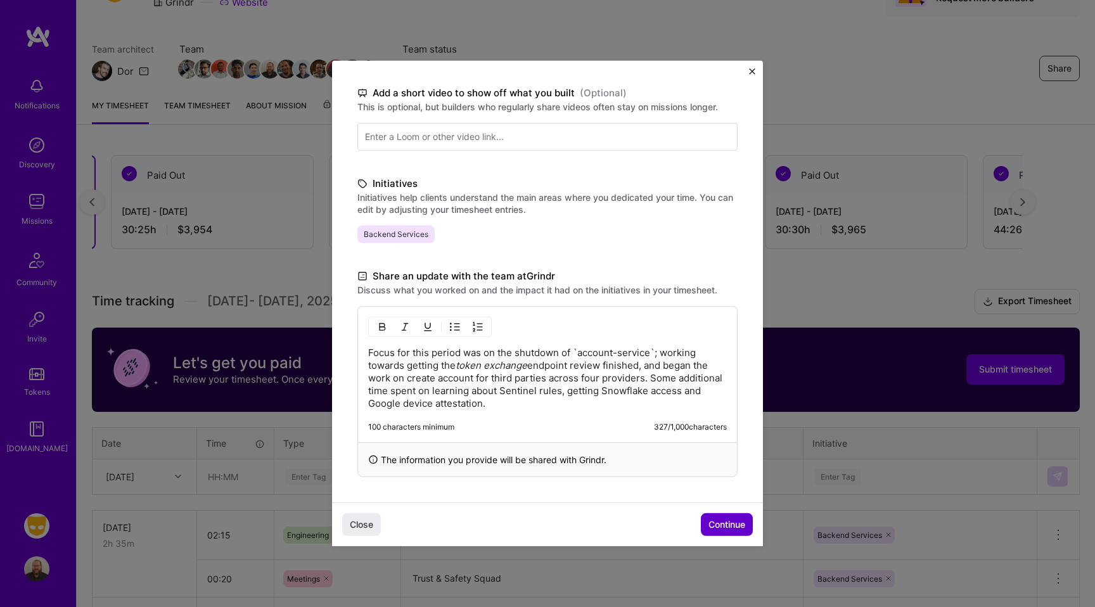
click at [719, 522] on span "Continue" at bounding box center [726, 524] width 37 height 13
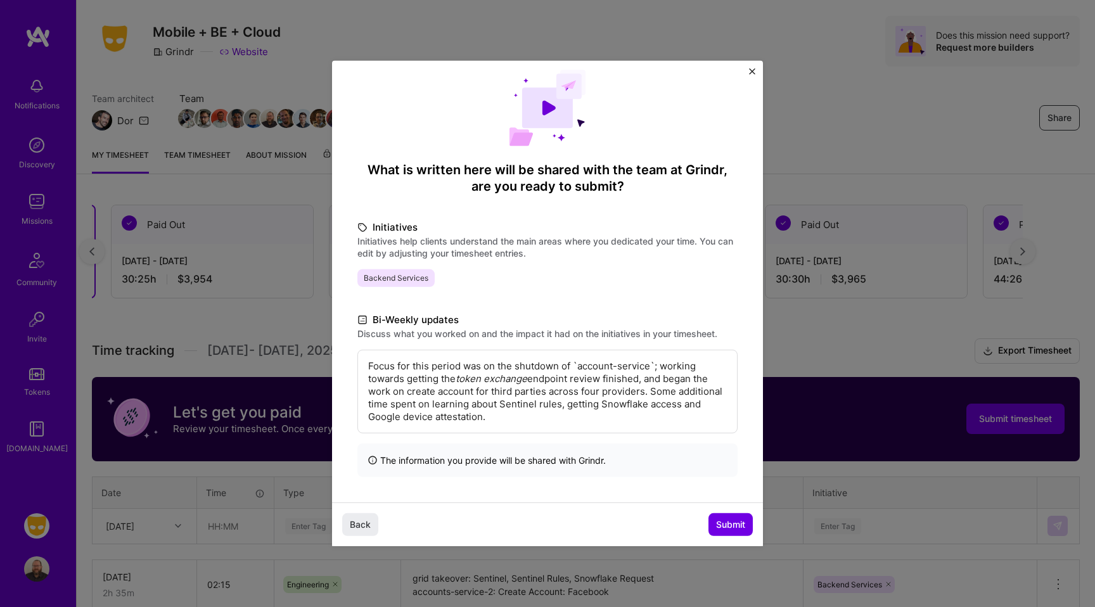
scroll to position [0, 0]
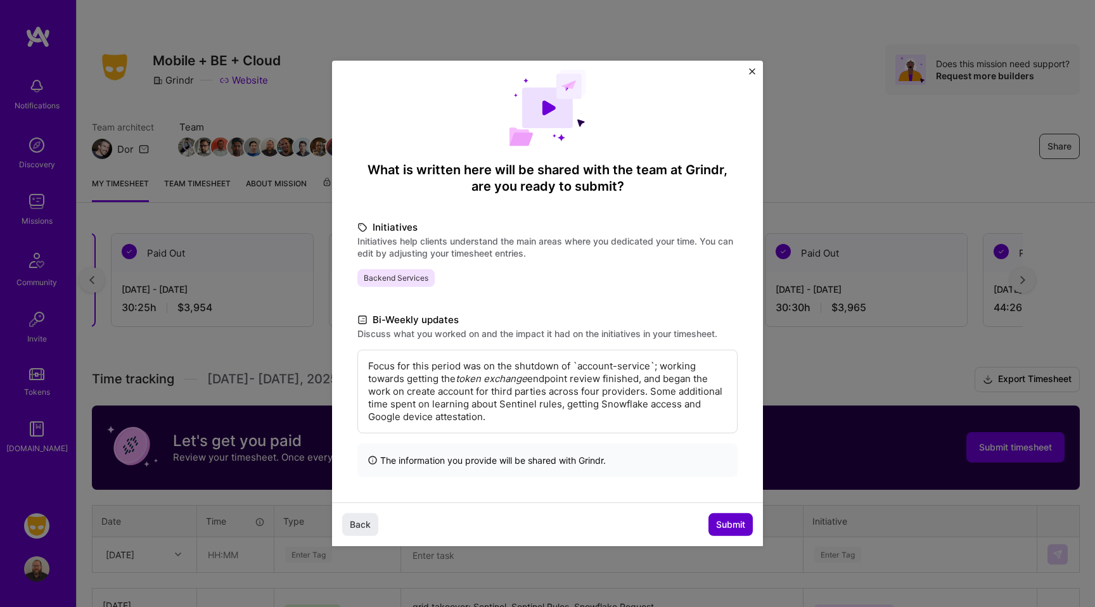
click at [727, 518] on span "Submit" at bounding box center [730, 524] width 29 height 13
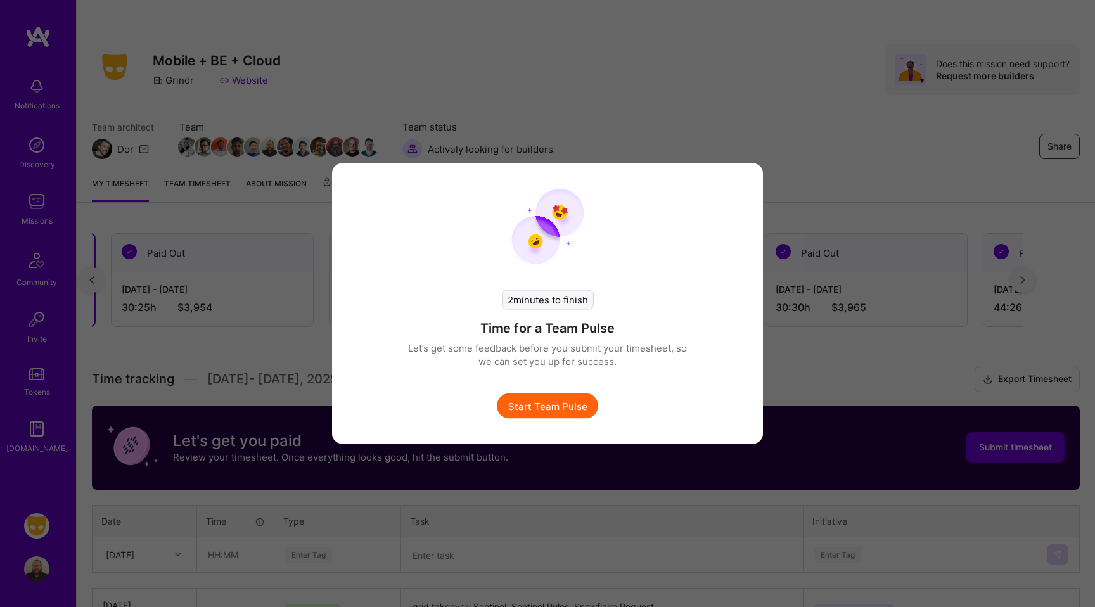
click at [567, 409] on button "Start Team Pulse" at bounding box center [547, 406] width 101 height 25
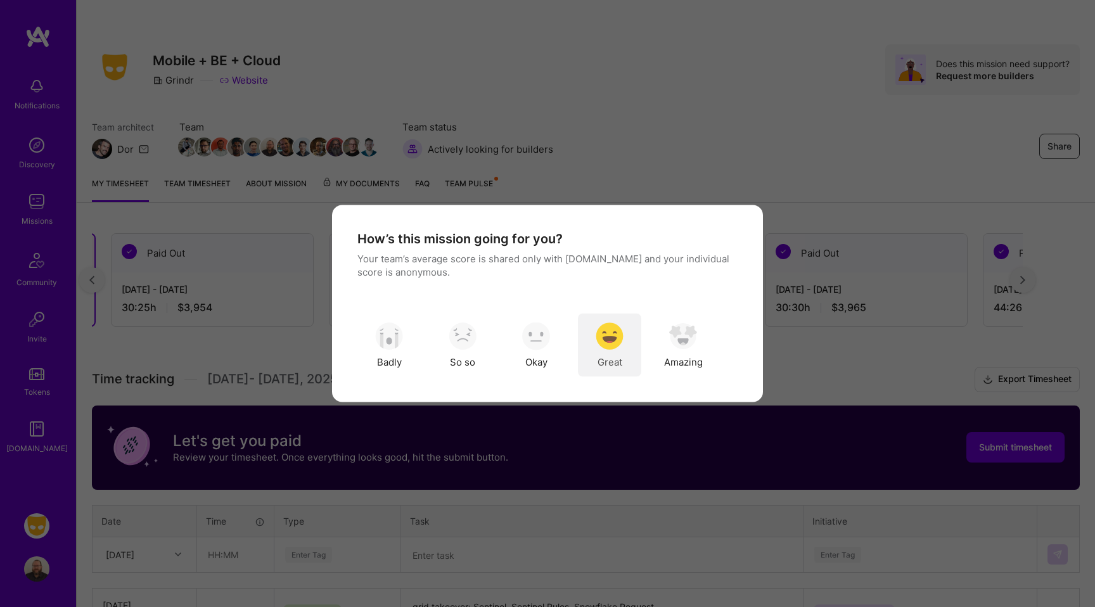
click at [622, 358] on div "Great" at bounding box center [609, 345] width 63 height 63
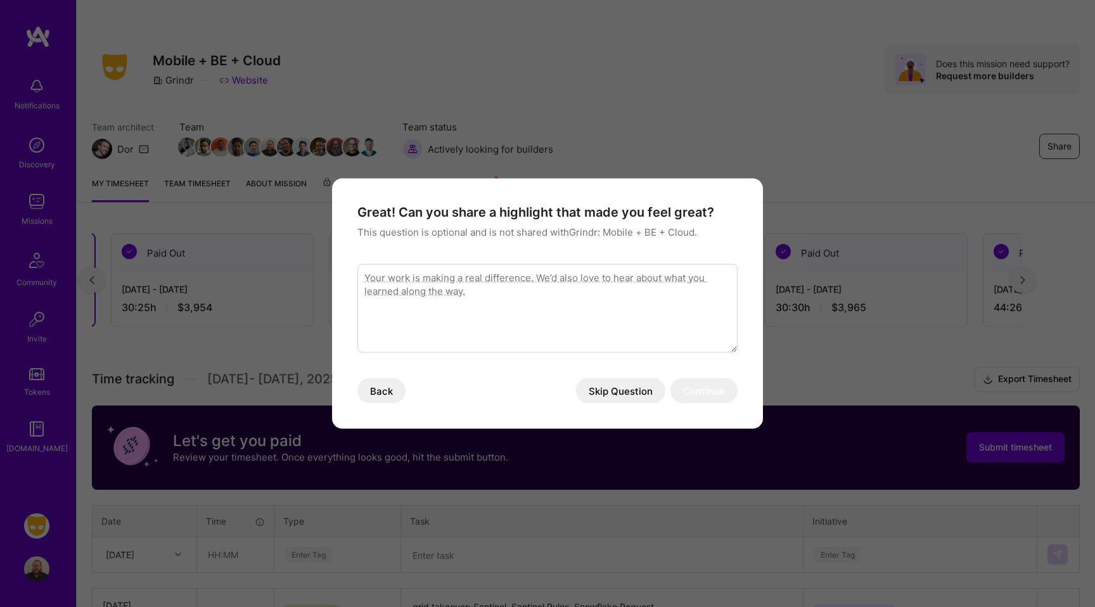
click at [520, 304] on textarea "modal" at bounding box center [547, 308] width 380 height 89
type textarea "L"
type textarea "A bit more focused in this time period, with a clear goal on account-service sh…"
click at [712, 396] on button "Continue" at bounding box center [703, 390] width 67 height 25
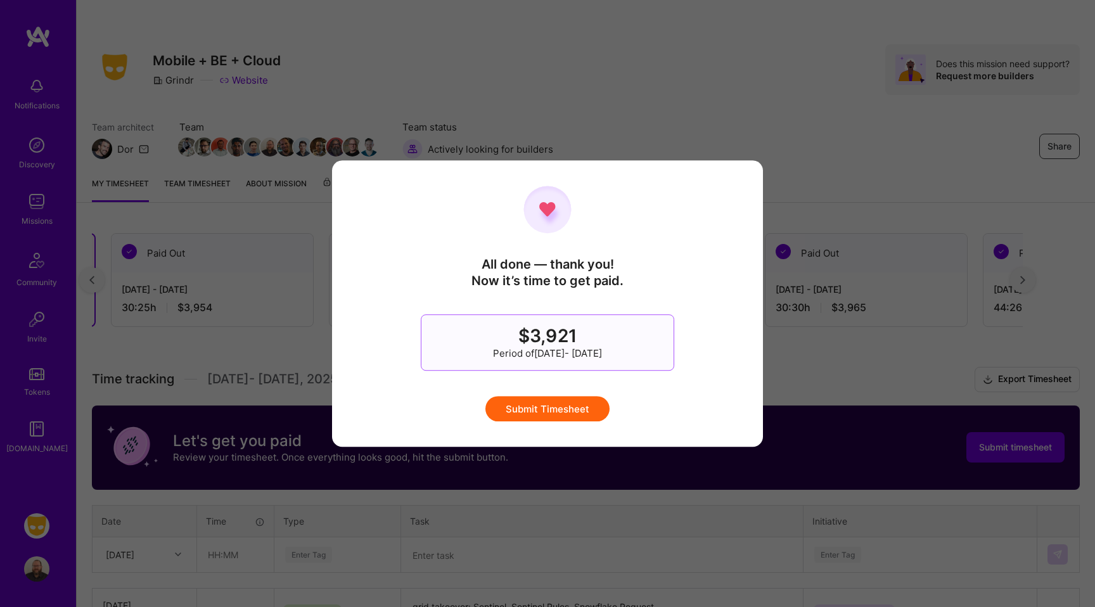
click at [562, 408] on button "Submit Timesheet" at bounding box center [547, 408] width 124 height 25
